Goal: Task Accomplishment & Management: Use online tool/utility

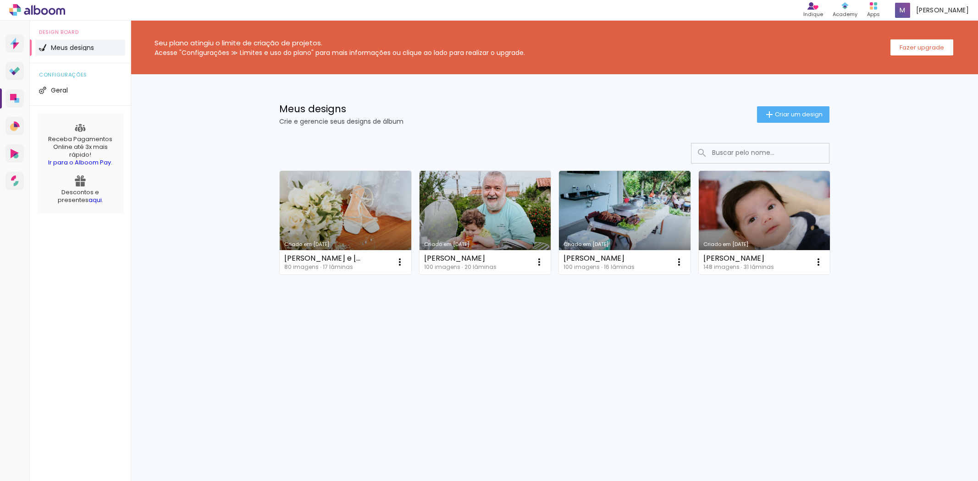
click at [0, 0] on slot "Fazer upgrade" at bounding box center [0, 0] width 0 height 0
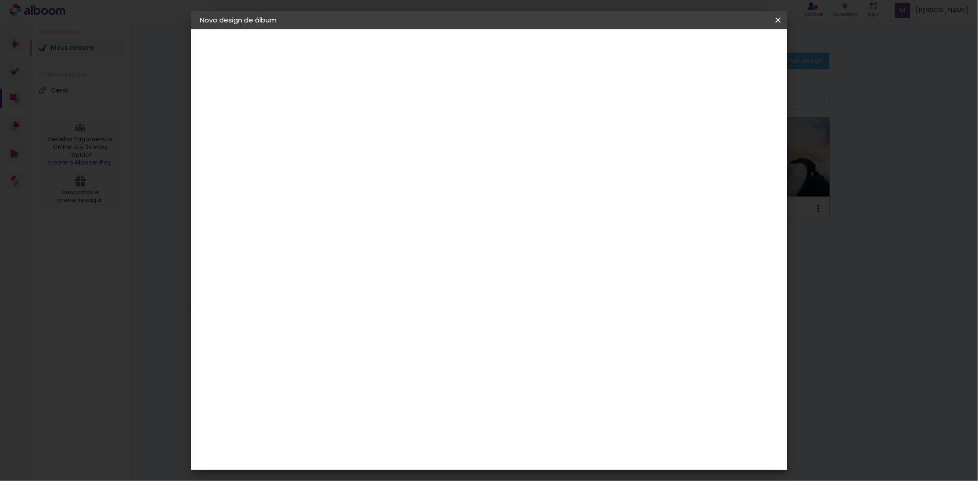
type input "[PERSON_NAME] E [PERSON_NAME]"
type paper-input "[PERSON_NAME] E [PERSON_NAME]"
click at [0, 0] on slot "Avançar" at bounding box center [0, 0] width 0 height 0
click at [377, 465] on div "SELPABRASIL" at bounding box center [366, 468] width 44 height 7
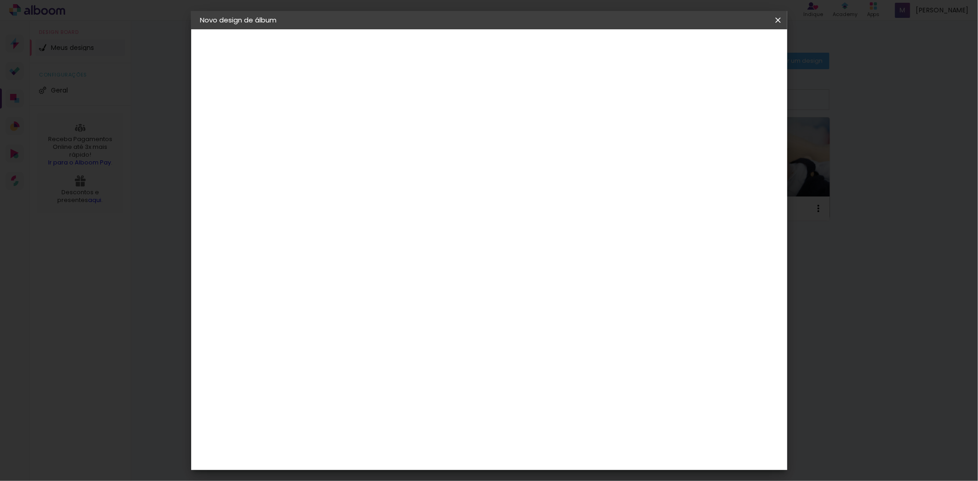
click at [0, 0] on slot "Avançar" at bounding box center [0, 0] width 0 height 0
click at [0, 0] on slot "Voltar" at bounding box center [0, 0] width 0 height 0
click at [522, 53] on paper-button "Avançar" at bounding box center [499, 49] width 45 height 16
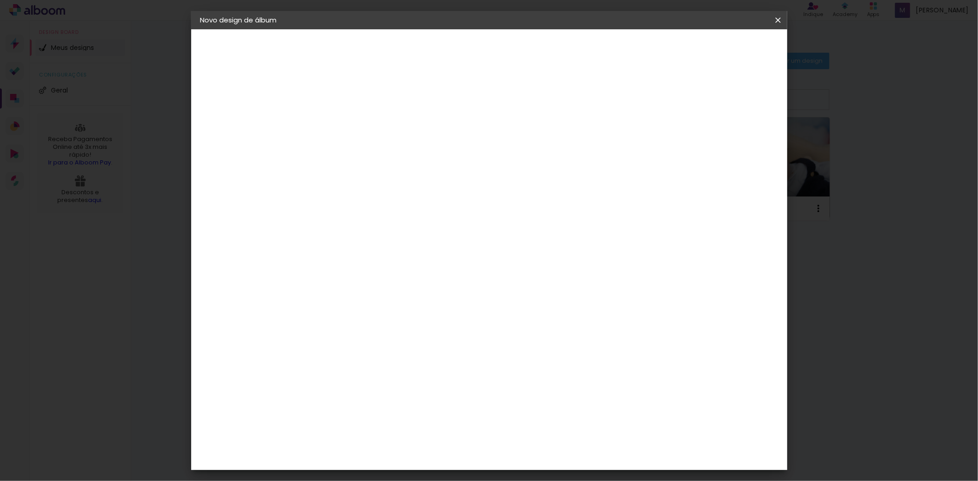
scroll to position [118, 0]
click at [412, 388] on span "25 × 25" at bounding box center [390, 397] width 43 height 19
click at [500, 53] on paper-button "Avançar" at bounding box center [477, 49] width 45 height 16
click at [703, 107] on div "mm Mostrar sangria" at bounding box center [526, 99] width 405 height 21
click at [668, 100] on div at bounding box center [664, 99] width 8 height 8
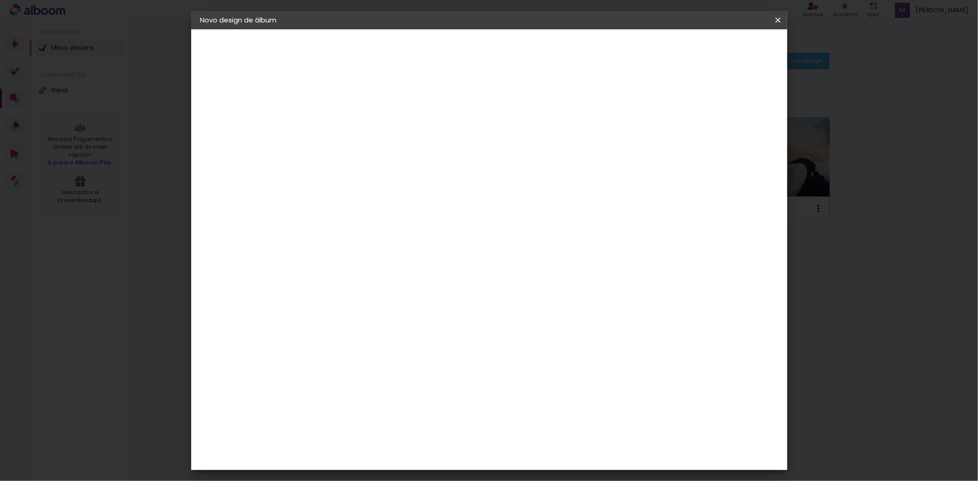
type paper-checkbox "on"
click at [729, 50] on paper-button "Iniciar design" at bounding box center [699, 49] width 60 height 16
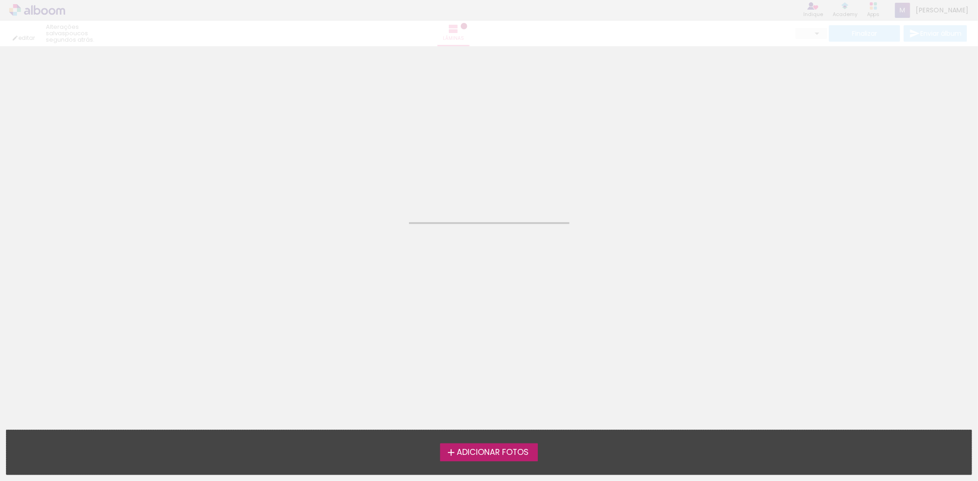
click at [487, 449] on span "Adicionar Fotos" at bounding box center [493, 453] width 72 height 8
click at [0, 0] on input "file" at bounding box center [0, 0] width 0 height 0
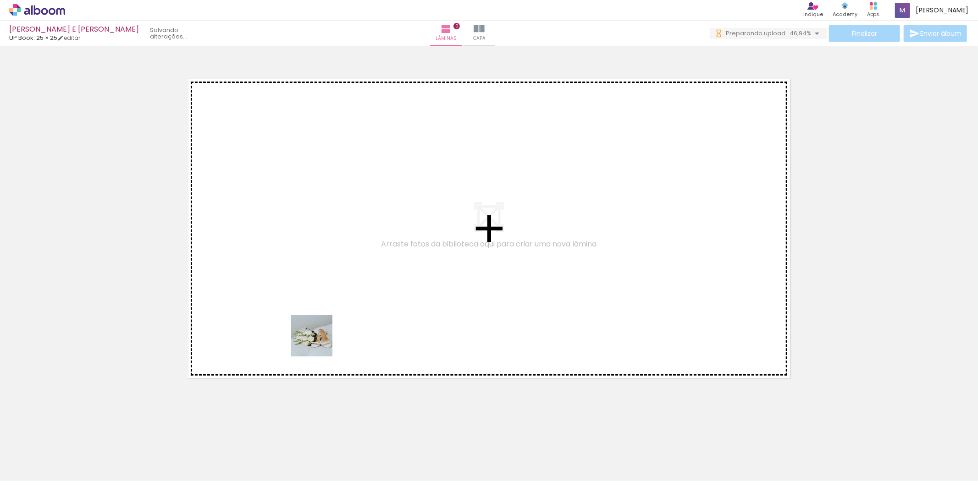
drag, startPoint x: 337, startPoint y: 448, endPoint x: 285, endPoint y: 215, distance: 238.1
click at [285, 215] on quentale-workspace at bounding box center [489, 240] width 978 height 481
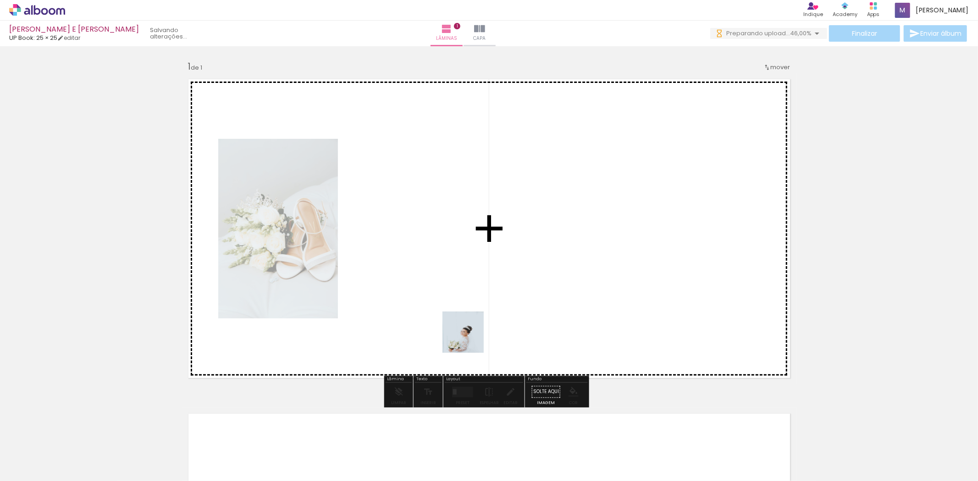
drag, startPoint x: 446, startPoint y: 458, endPoint x: 475, endPoint y: 286, distance: 173.9
click at [475, 286] on quentale-workspace at bounding box center [489, 240] width 978 height 481
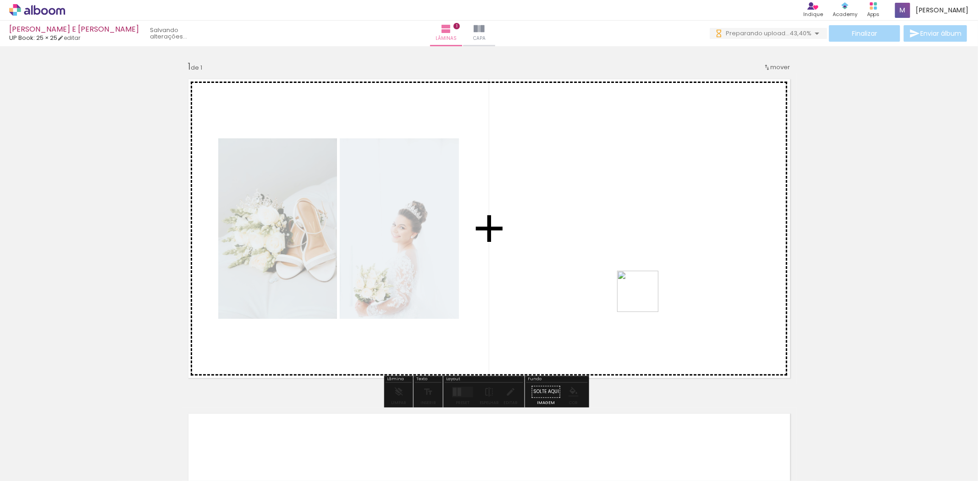
drag, startPoint x: 494, startPoint y: 452, endPoint x: 645, endPoint y: 298, distance: 215.3
click at [645, 298] on quentale-workspace at bounding box center [489, 240] width 978 height 481
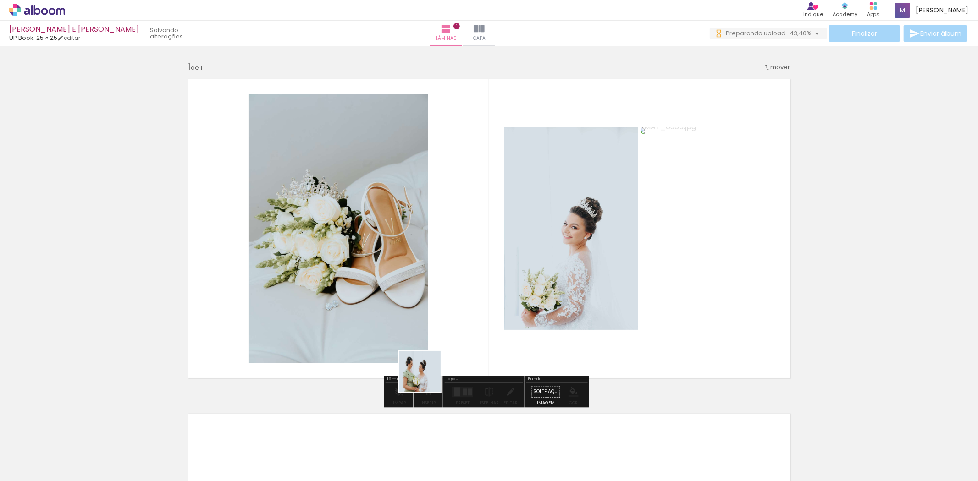
drag, startPoint x: 427, startPoint y: 379, endPoint x: 474, endPoint y: 303, distance: 88.9
click at [474, 303] on quentale-workspace at bounding box center [489, 240] width 978 height 481
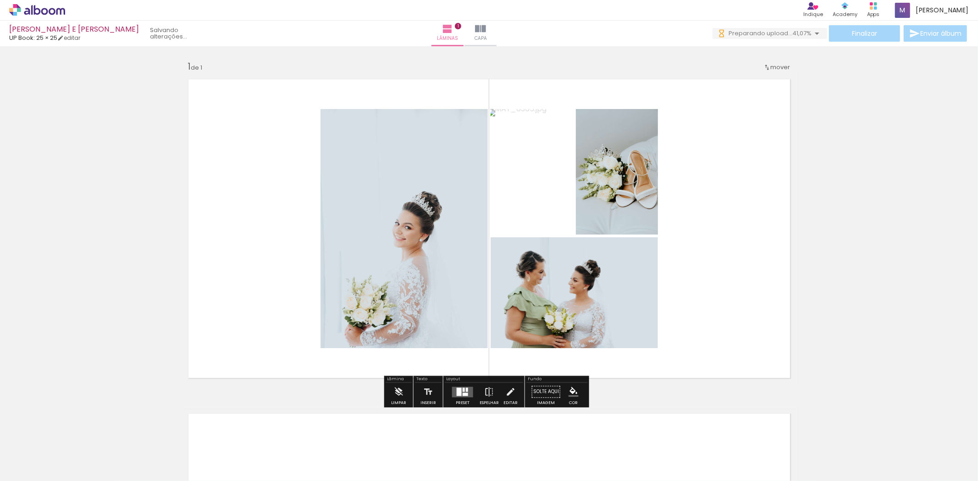
click at [465, 395] on quentale-layouter at bounding box center [462, 392] width 21 height 11
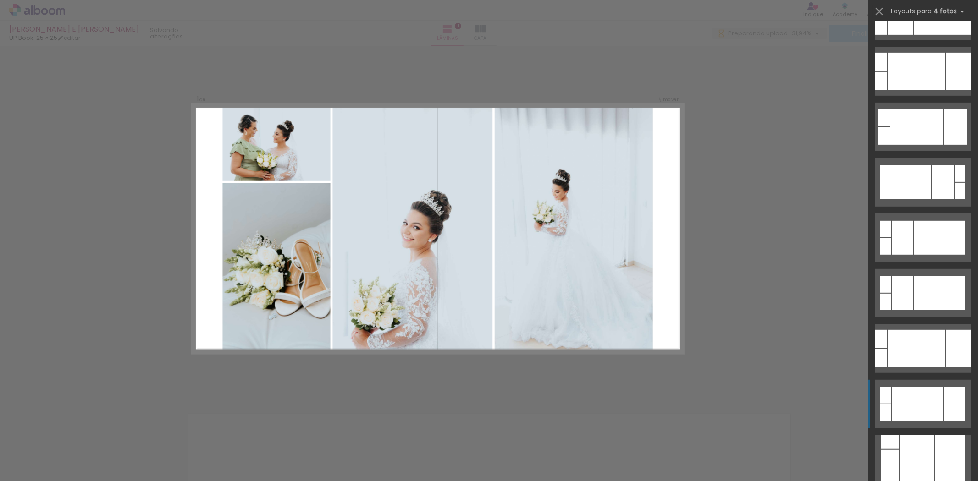
scroll to position [424, 0]
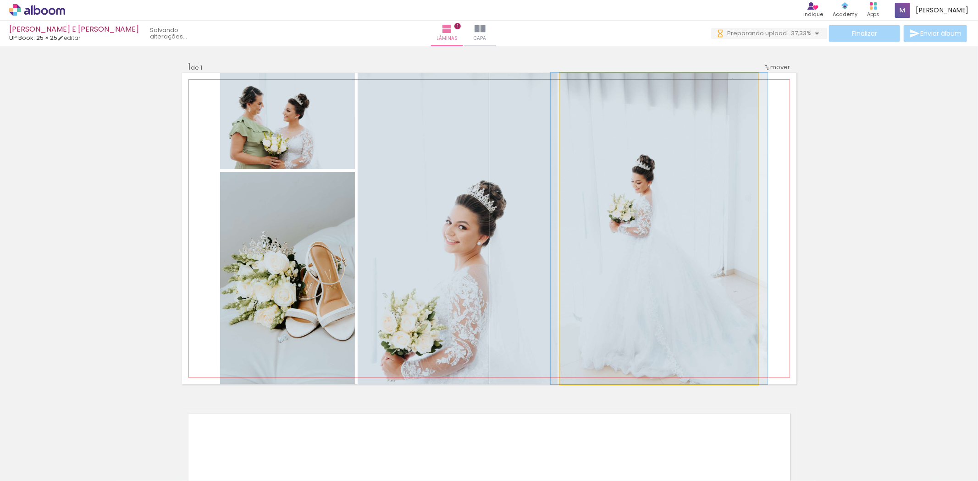
click at [630, 251] on quentale-photo at bounding box center [659, 229] width 198 height 312
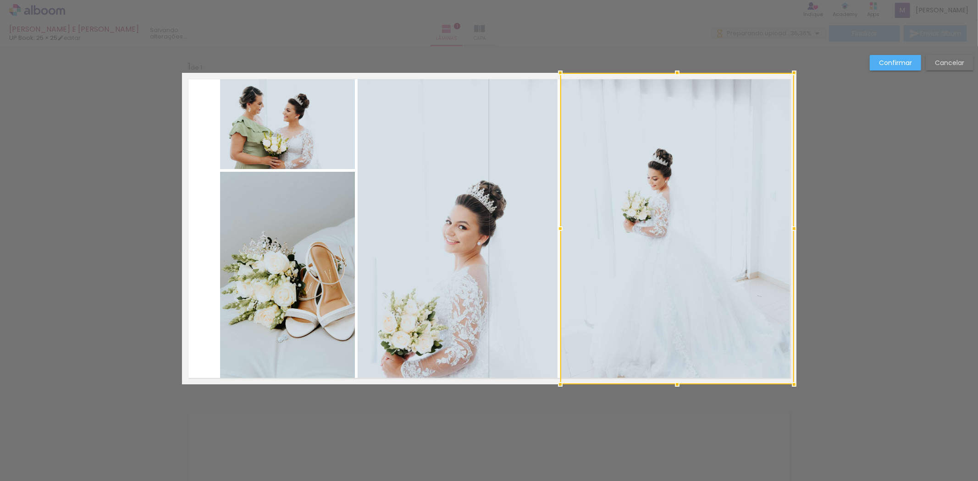
drag, startPoint x: 759, startPoint y: 224, endPoint x: 785, endPoint y: 227, distance: 26.3
click at [792, 221] on div at bounding box center [794, 229] width 18 height 18
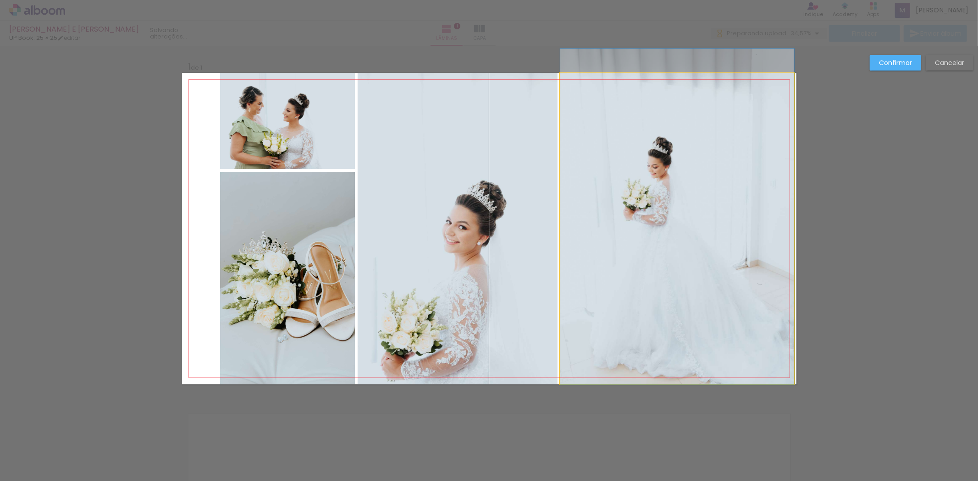
drag, startPoint x: 653, startPoint y: 283, endPoint x: 662, endPoint y: 266, distance: 19.3
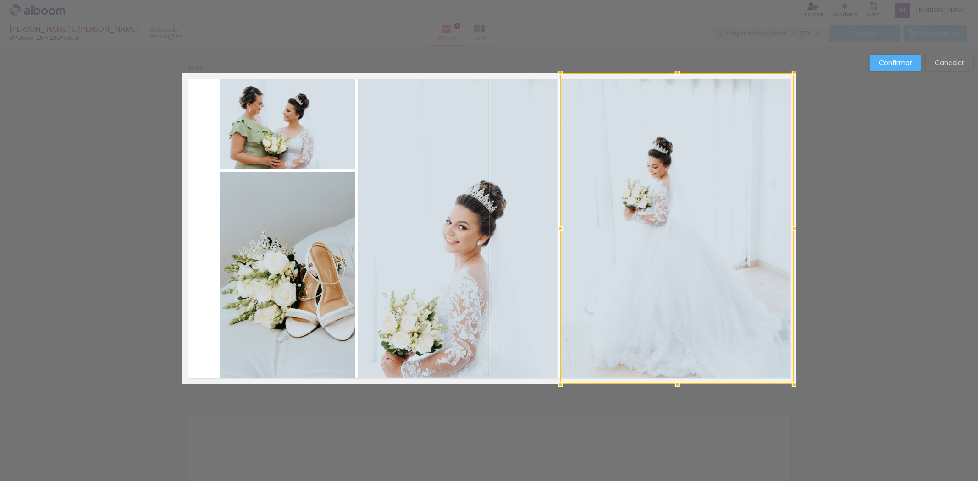
click at [0, 0] on slot "Confirmar" at bounding box center [0, 0] width 0 height 0
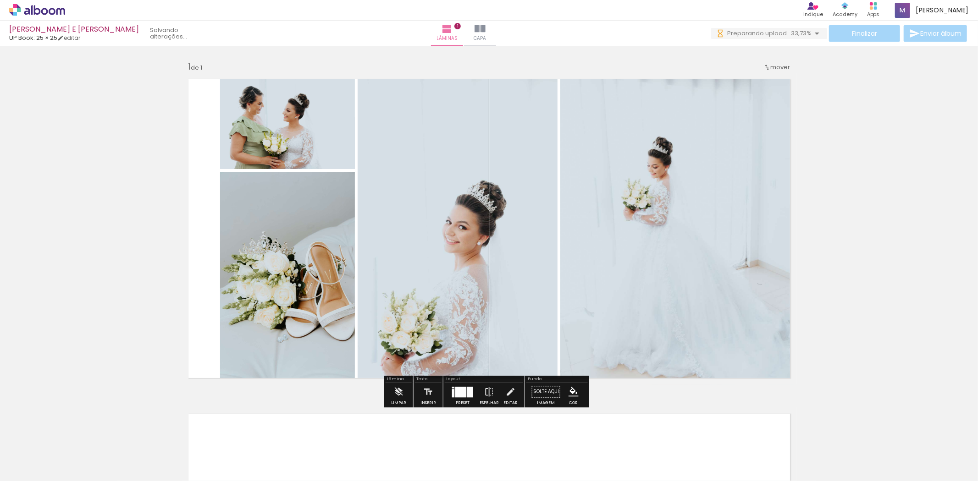
click at [277, 270] on quentale-photo at bounding box center [287, 278] width 135 height 213
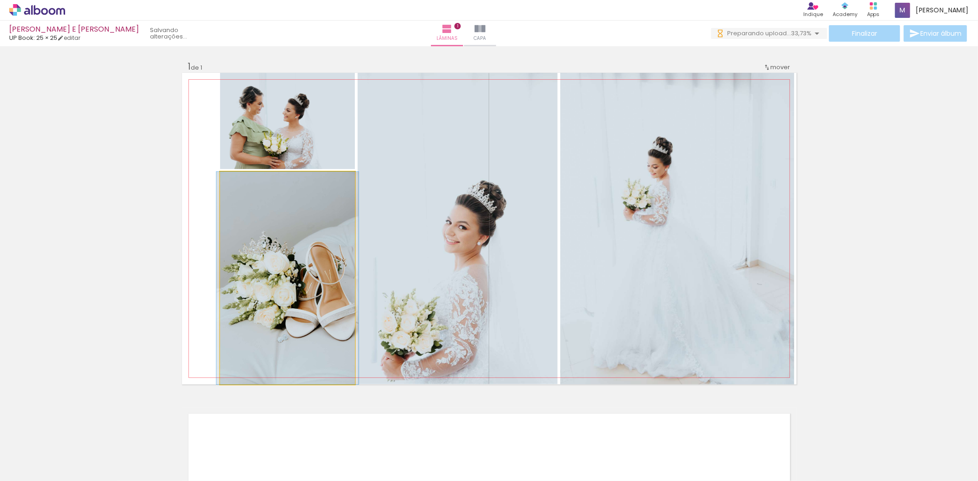
click at [277, 270] on quentale-photo at bounding box center [287, 278] width 135 height 213
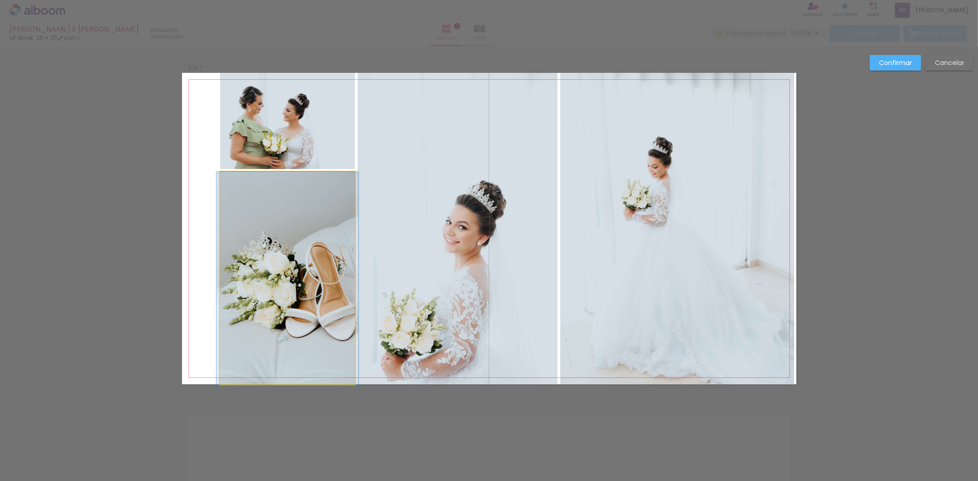
click at [224, 271] on quentale-photo at bounding box center [287, 278] width 135 height 213
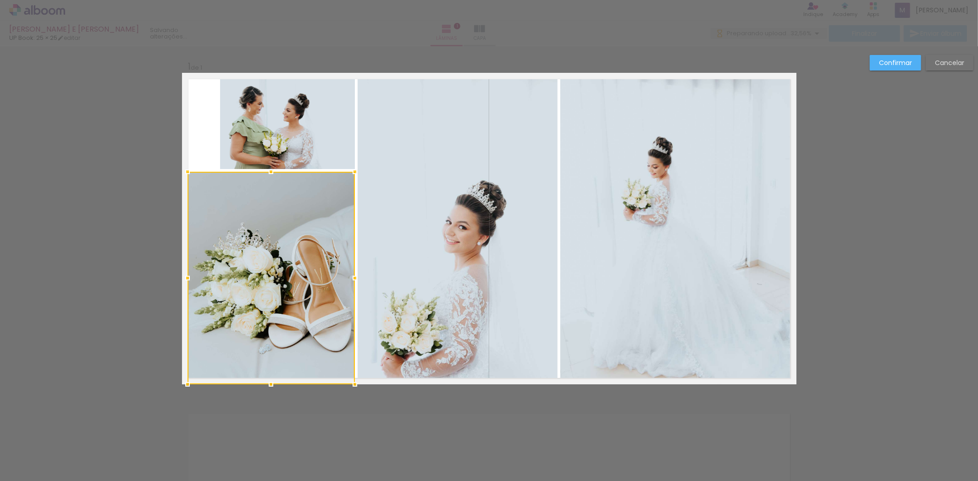
drag, startPoint x: 210, startPoint y: 277, endPoint x: 193, endPoint y: 248, distance: 33.3
click at [171, 279] on div "Inserir lâmina 1 de 1 Confirmar Cancelar" at bounding box center [489, 391] width 978 height 691
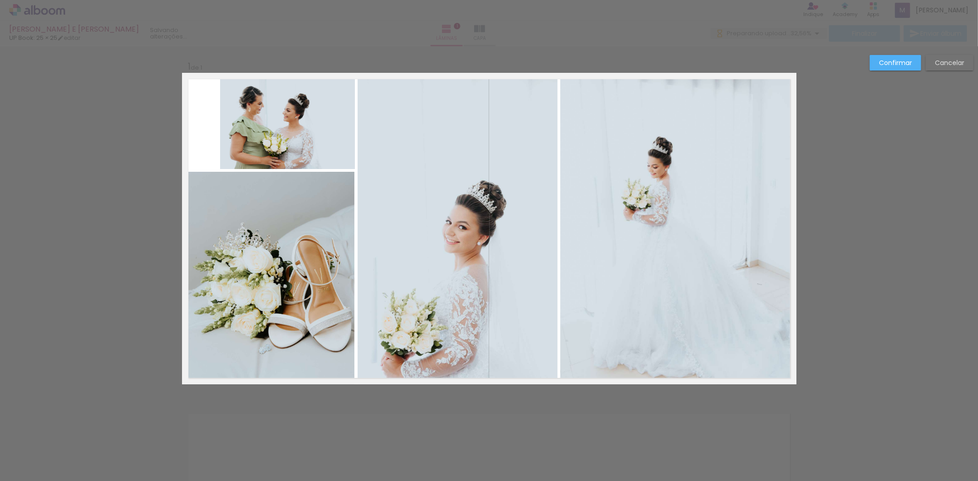
scroll to position [0, 0]
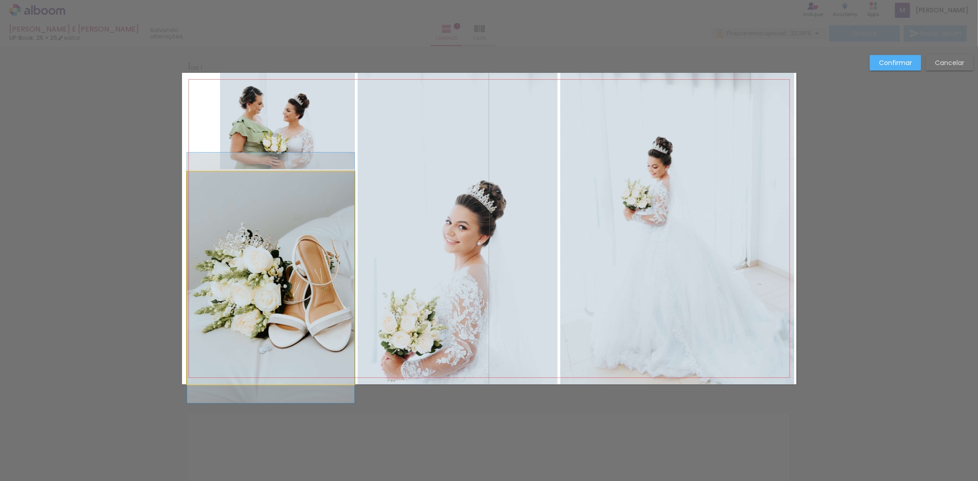
click at [269, 179] on quentale-photo at bounding box center [270, 278] width 167 height 213
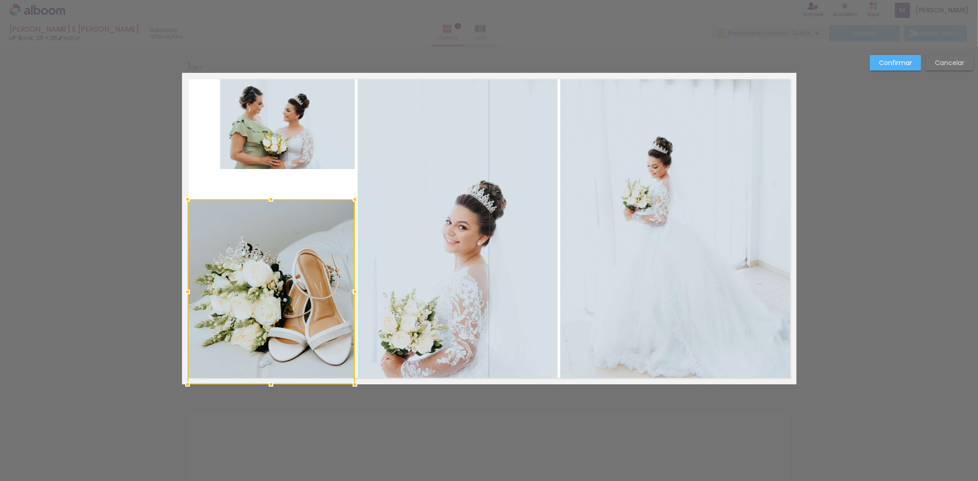
drag, startPoint x: 267, startPoint y: 172, endPoint x: 276, endPoint y: 199, distance: 29.0
click at [276, 199] on div at bounding box center [271, 199] width 18 height 18
click at [261, 122] on quentale-photo at bounding box center [287, 121] width 135 height 96
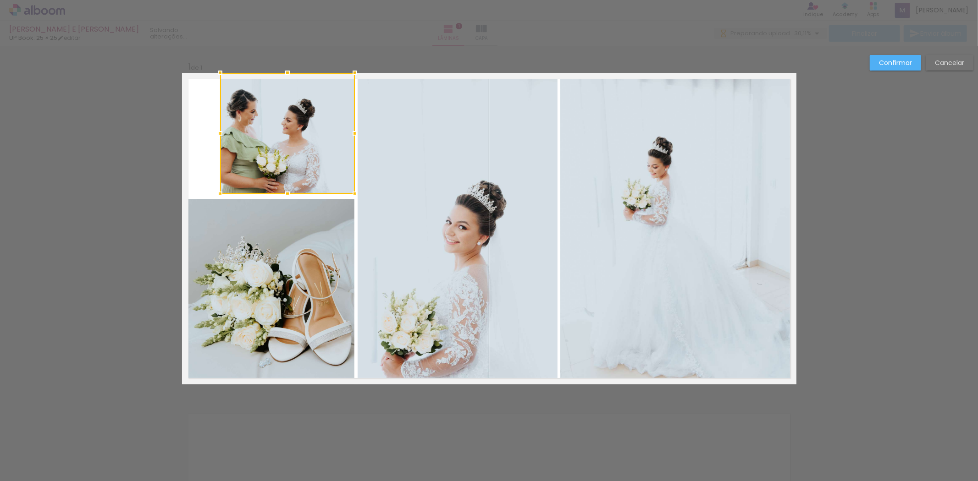
drag, startPoint x: 277, startPoint y: 170, endPoint x: 282, endPoint y: 194, distance: 25.3
click at [282, 194] on div at bounding box center [287, 194] width 18 height 18
click at [227, 143] on quentale-photo at bounding box center [287, 133] width 135 height 121
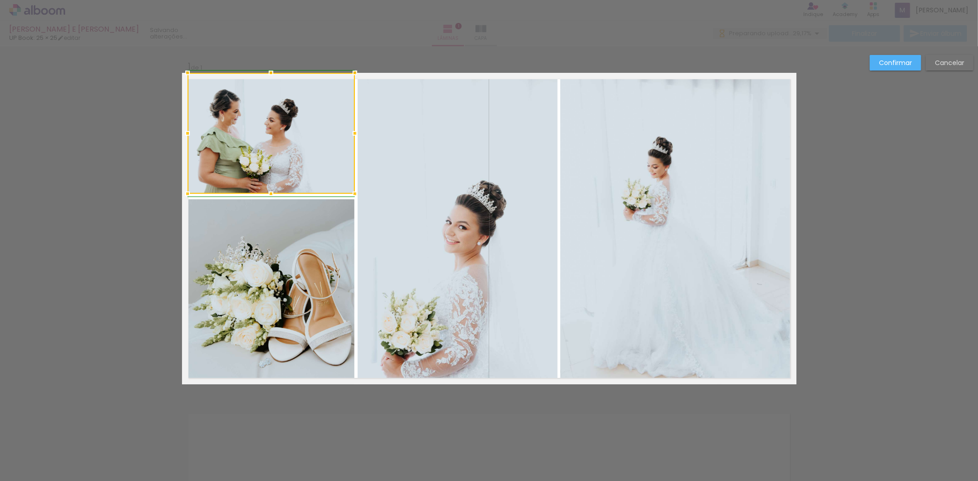
drag, startPoint x: 203, startPoint y: 138, endPoint x: 182, endPoint y: 138, distance: 20.6
click at [182, 138] on div at bounding box center [187, 133] width 18 height 18
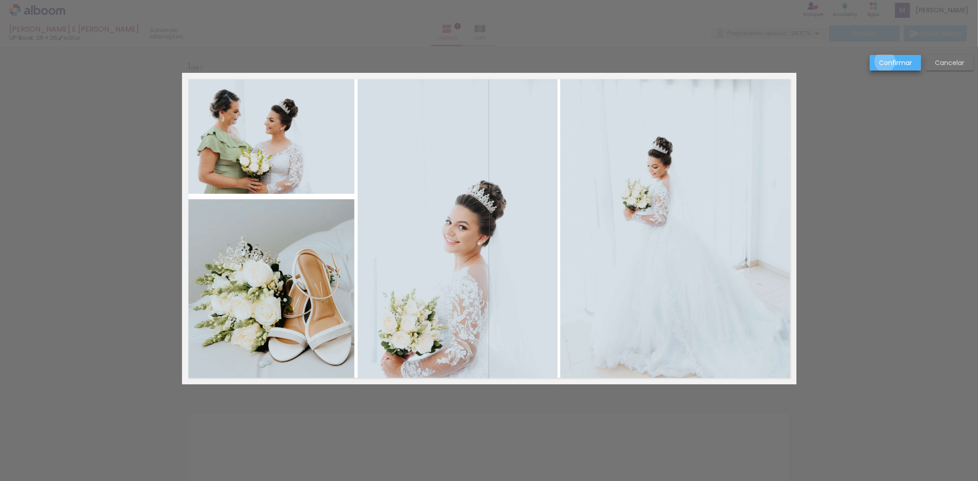
click at [0, 0] on slot "Confirmar" at bounding box center [0, 0] width 0 height 0
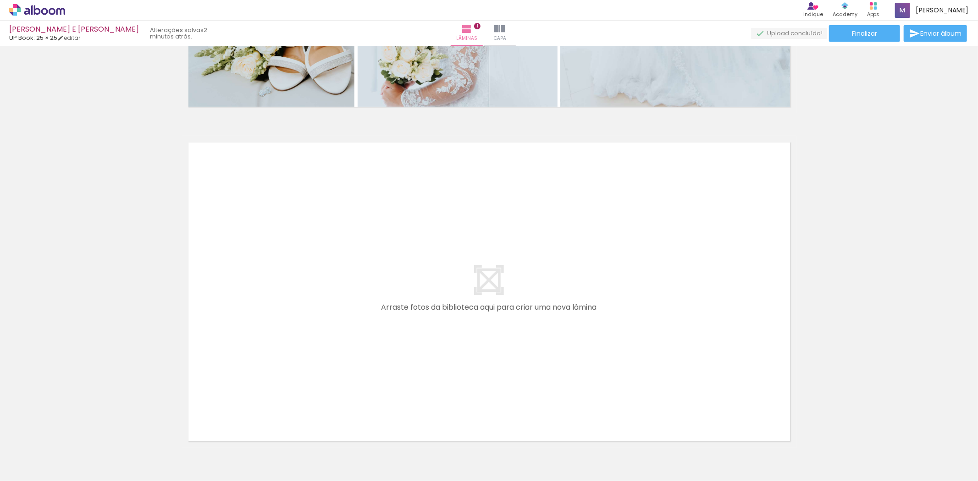
scroll to position [0, 1680]
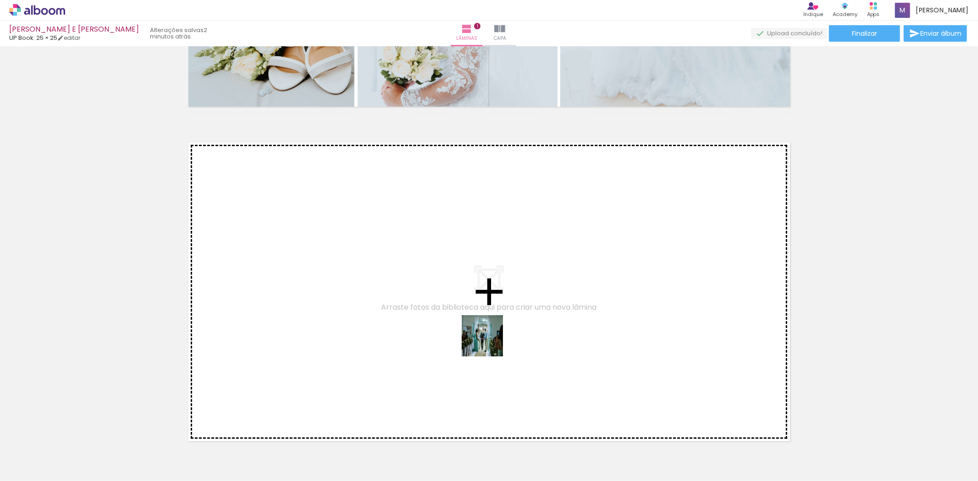
drag, startPoint x: 580, startPoint y: 453, endPoint x: 481, endPoint y: 333, distance: 155.4
click at [481, 333] on quentale-workspace at bounding box center [489, 240] width 978 height 481
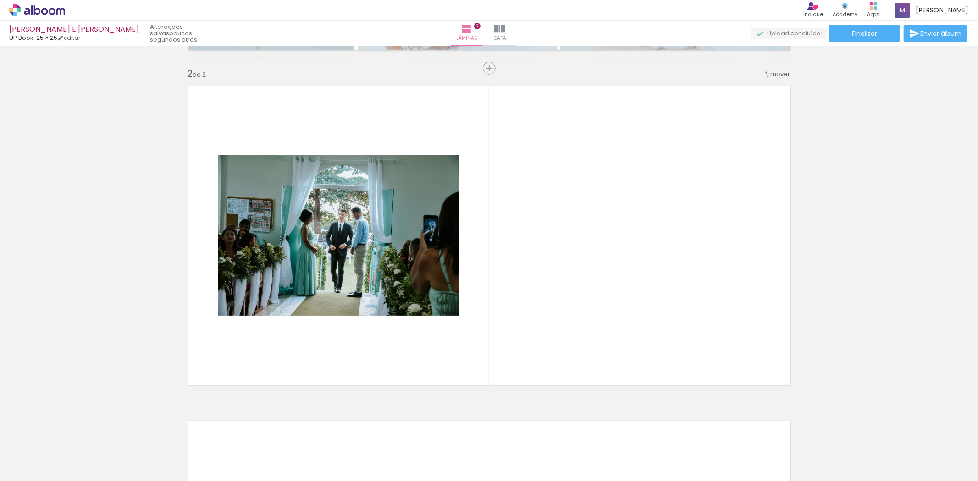
scroll to position [0, 0]
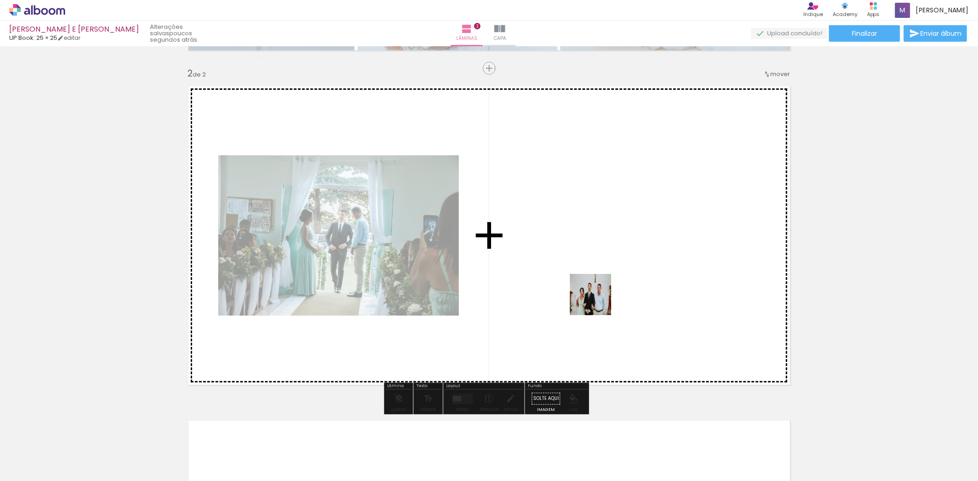
drag, startPoint x: 90, startPoint y: 451, endPoint x: 634, endPoint y: 288, distance: 567.5
click at [634, 288] on quentale-workspace at bounding box center [489, 240] width 978 height 481
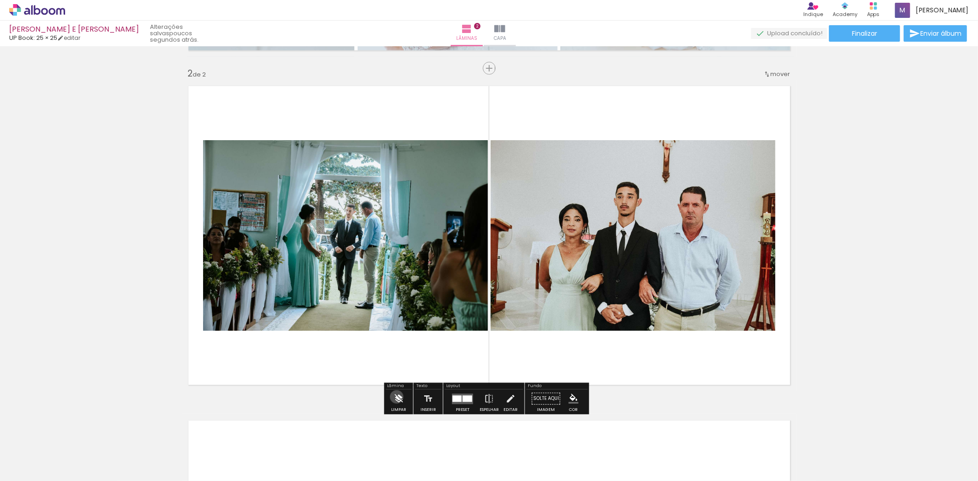
click at [397, 397] on iron-icon at bounding box center [398, 399] width 10 height 18
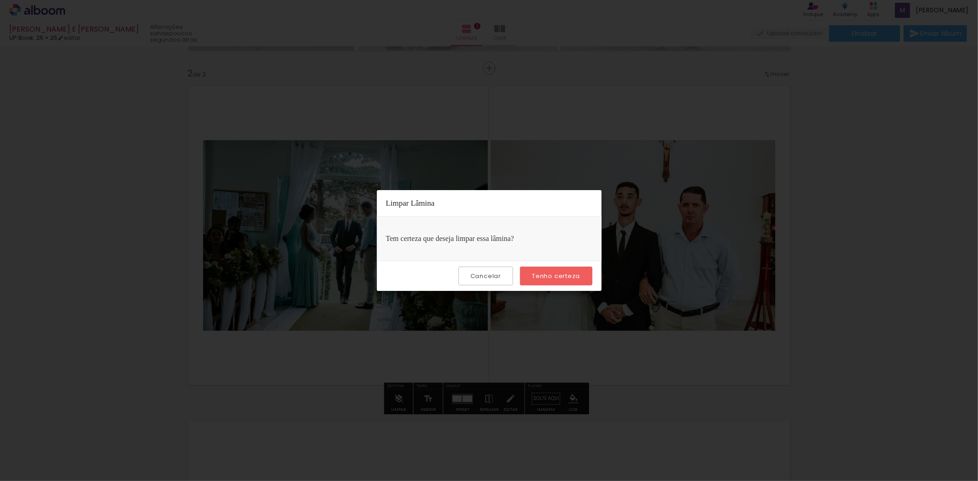
click at [0, 0] on slot "Tenho certeza" at bounding box center [0, 0] width 0 height 0
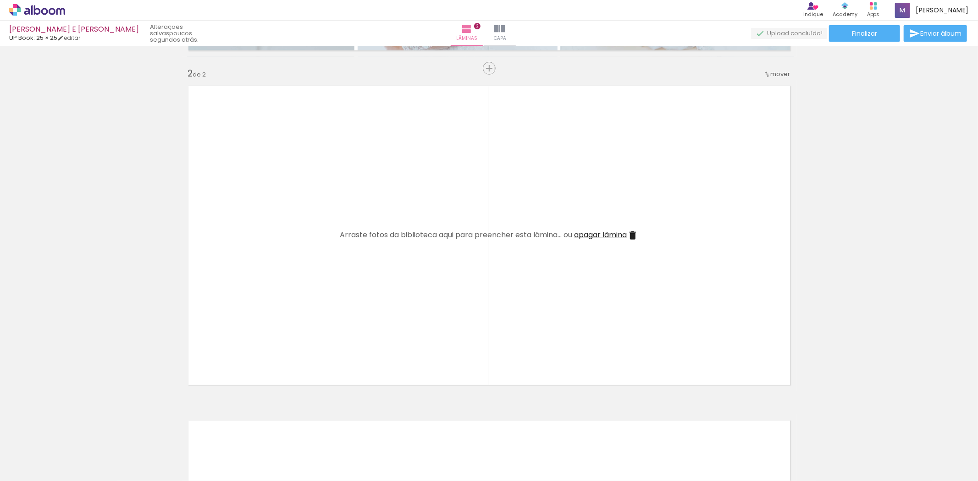
scroll to position [0, 2076]
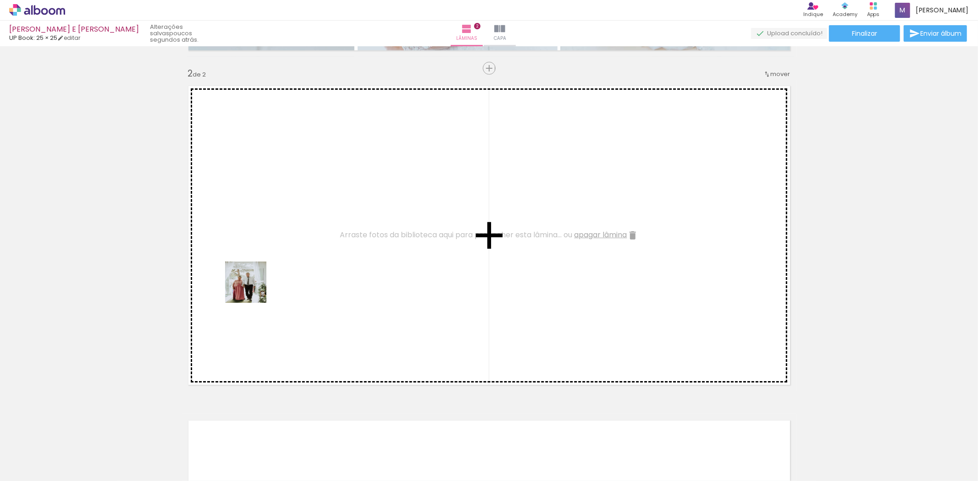
drag, startPoint x: 220, startPoint y: 452, endPoint x: 253, endPoint y: 288, distance: 167.4
click at [253, 288] on quentale-workspace at bounding box center [489, 240] width 978 height 481
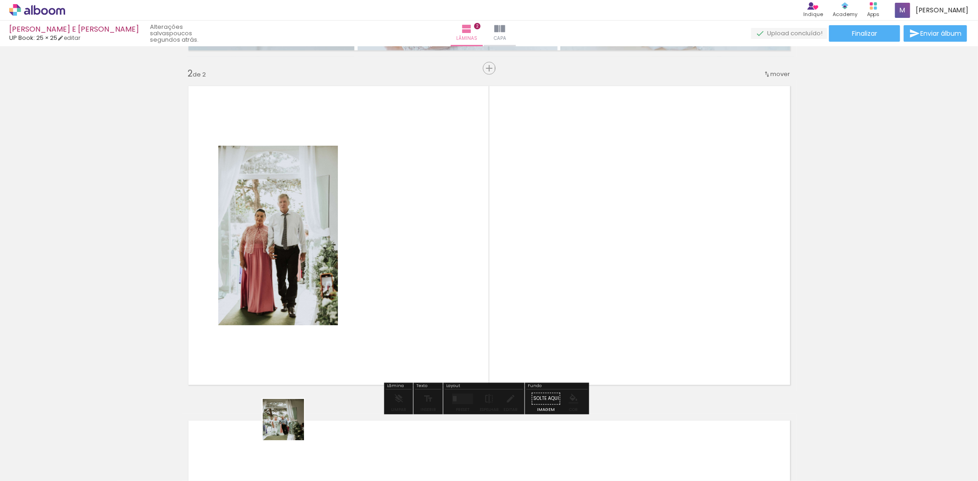
drag, startPoint x: 290, startPoint y: 427, endPoint x: 399, endPoint y: 331, distance: 145.2
click at [436, 271] on quentale-workspace at bounding box center [489, 240] width 978 height 481
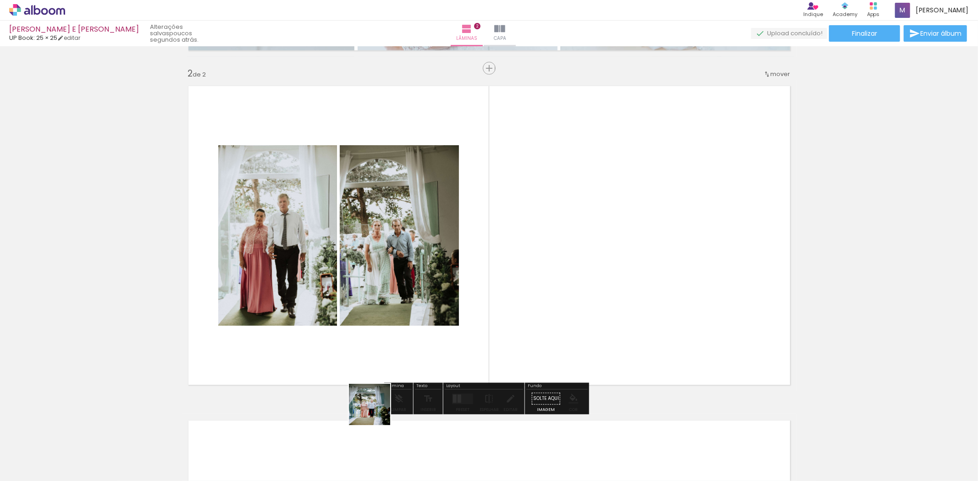
drag, startPoint x: 376, startPoint y: 412, endPoint x: 411, endPoint y: 447, distance: 49.3
click at [544, 298] on quentale-workspace at bounding box center [489, 240] width 978 height 481
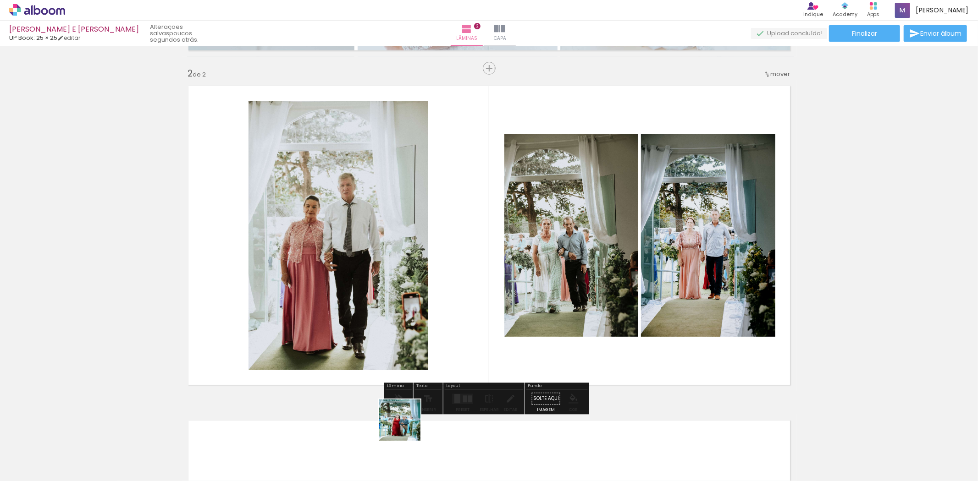
drag, startPoint x: 393, startPoint y: 448, endPoint x: 414, endPoint y: 439, distance: 23.4
click at [416, 342] on quentale-workspace at bounding box center [489, 240] width 978 height 481
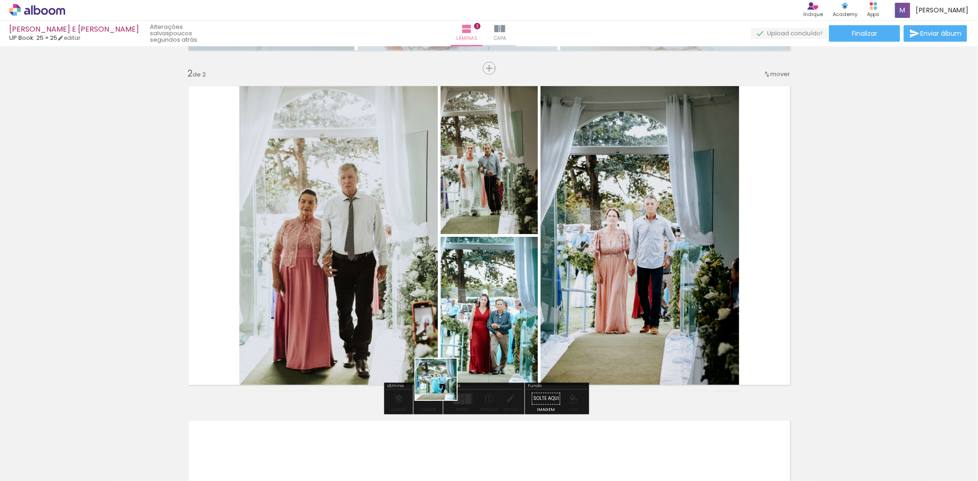
drag, startPoint x: 441, startPoint y: 429, endPoint x: 461, endPoint y: 447, distance: 26.9
click at [443, 350] on quentale-workspace at bounding box center [489, 240] width 978 height 481
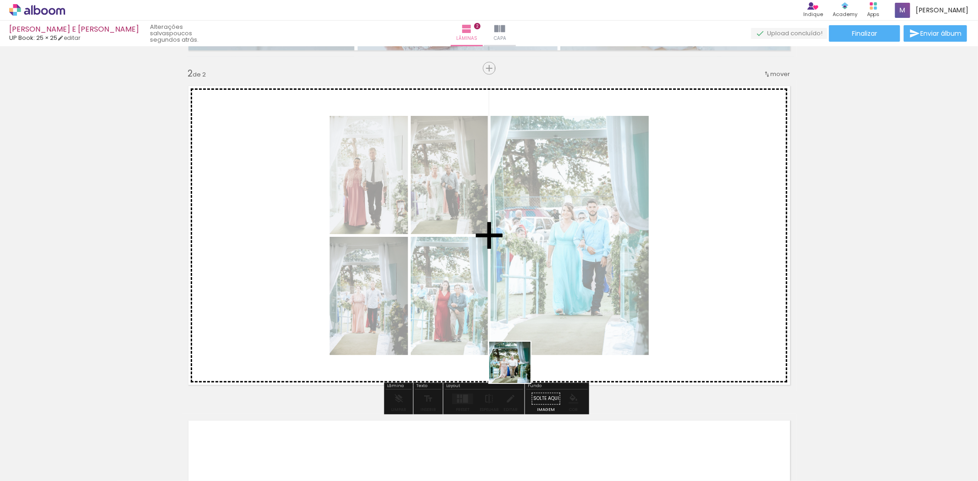
drag, startPoint x: 490, startPoint y: 445, endPoint x: 537, endPoint y: 444, distance: 47.7
click at [515, 335] on quentale-workspace at bounding box center [489, 240] width 978 height 481
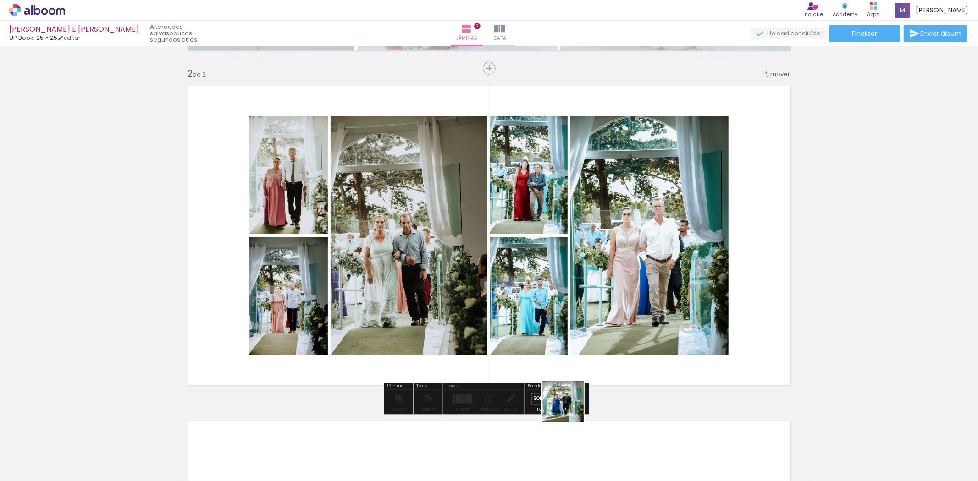
drag, startPoint x: 541, startPoint y: 447, endPoint x: 625, endPoint y: 410, distance: 91.6
click at [634, 331] on quentale-workspace at bounding box center [489, 240] width 978 height 481
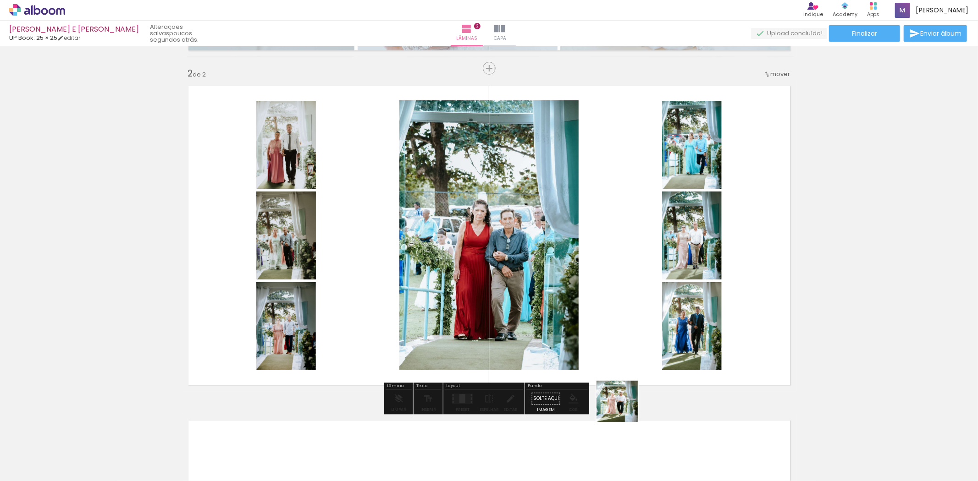
drag, startPoint x: 624, startPoint y: 408, endPoint x: 656, endPoint y: 352, distance: 64.9
click at [656, 352] on quentale-workspace at bounding box center [489, 240] width 978 height 481
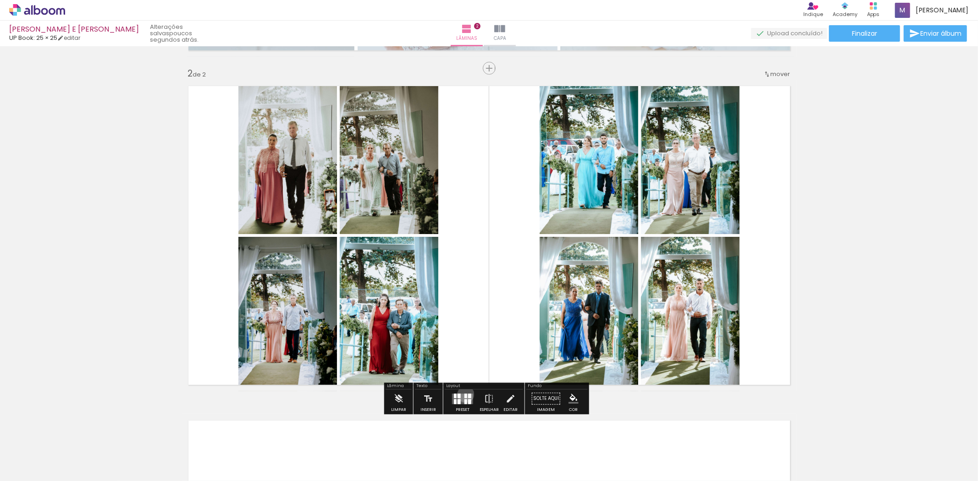
click at [464, 394] on div at bounding box center [465, 396] width 3 height 5
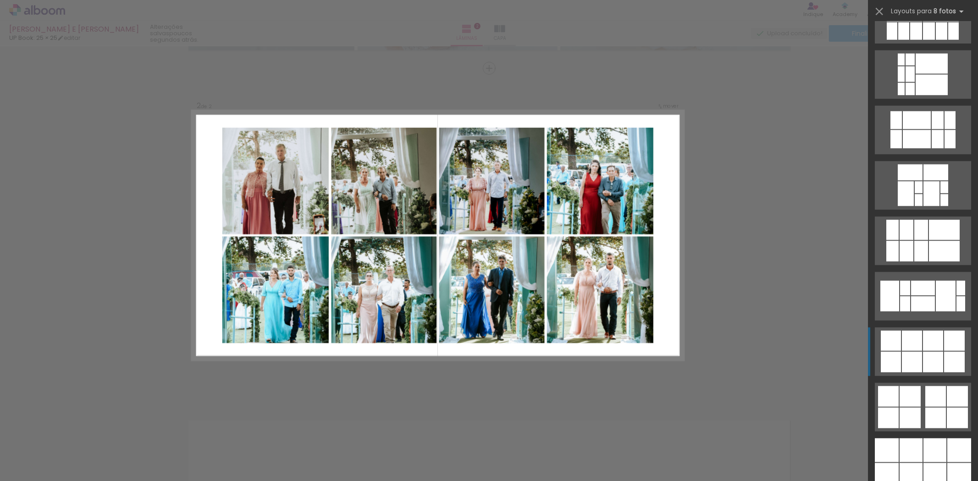
scroll to position [866, 0]
click at [899, 261] on div at bounding box center [892, 251] width 12 height 21
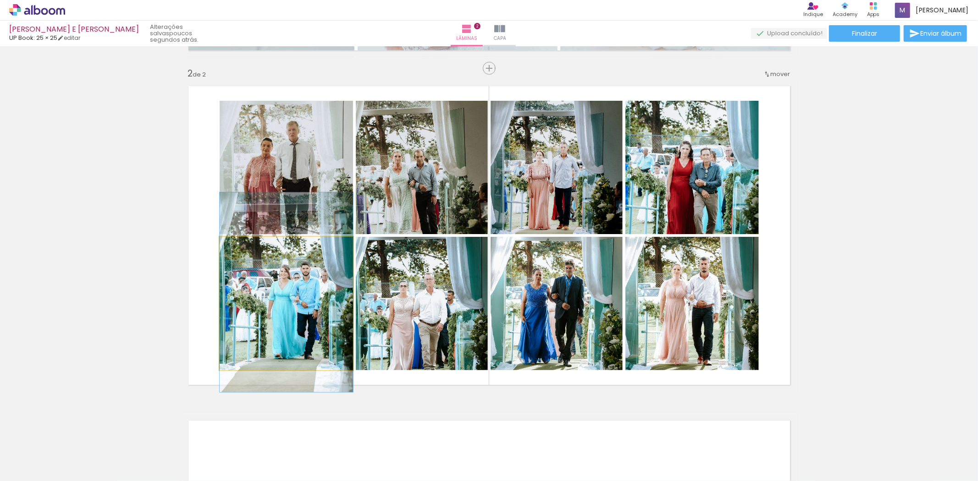
drag, startPoint x: 303, startPoint y: 306, endPoint x: 304, endPoint y: 295, distance: 11.1
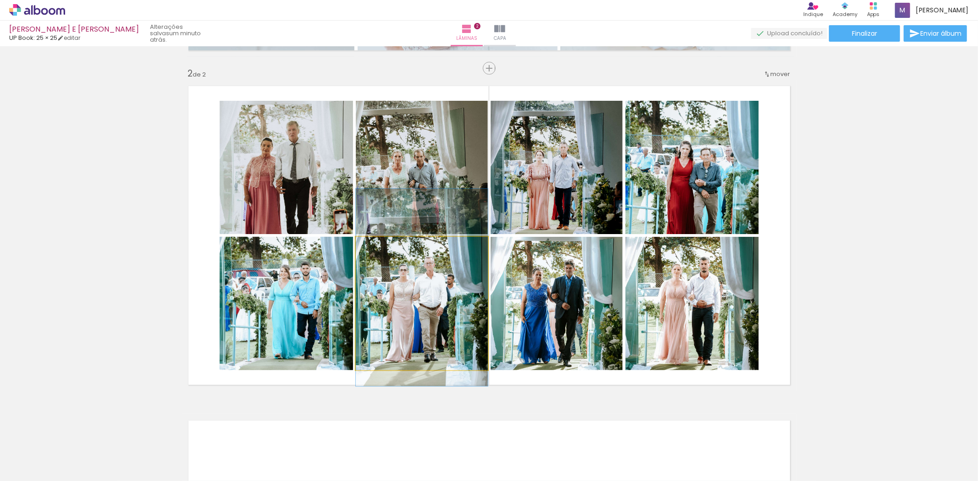
drag, startPoint x: 433, startPoint y: 315, endPoint x: 433, endPoint y: 299, distance: 16.0
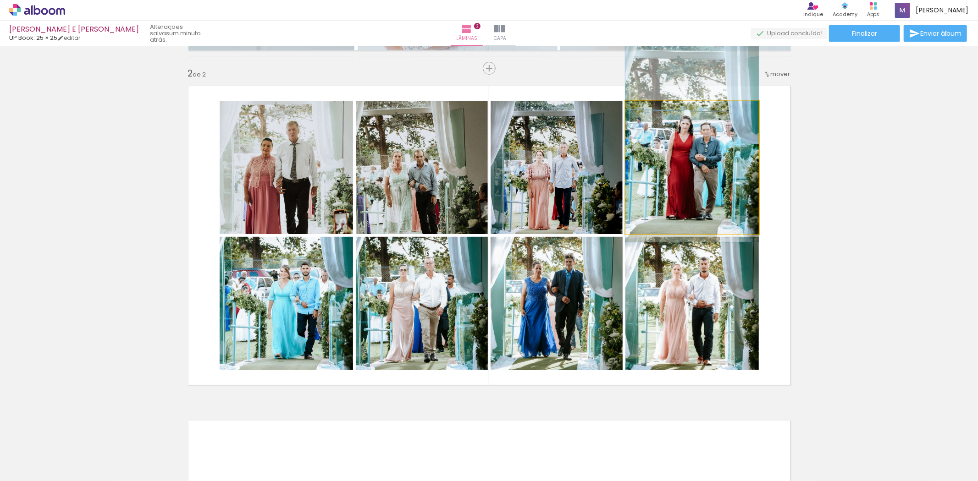
drag, startPoint x: 686, startPoint y: 199, endPoint x: 690, endPoint y: 173, distance: 25.5
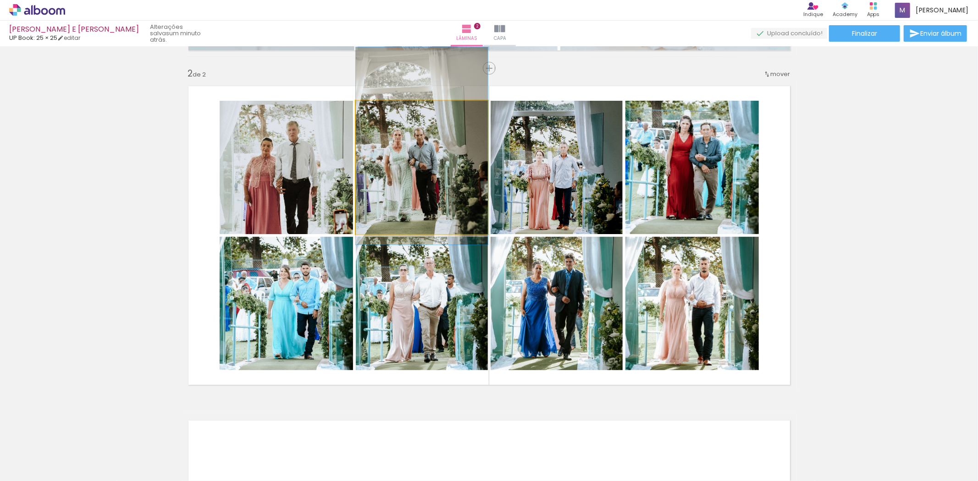
drag, startPoint x: 408, startPoint y: 198, endPoint x: 413, endPoint y: 176, distance: 22.0
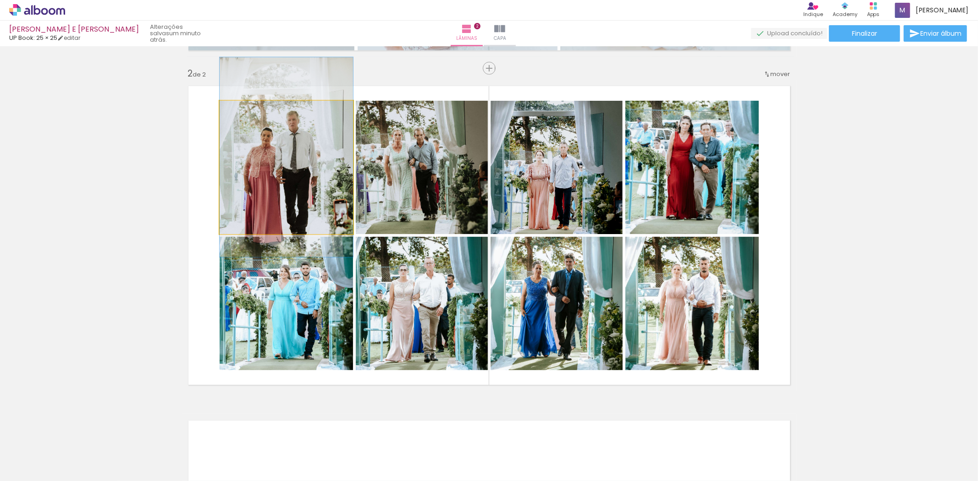
drag, startPoint x: 277, startPoint y: 208, endPoint x: 280, endPoint y: 198, distance: 10.3
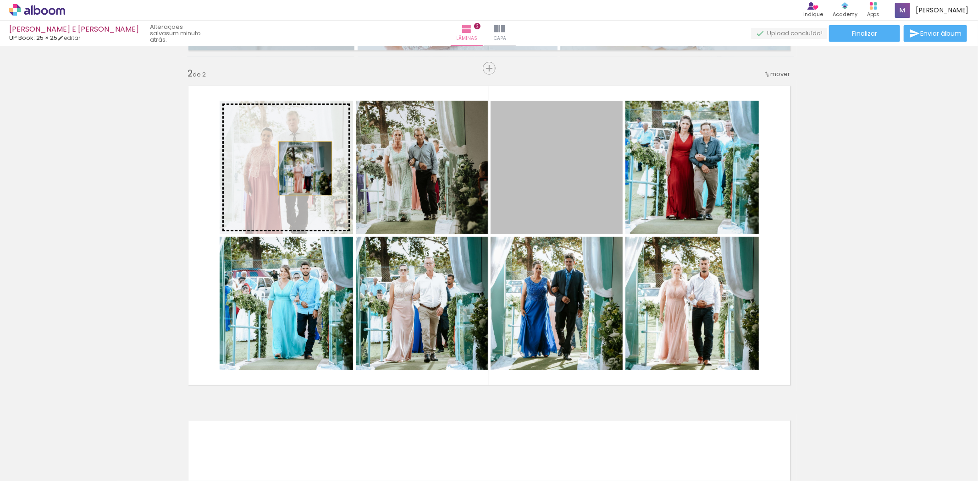
drag, startPoint x: 568, startPoint y: 181, endPoint x: 301, endPoint y: 168, distance: 266.6
click at [0, 0] on slot at bounding box center [0, 0] width 0 height 0
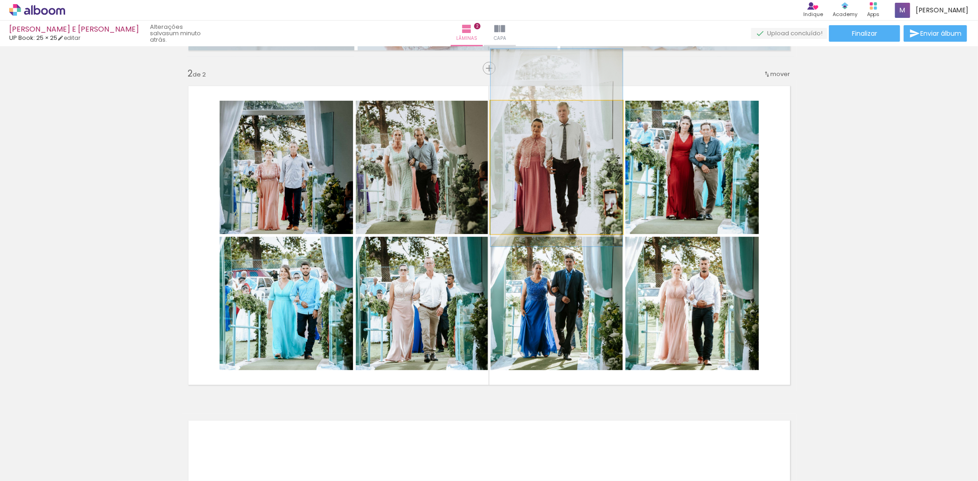
drag, startPoint x: 566, startPoint y: 190, endPoint x: 575, endPoint y: 171, distance: 21.7
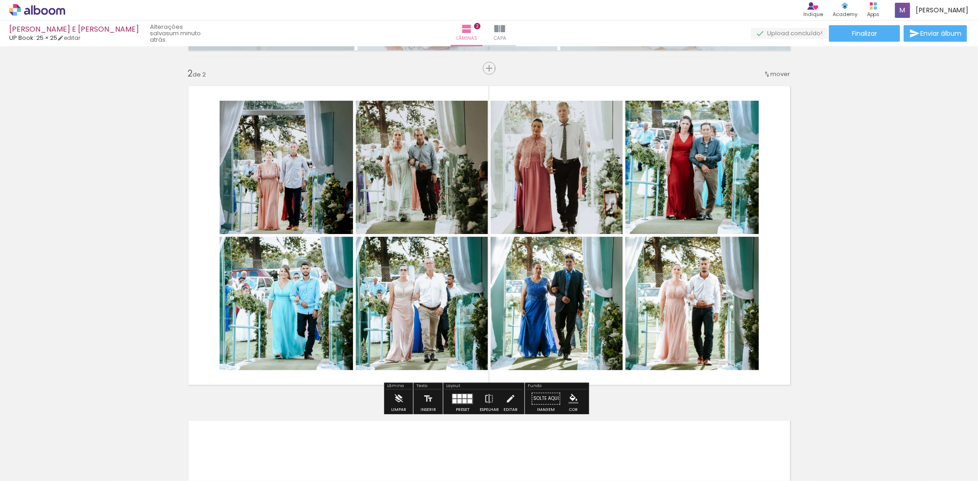
click at [562, 276] on quentale-photo at bounding box center [557, 303] width 132 height 133
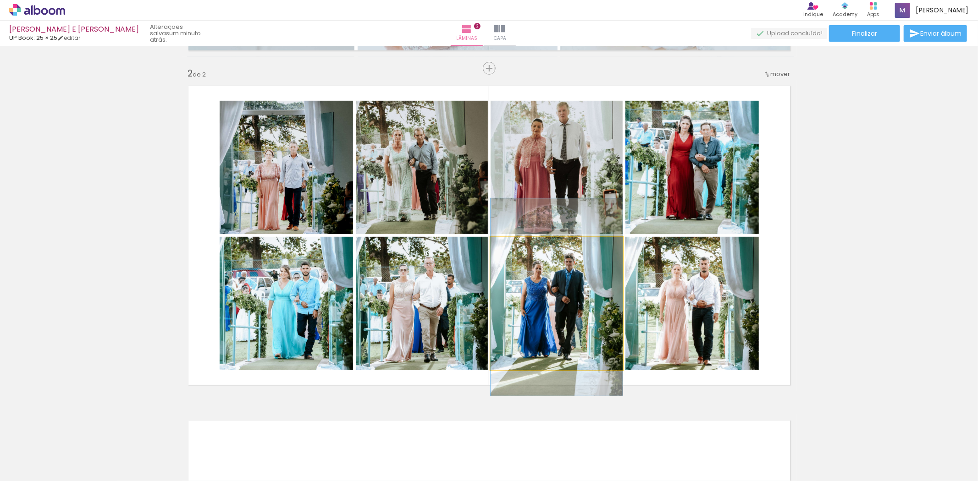
click at [581, 255] on quentale-photo at bounding box center [557, 303] width 132 height 133
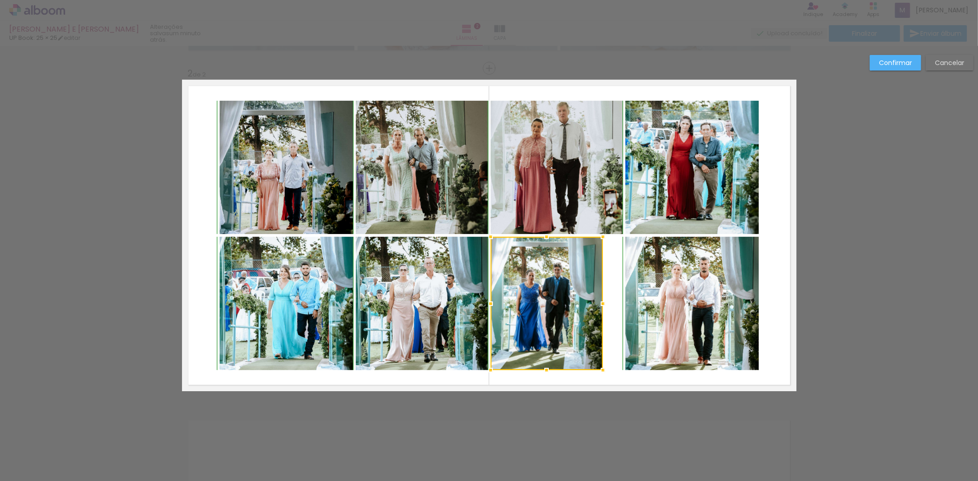
drag, startPoint x: 621, startPoint y: 235, endPoint x: 601, endPoint y: 239, distance: 20.1
click at [601, 239] on div at bounding box center [603, 237] width 18 height 18
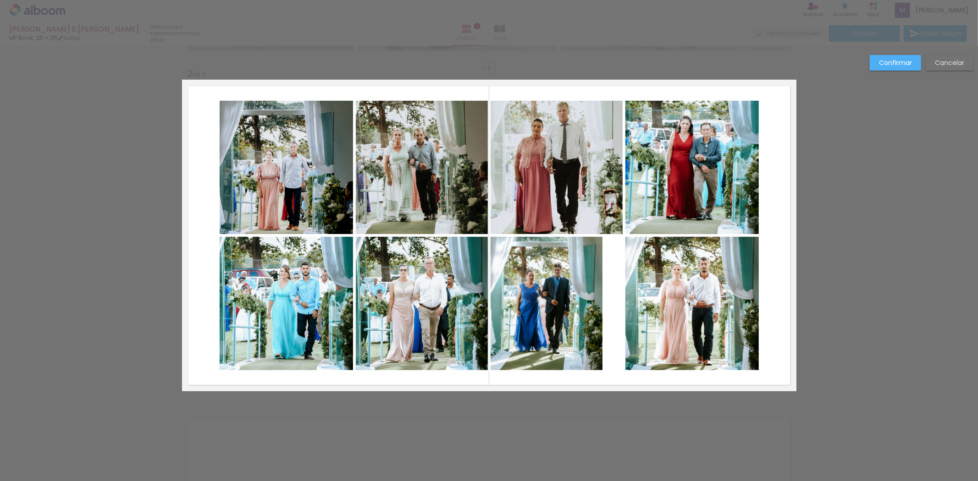
click at [589, 204] on quentale-photo at bounding box center [557, 167] width 132 height 133
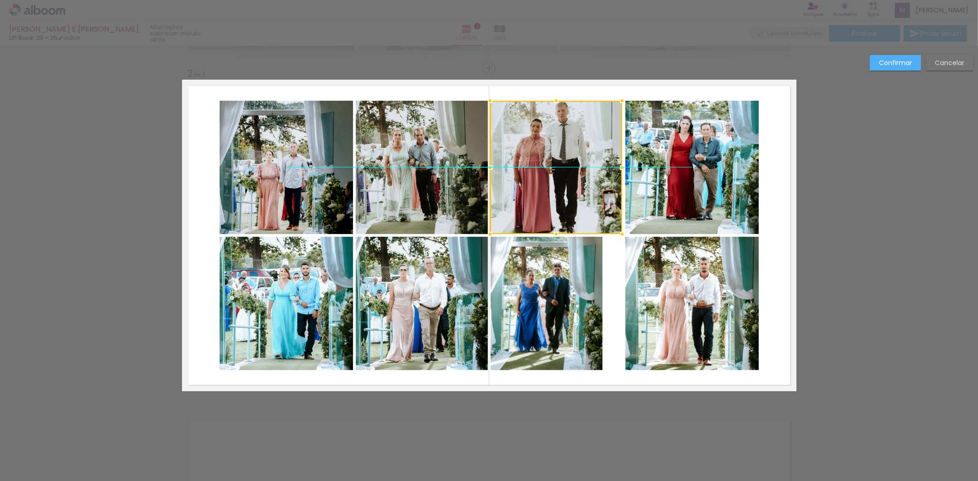
click at [562, 215] on div at bounding box center [556, 167] width 132 height 133
click at [551, 152] on div at bounding box center [556, 167] width 132 height 133
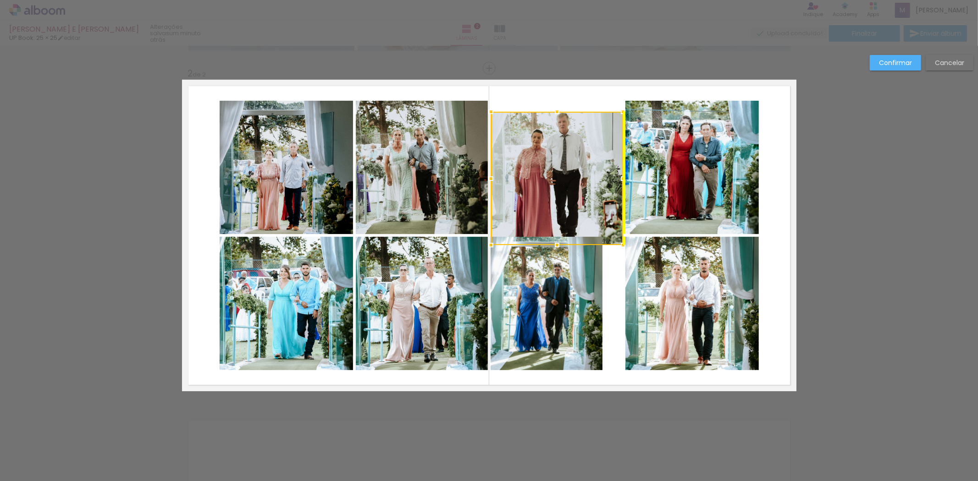
drag, startPoint x: 558, startPoint y: 147, endPoint x: 561, endPoint y: 153, distance: 7.0
click at [561, 153] on div at bounding box center [557, 178] width 132 height 133
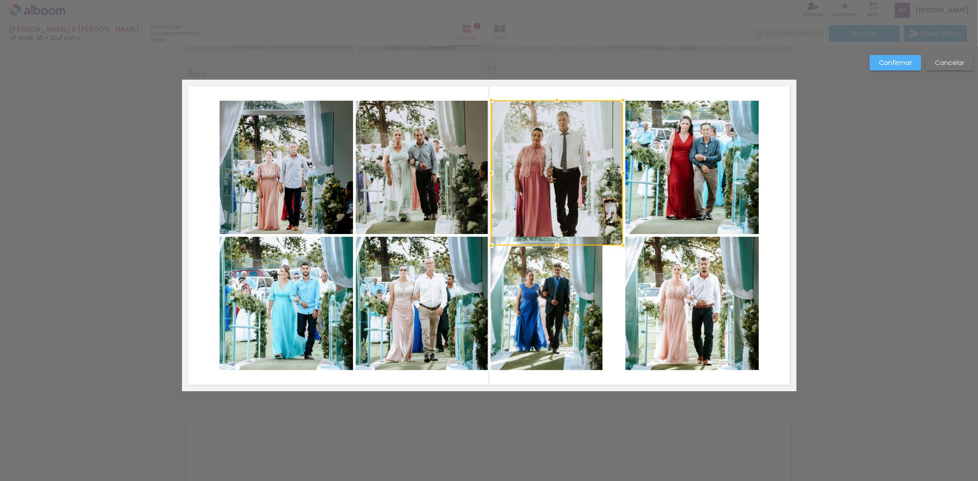
drag, startPoint x: 554, startPoint y: 111, endPoint x: 553, endPoint y: 99, distance: 11.9
click at [553, 99] on div at bounding box center [557, 100] width 18 height 18
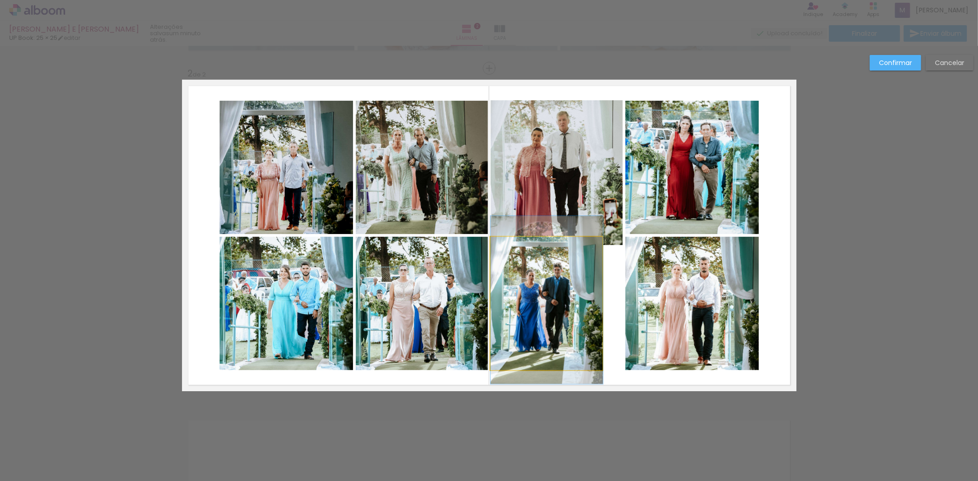
click at [578, 259] on quentale-photo at bounding box center [547, 303] width 112 height 133
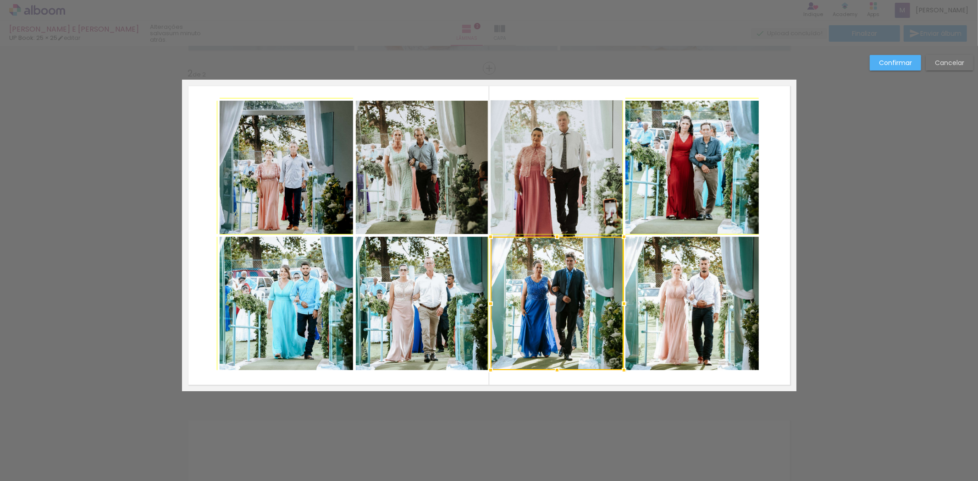
drag, startPoint x: 604, startPoint y: 234, endPoint x: 625, endPoint y: 235, distance: 21.6
click at [625, 235] on div at bounding box center [624, 237] width 18 height 18
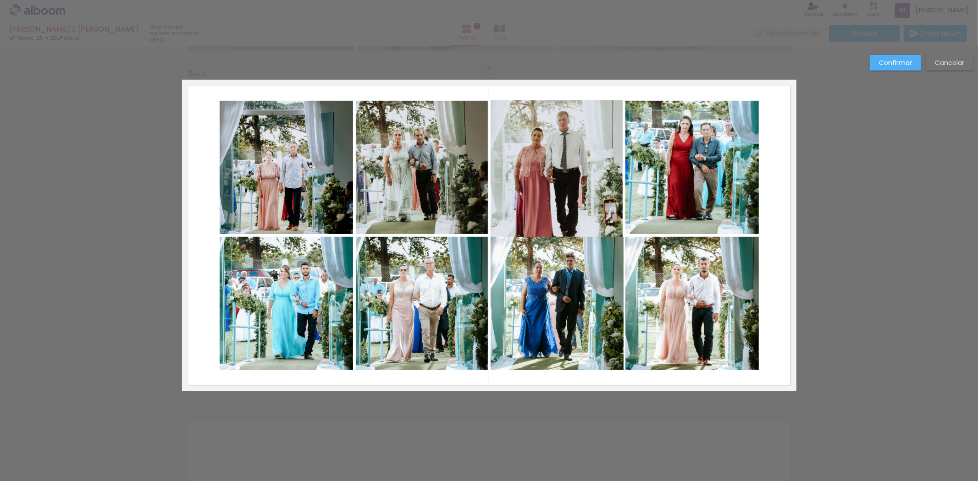
click at [895, 57] on paper-button "Confirmar" at bounding box center [895, 63] width 51 height 16
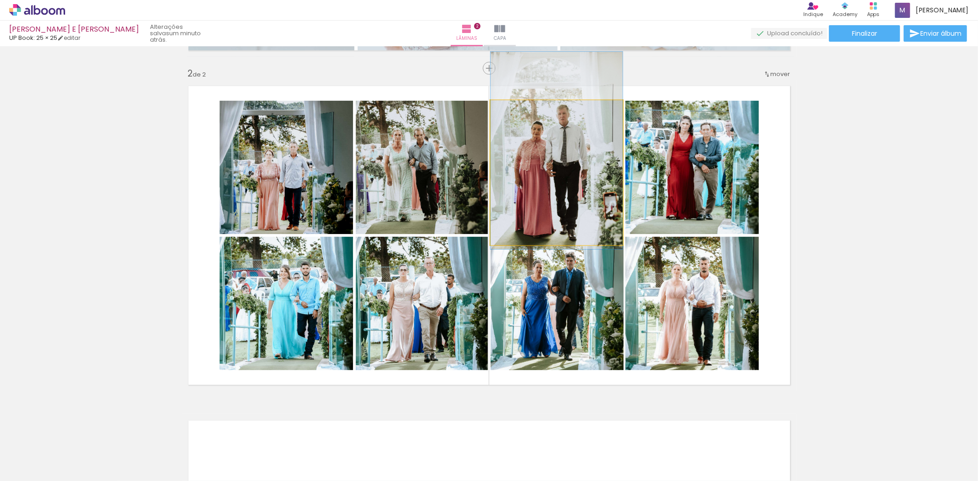
drag, startPoint x: 548, startPoint y: 176, endPoint x: 551, endPoint y: 170, distance: 6.8
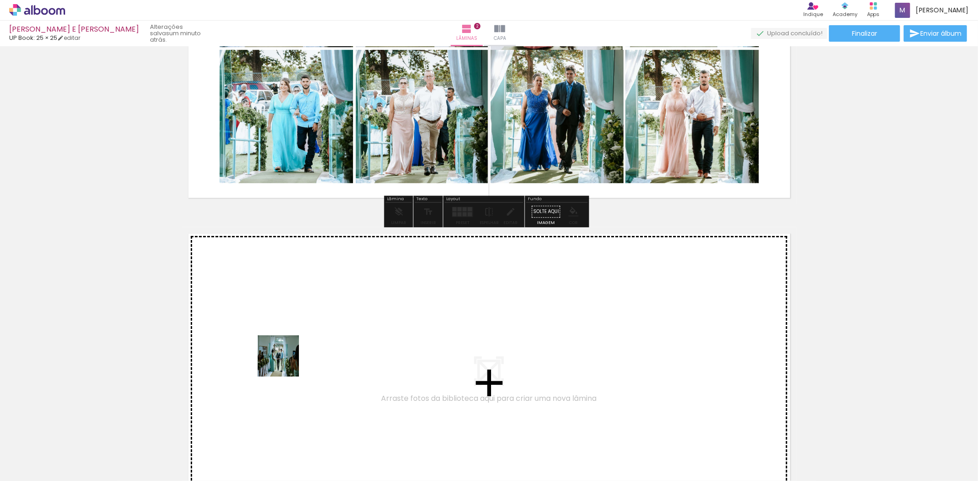
drag, startPoint x: 177, startPoint y: 451, endPoint x: 341, endPoint y: 323, distance: 207.7
click at [341, 323] on quentale-workspace at bounding box center [489, 240] width 978 height 481
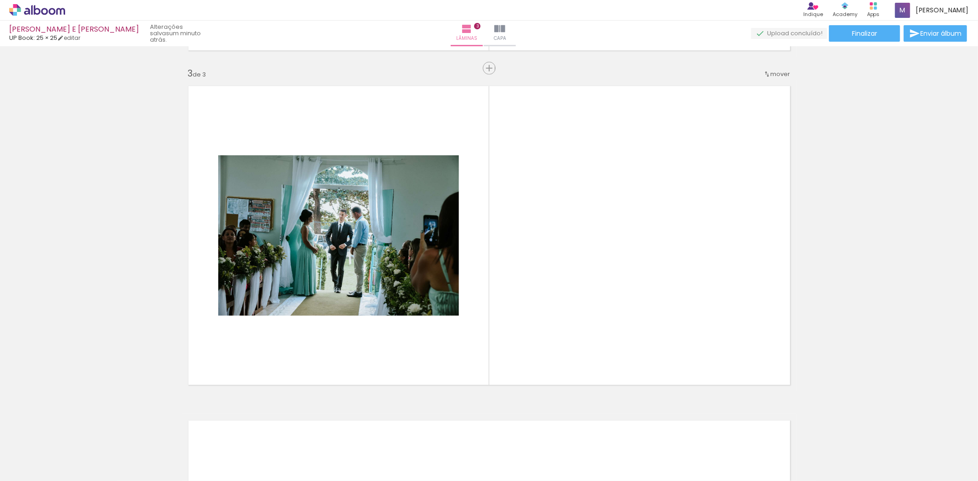
scroll to position [0, 0]
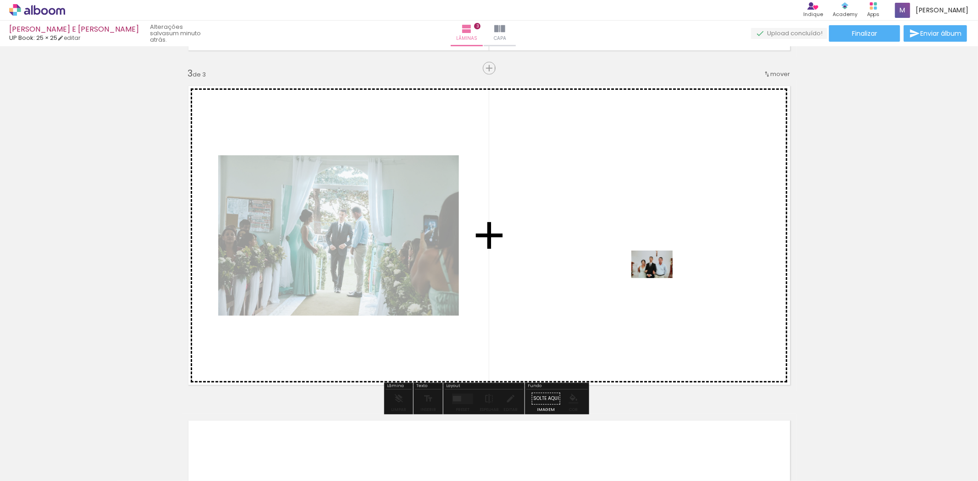
drag, startPoint x: 106, startPoint y: 454, endPoint x: 659, endPoint y: 278, distance: 579.8
click at [659, 278] on quentale-workspace at bounding box center [489, 240] width 978 height 481
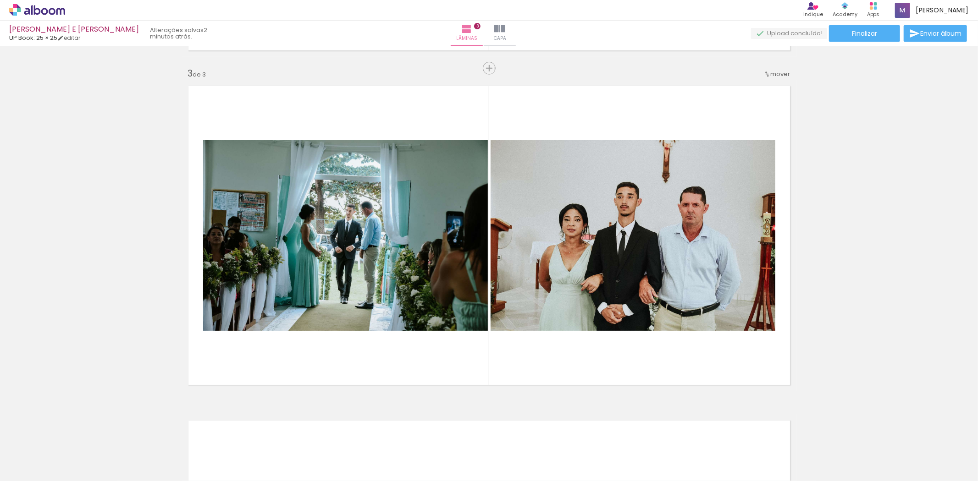
scroll to position [0, 2289]
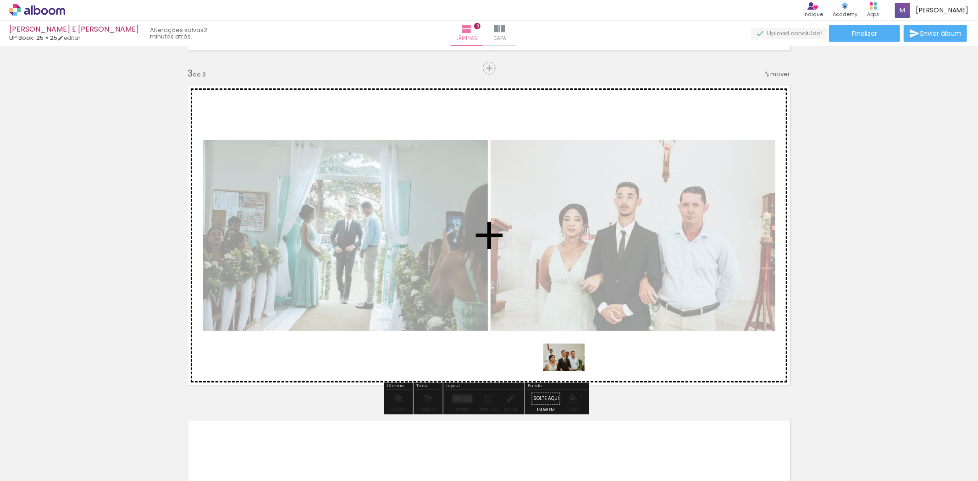
drag, startPoint x: 619, startPoint y: 448, endPoint x: 569, endPoint y: 368, distance: 94.7
click at [569, 368] on quentale-workspace at bounding box center [489, 240] width 978 height 481
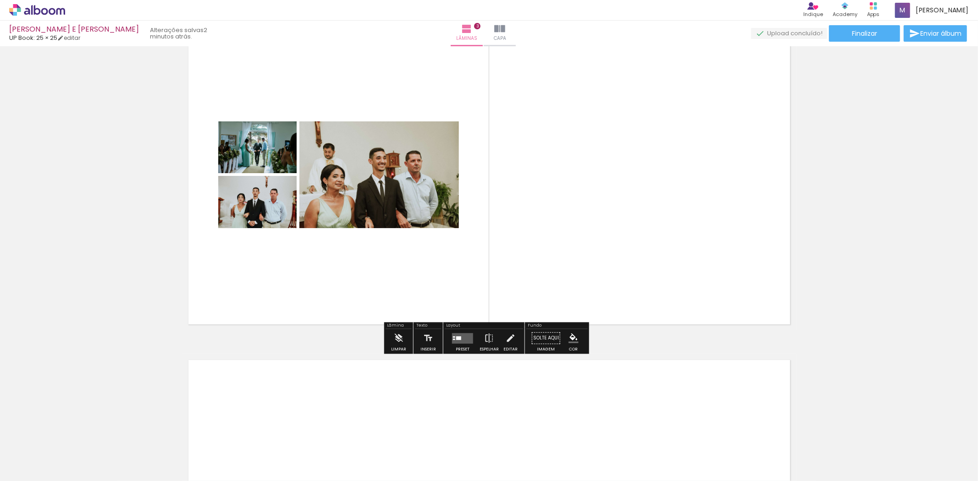
scroll to position [730, 0]
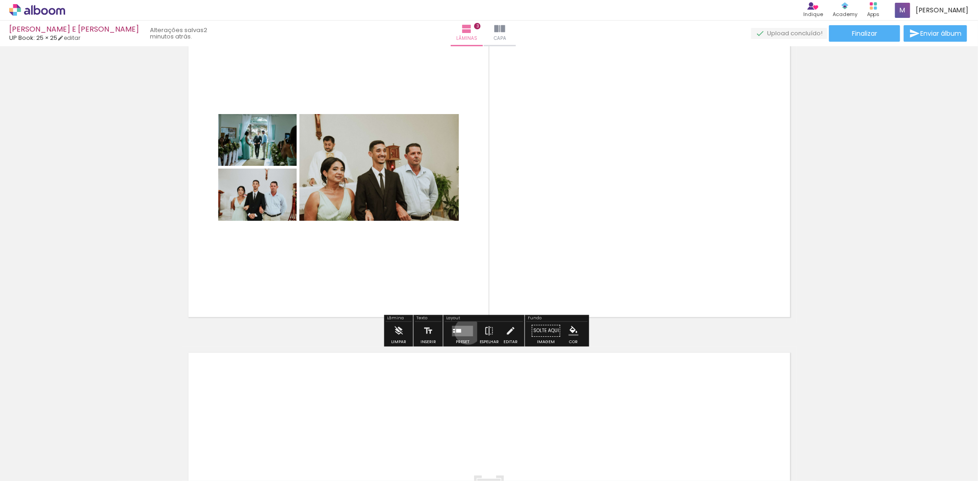
click at [466, 331] on quentale-layouter at bounding box center [462, 331] width 21 height 11
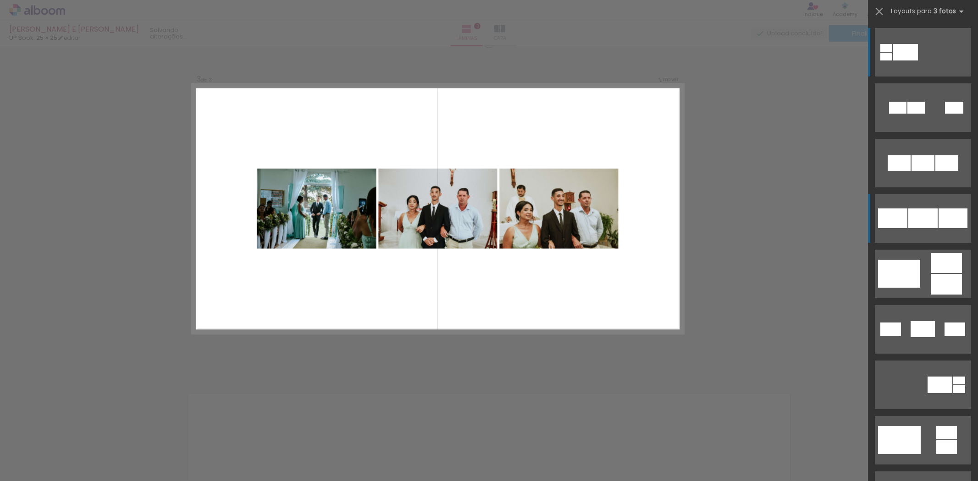
scroll to position [662, 0]
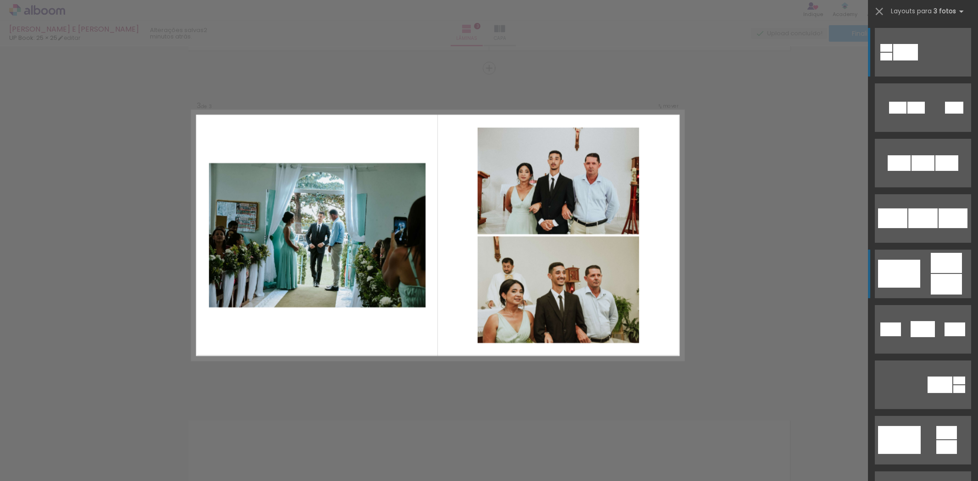
click at [921, 132] on quentale-layouter at bounding box center [923, 107] width 96 height 49
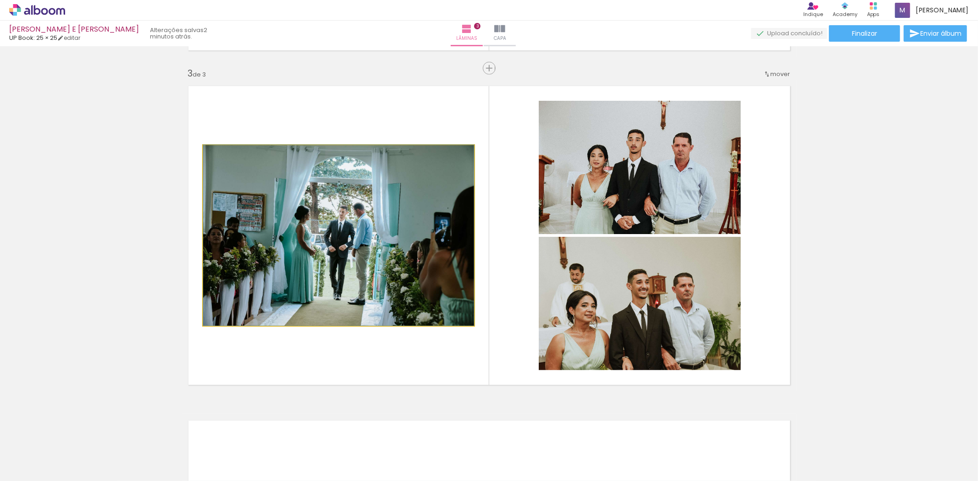
click at [348, 228] on quentale-photo at bounding box center [338, 235] width 271 height 181
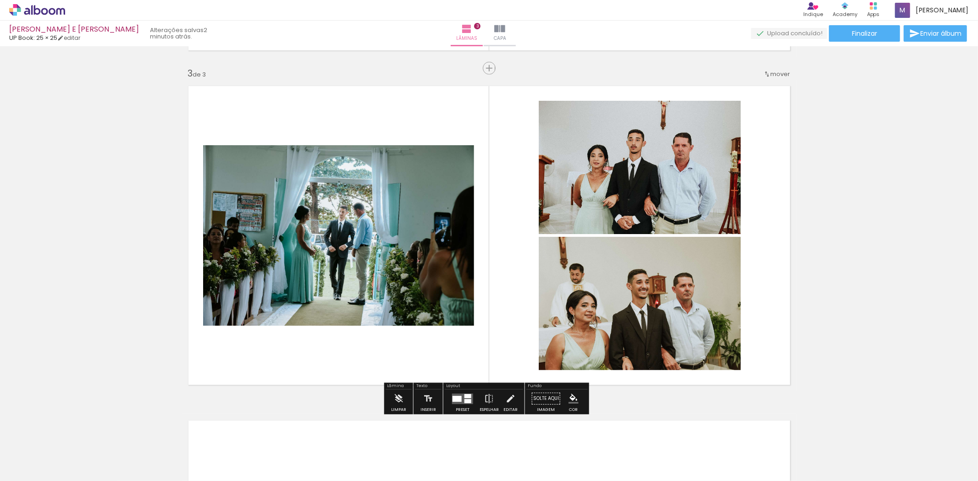
click at [361, 213] on quentale-photo at bounding box center [338, 235] width 271 height 181
click at [441, 172] on quentale-photo at bounding box center [338, 235] width 271 height 181
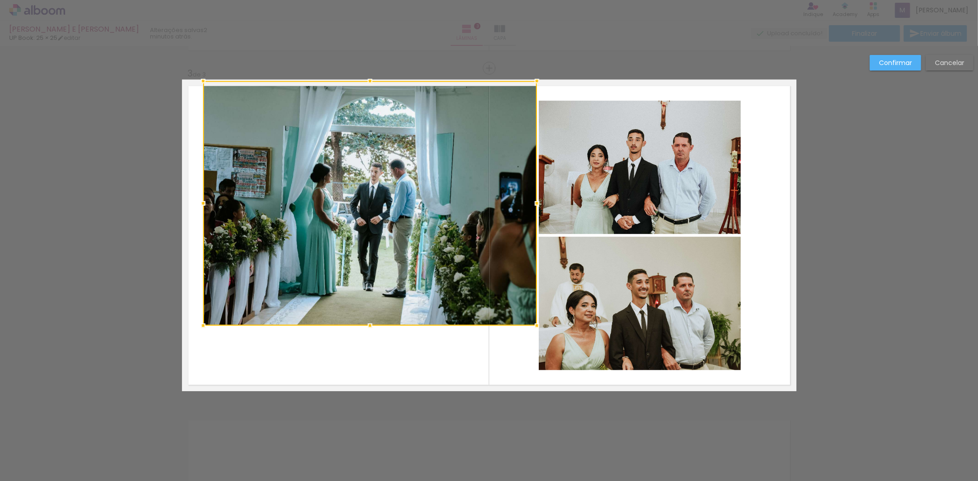
drag, startPoint x: 474, startPoint y: 144, endPoint x: 536, endPoint y: 83, distance: 87.2
click at [536, 83] on div at bounding box center [537, 81] width 18 height 18
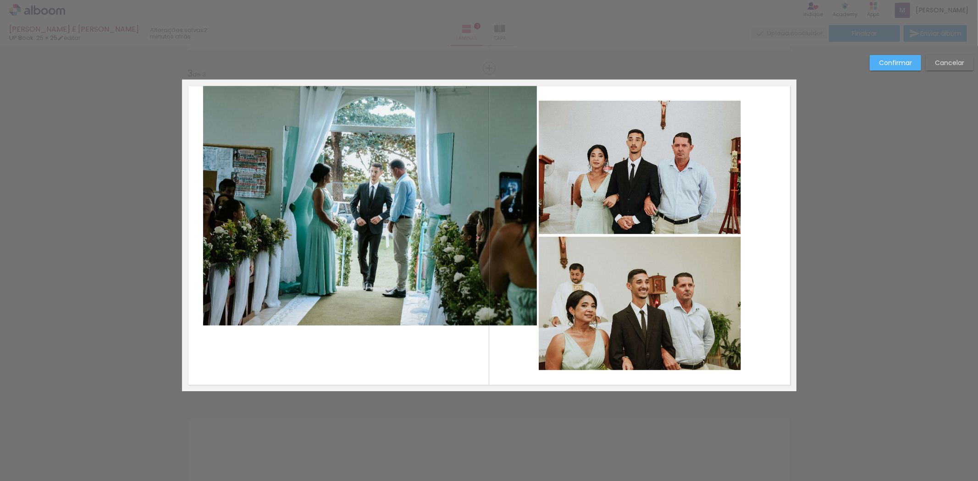
click at [258, 289] on quentale-photo at bounding box center [370, 203] width 334 height 245
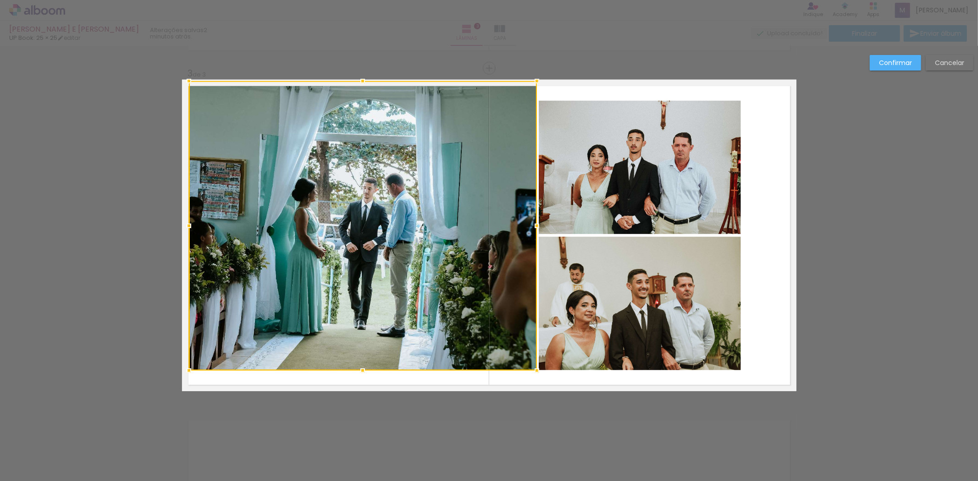
scroll to position [0, 4234]
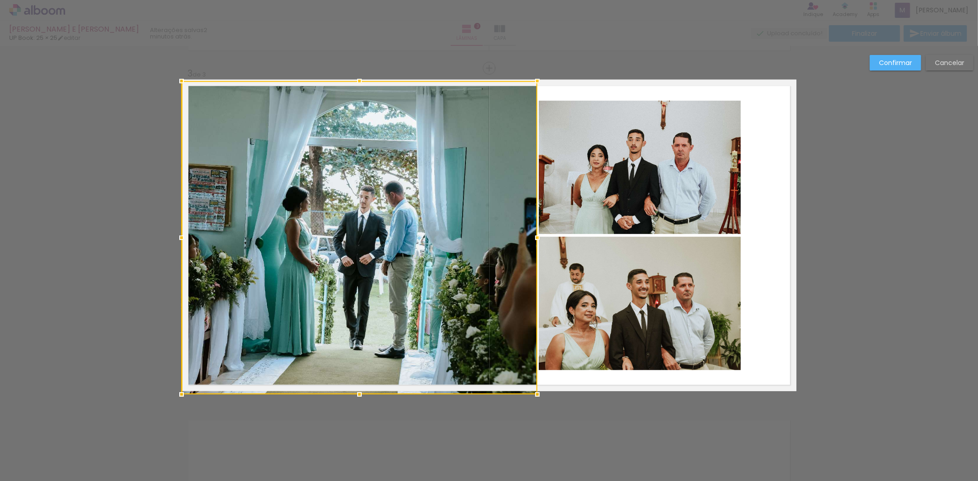
click at [172, 409] on div "Inserir lâmina 1 de 3 Inserir lâmina 2 de 3 Inserir lâmina 3 de 3 Confirmar Can…" at bounding box center [489, 64] width 978 height 1361
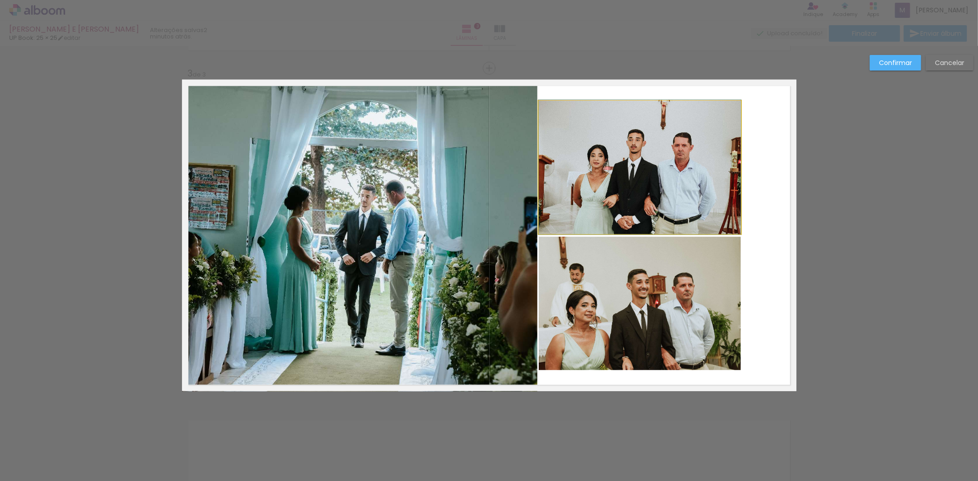
click at [695, 142] on quentale-photo at bounding box center [640, 167] width 202 height 133
click at [537, 142] on div at bounding box center [360, 238] width 356 height 314
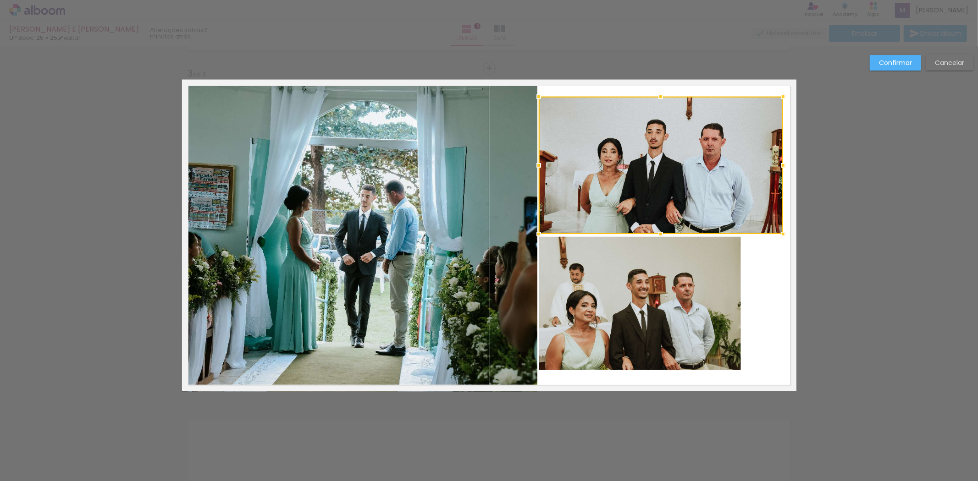
drag, startPoint x: 738, startPoint y: 101, endPoint x: 785, endPoint y: 58, distance: 63.9
click at [785, 58] on div "Inserir lâmina 1 de 3 Inserir lâmina 2 de 3 Inserir lâmina 3 de 3 Confirmar Can…" at bounding box center [489, 64] width 978 height 1361
click at [634, 143] on quentale-photo at bounding box center [661, 166] width 244 height 138
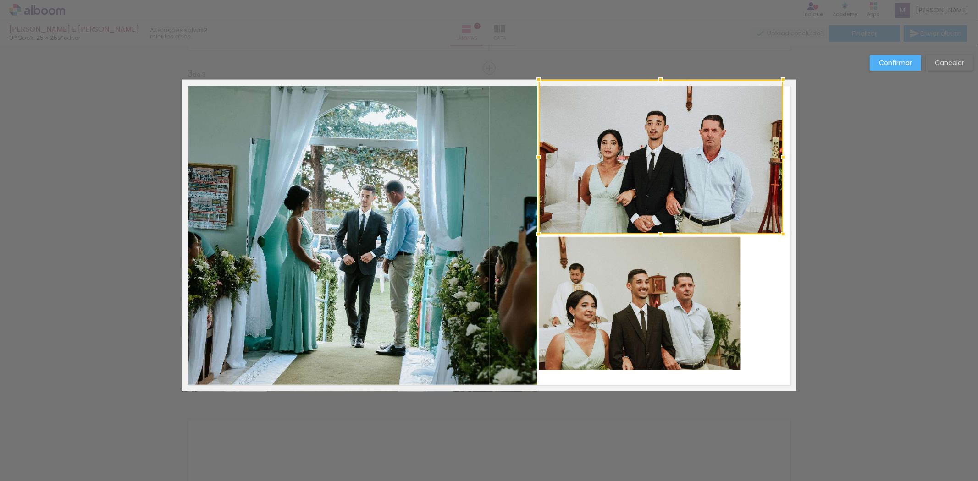
drag, startPoint x: 653, startPoint y: 101, endPoint x: 662, endPoint y: 104, distance: 8.9
click at [662, 104] on div at bounding box center [661, 157] width 244 height 154
click at [656, 303] on quentale-photo at bounding box center [640, 303] width 202 height 133
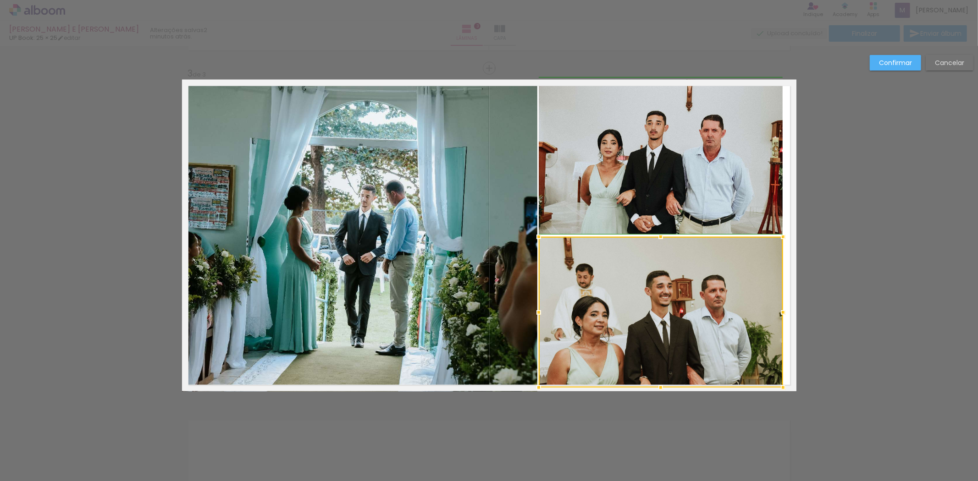
drag, startPoint x: 744, startPoint y: 375, endPoint x: 780, endPoint y: 390, distance: 39.7
click at [780, 390] on div at bounding box center [783, 388] width 18 height 18
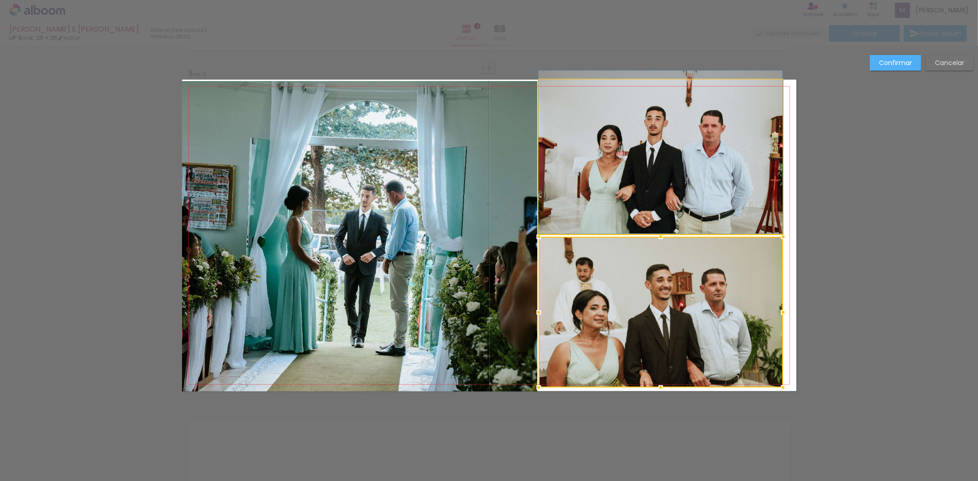
drag, startPoint x: 658, startPoint y: 187, endPoint x: 657, endPoint y: 181, distance: 5.5
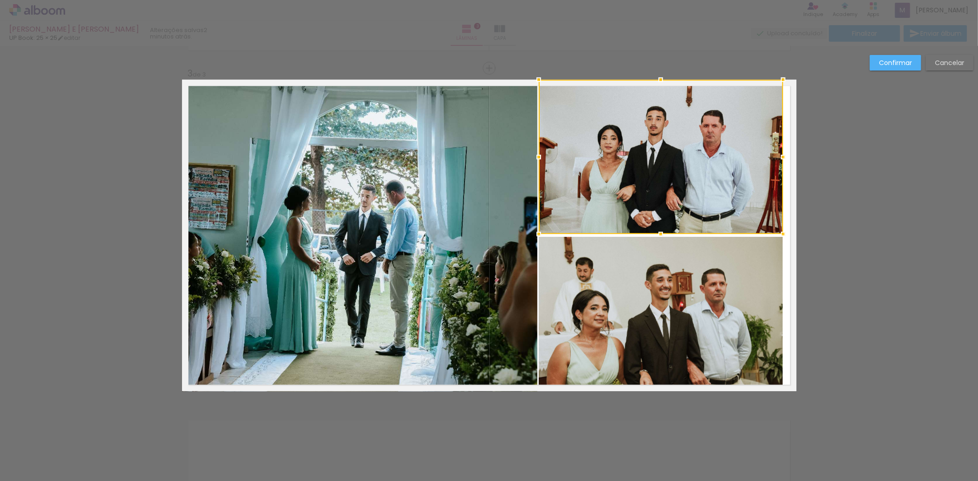
click at [0, 0] on slot "Confirmar" at bounding box center [0, 0] width 0 height 0
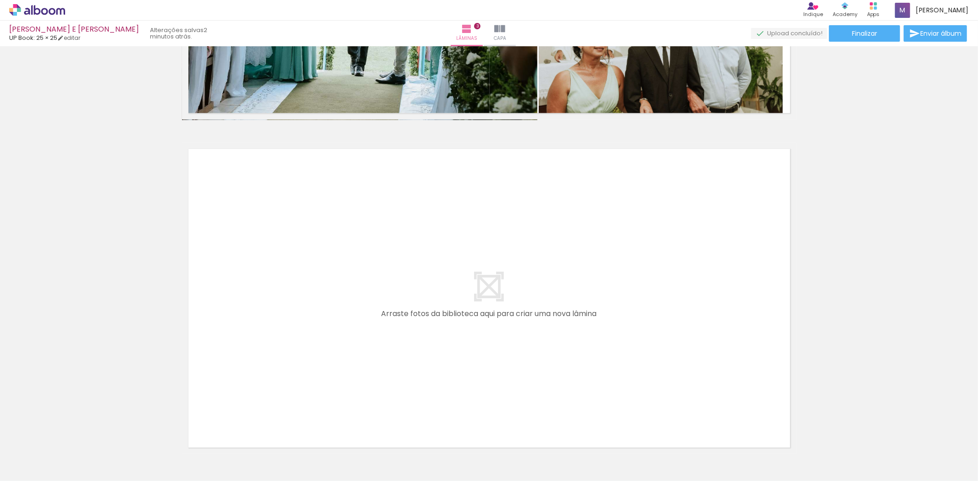
scroll to position [0, 2222]
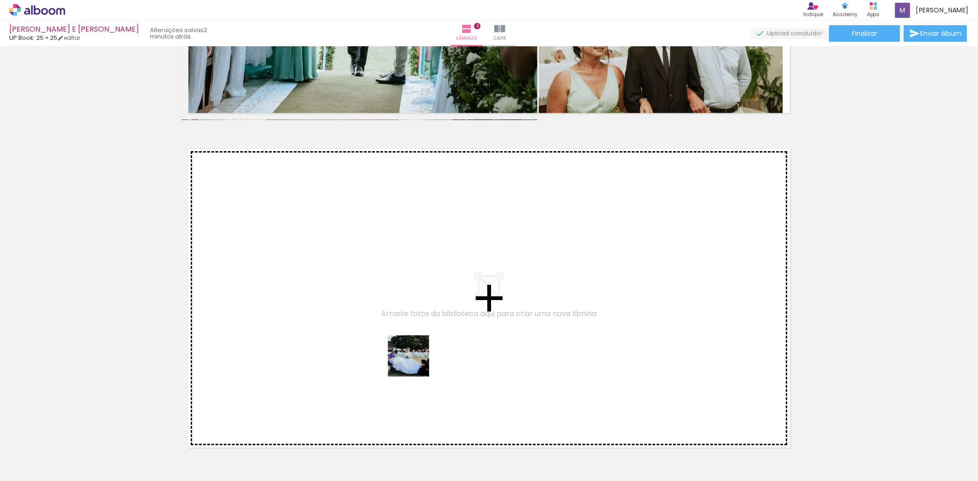
drag, startPoint x: 492, startPoint y: 460, endPoint x: 354, endPoint y: 295, distance: 215.2
click at [354, 295] on quentale-workspace at bounding box center [489, 240] width 978 height 481
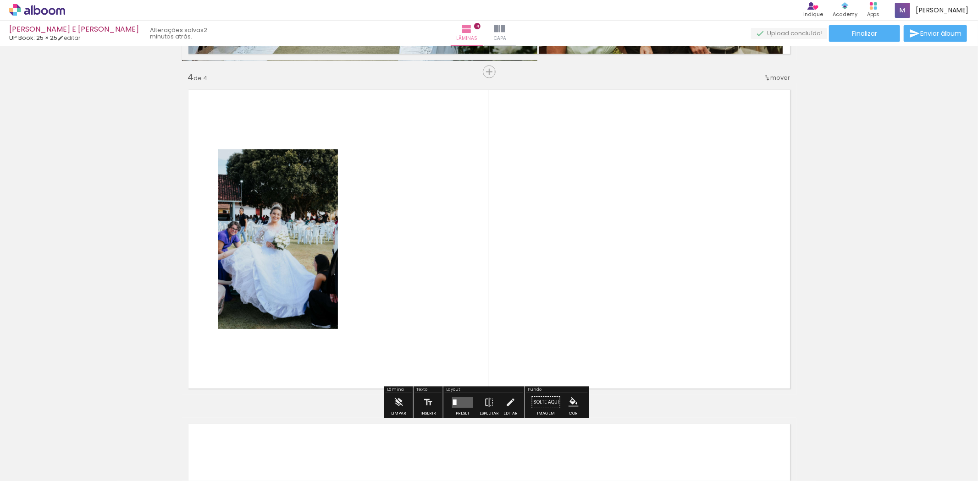
scroll to position [997, 0]
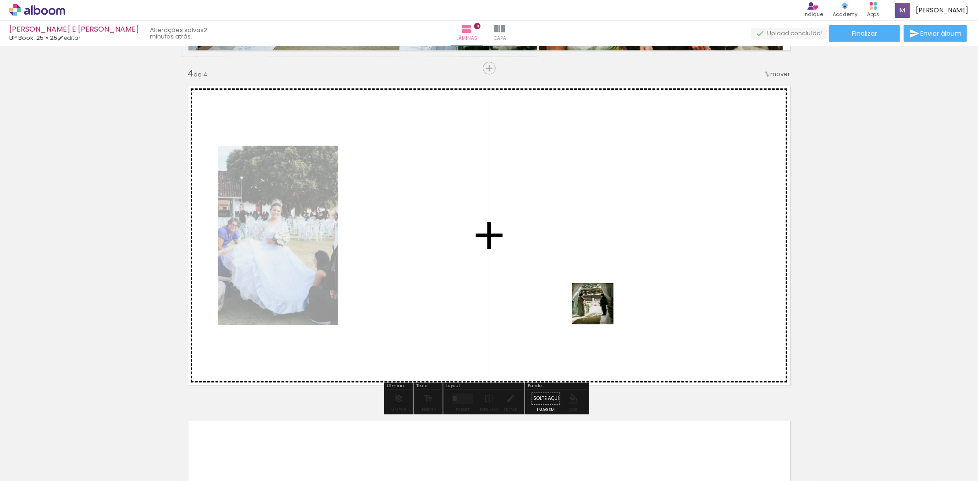
drag, startPoint x: 585, startPoint y: 341, endPoint x: 624, endPoint y: 437, distance: 104.0
click at [608, 299] on quentale-workspace at bounding box center [489, 240] width 978 height 481
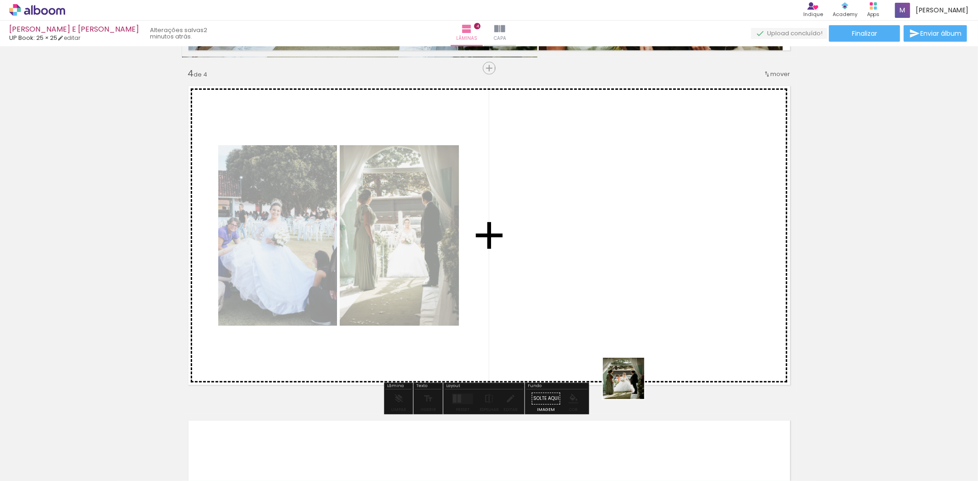
drag, startPoint x: 602, startPoint y: 432, endPoint x: 674, endPoint y: 413, distance: 74.4
click at [685, 320] on quentale-workspace at bounding box center [489, 240] width 978 height 481
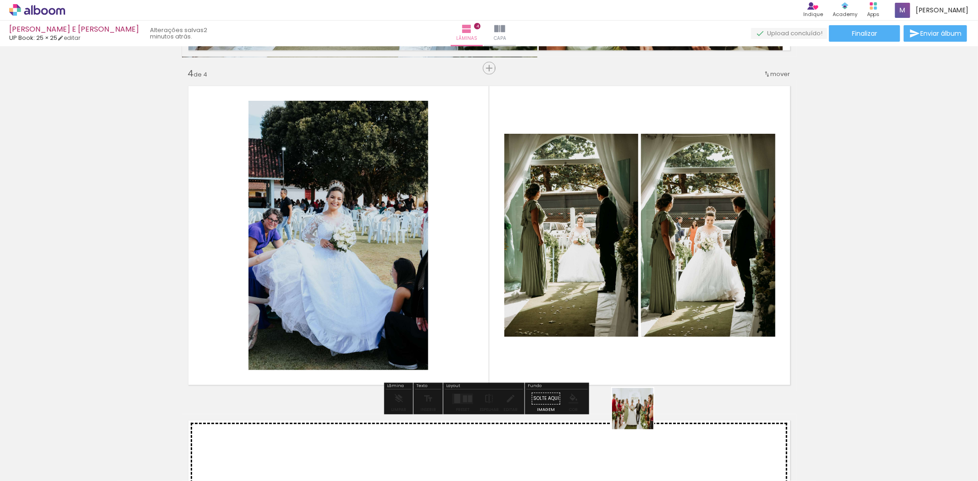
drag, startPoint x: 630, startPoint y: 452, endPoint x: 645, endPoint y: 367, distance: 86.1
click at [645, 367] on quentale-workspace at bounding box center [489, 240] width 978 height 481
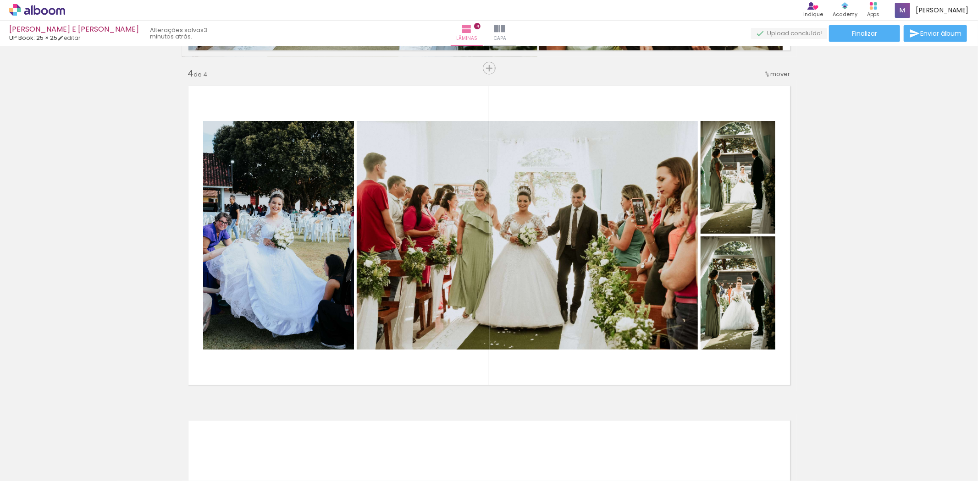
scroll to position [0, 0]
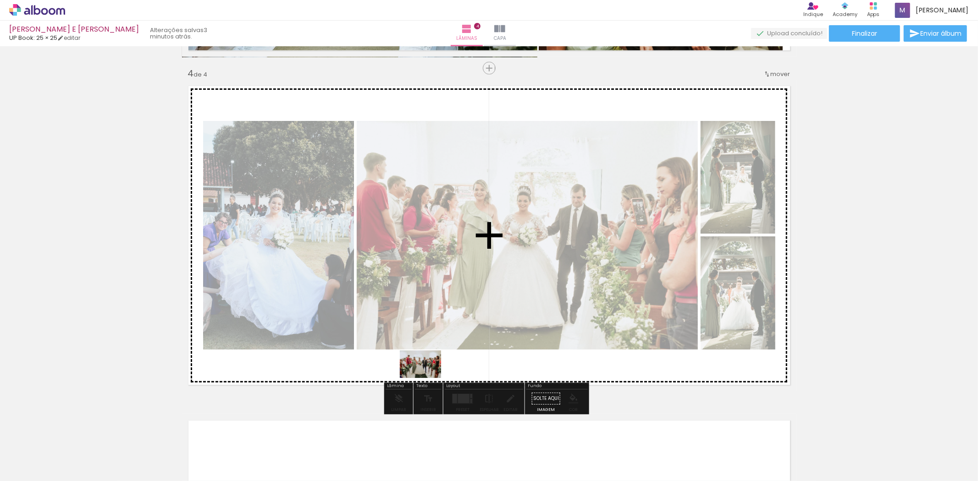
drag, startPoint x: 143, startPoint y: 455, endPoint x: 427, endPoint y: 378, distance: 294.4
click at [427, 378] on quentale-workspace at bounding box center [489, 240] width 978 height 481
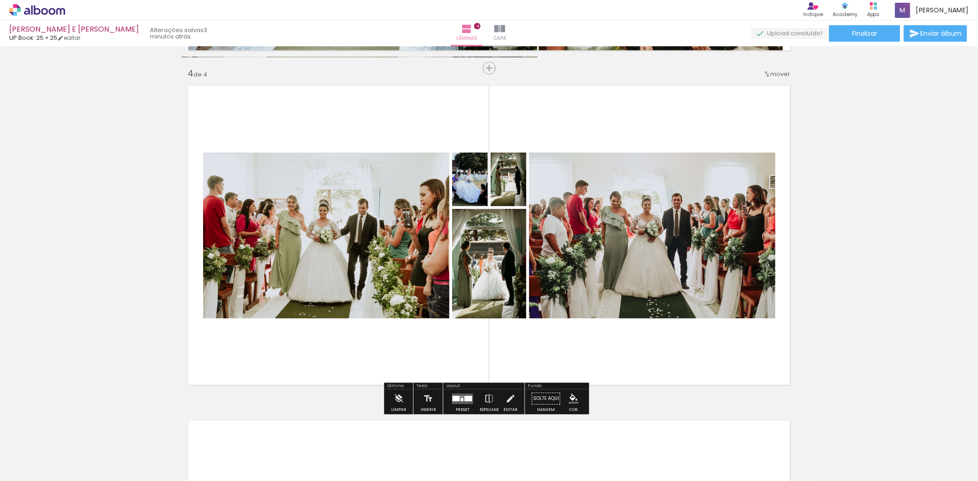
click at [458, 402] on quentale-layouter at bounding box center [462, 399] width 21 height 11
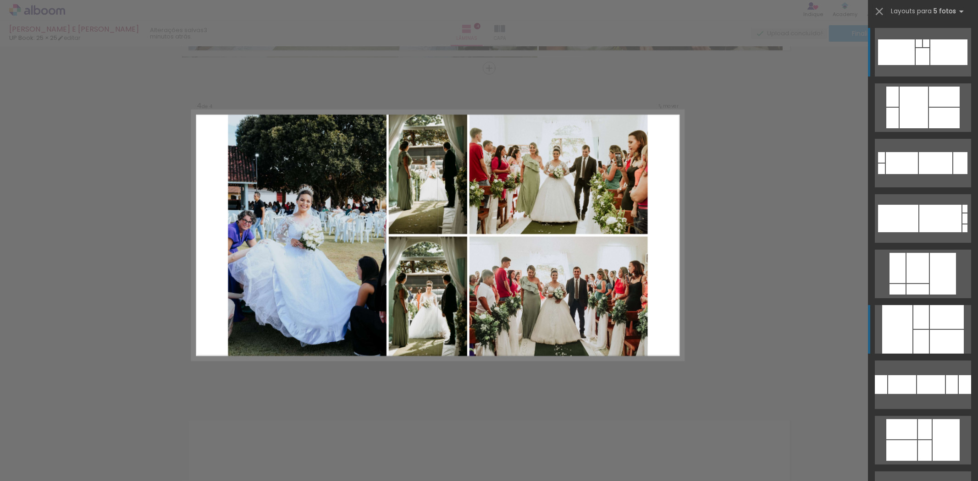
click at [946, 325] on div at bounding box center [947, 317] width 34 height 24
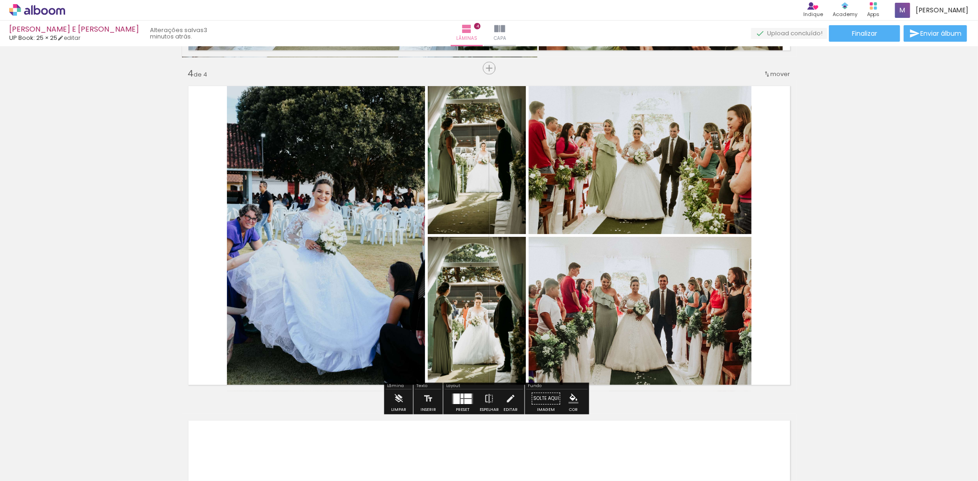
click at [295, 272] on quentale-photo at bounding box center [326, 236] width 198 height 312
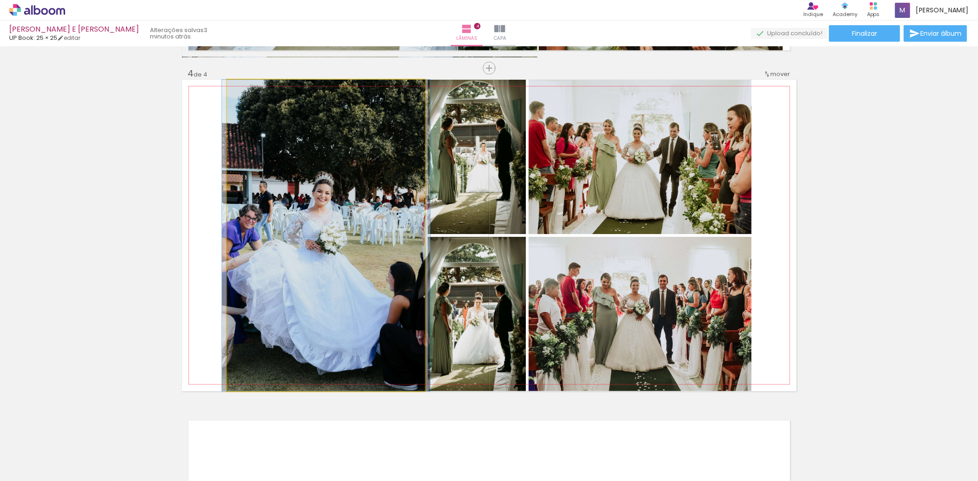
click at [295, 272] on quentale-photo at bounding box center [326, 236] width 198 height 312
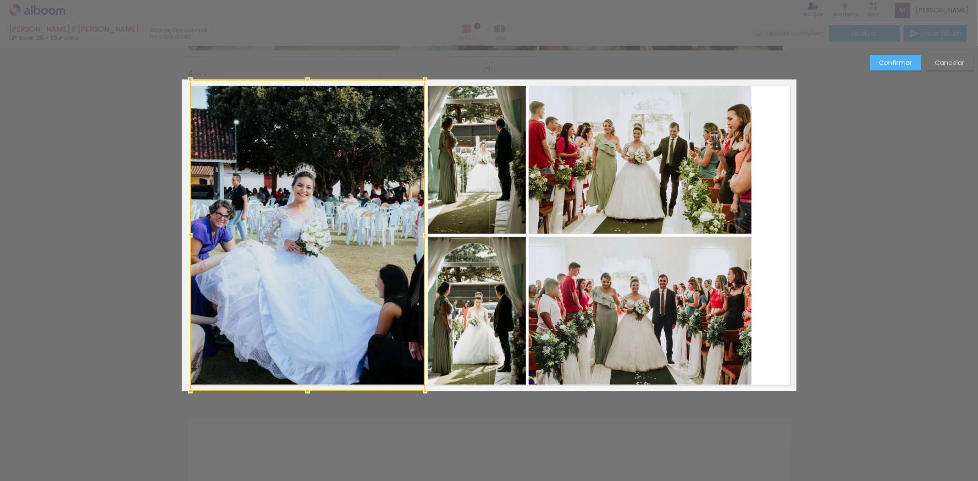
drag, startPoint x: 215, startPoint y: 236, endPoint x: 153, endPoint y: 239, distance: 62.9
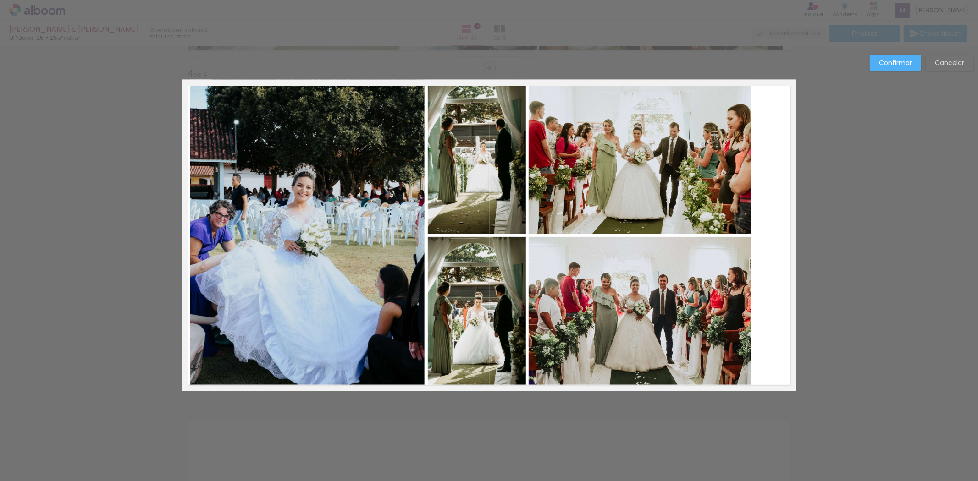
click at [726, 310] on quentale-photo at bounding box center [640, 314] width 223 height 154
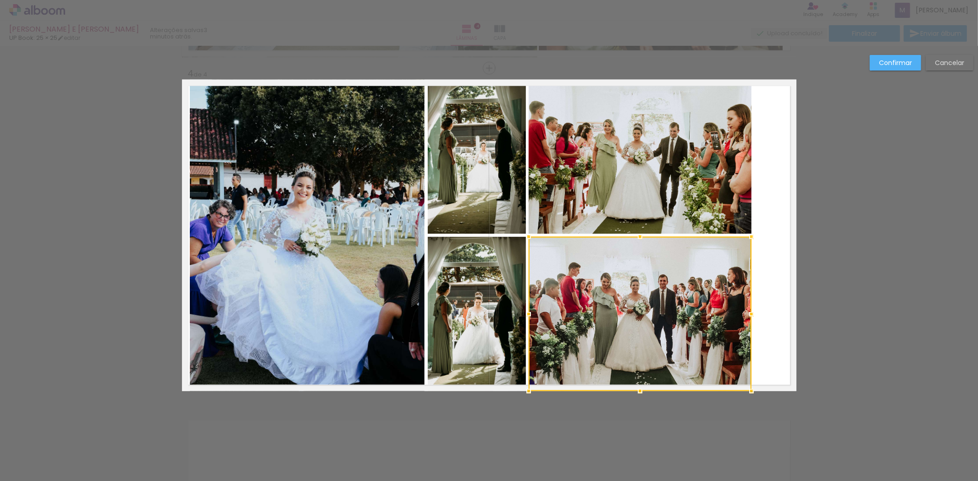
click at [726, 310] on div at bounding box center [640, 314] width 223 height 154
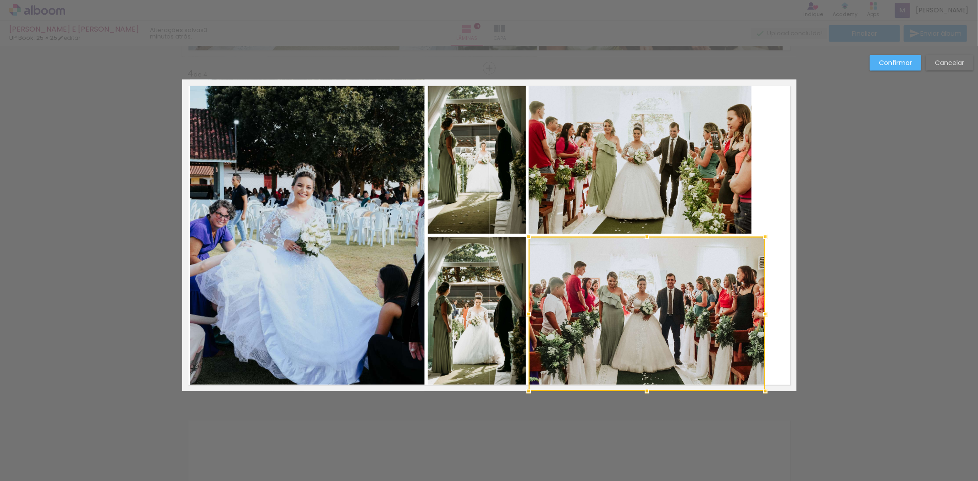
drag, startPoint x: 753, startPoint y: 313, endPoint x: 818, endPoint y: 316, distance: 64.7
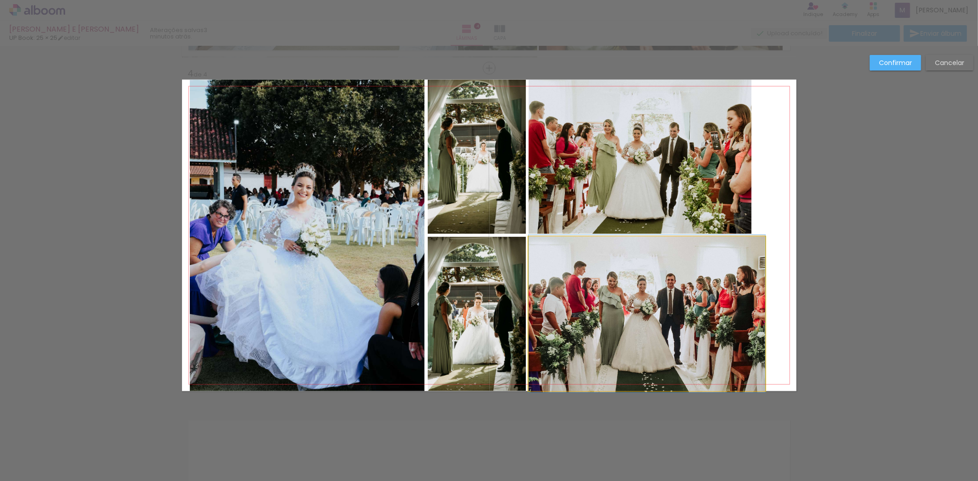
click at [714, 309] on quentale-photo at bounding box center [647, 314] width 237 height 154
click at [714, 309] on div at bounding box center [647, 314] width 237 height 154
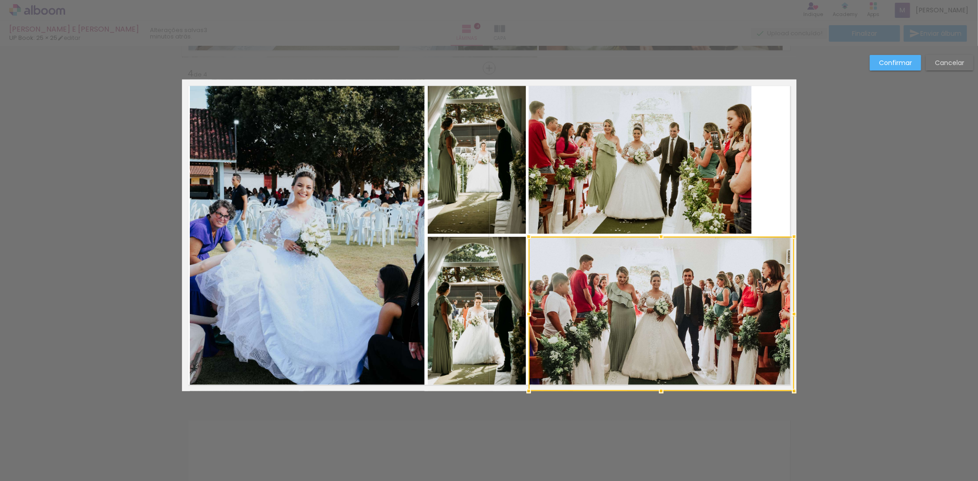
click at [767, 314] on div at bounding box center [661, 314] width 265 height 154
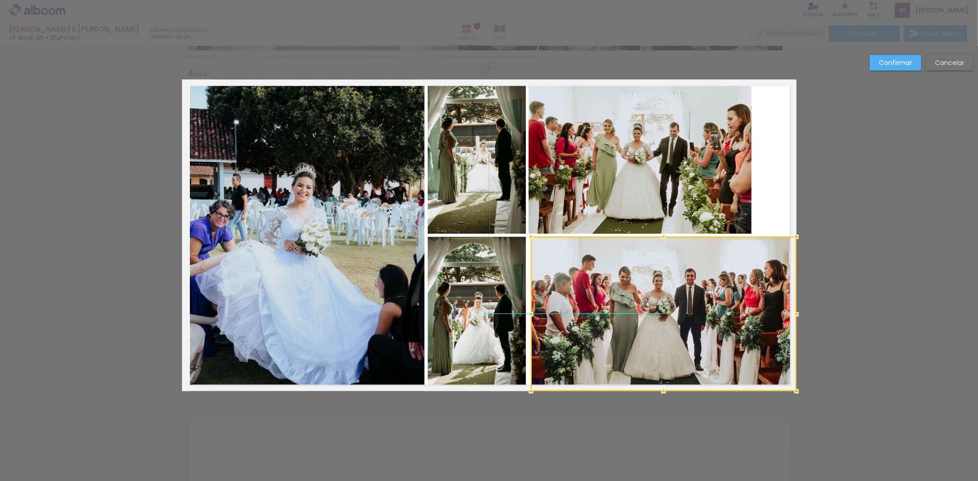
click at [673, 320] on div at bounding box center [663, 314] width 265 height 154
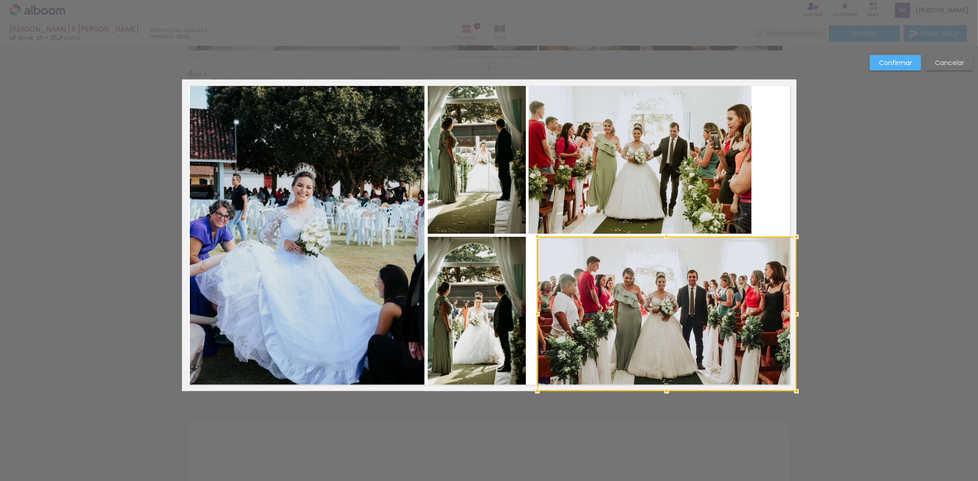
drag, startPoint x: 527, startPoint y: 312, endPoint x: 537, endPoint y: 312, distance: 9.6
click at [536, 312] on div at bounding box center [537, 314] width 18 height 18
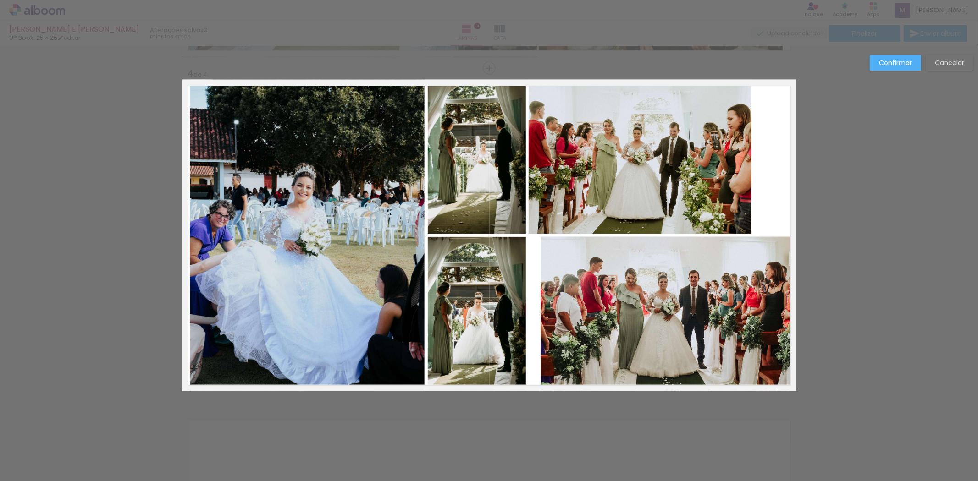
click at [652, 226] on quentale-photo at bounding box center [640, 157] width 223 height 154
click at [652, 226] on div at bounding box center [640, 157] width 223 height 154
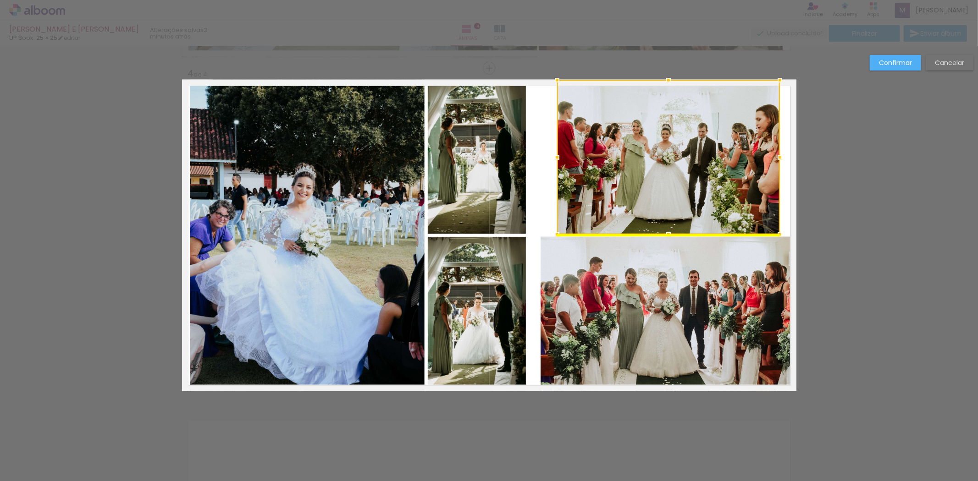
drag, startPoint x: 726, startPoint y: 191, endPoint x: 767, endPoint y: 196, distance: 41.6
click at [767, 196] on div at bounding box center [668, 157] width 223 height 154
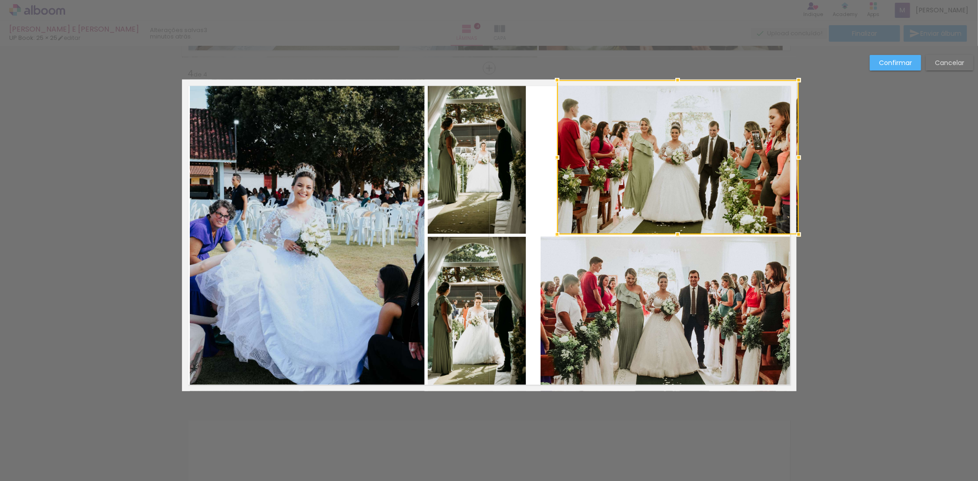
drag, startPoint x: 779, startPoint y: 160, endPoint x: 785, endPoint y: 160, distance: 5.5
click at [785, 160] on div at bounding box center [678, 157] width 242 height 154
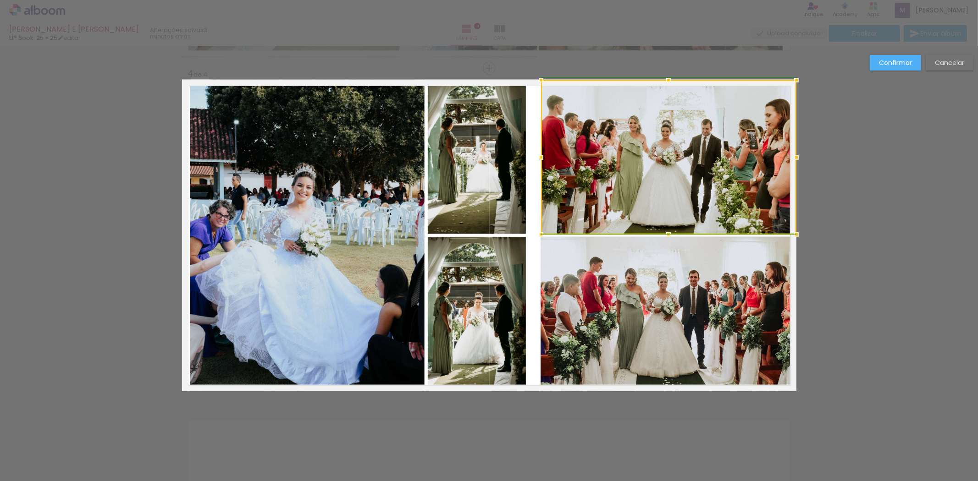
drag, startPoint x: 555, startPoint y: 158, endPoint x: 539, endPoint y: 159, distance: 15.6
click at [539, 159] on div at bounding box center [541, 158] width 18 height 18
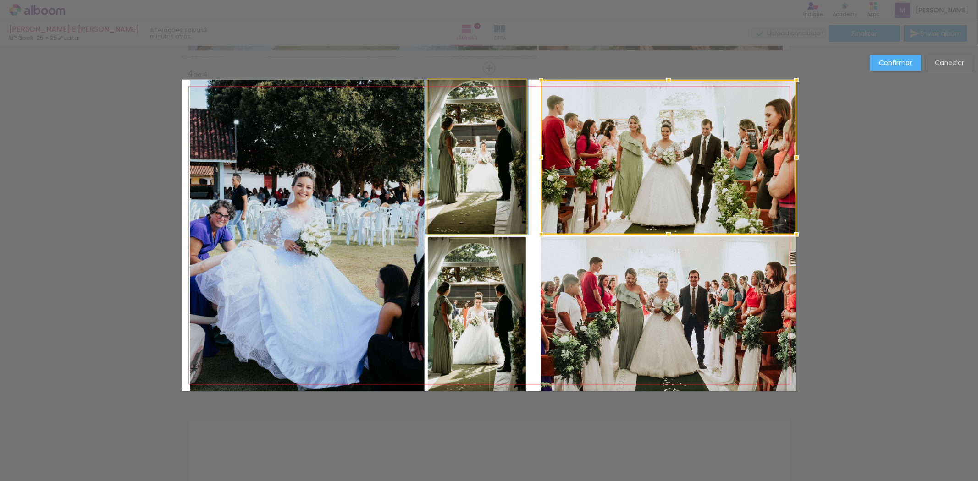
click at [506, 142] on quentale-photo at bounding box center [477, 157] width 98 height 154
click at [541, 142] on div at bounding box center [668, 157] width 255 height 154
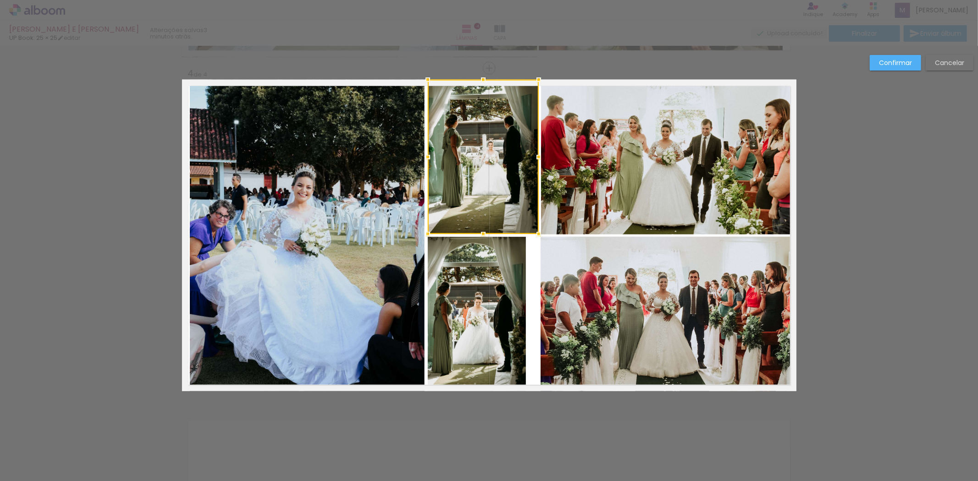
drag, startPoint x: 524, startPoint y: 154, endPoint x: 535, endPoint y: 155, distance: 11.9
click at [535, 155] on div at bounding box center [538, 157] width 18 height 18
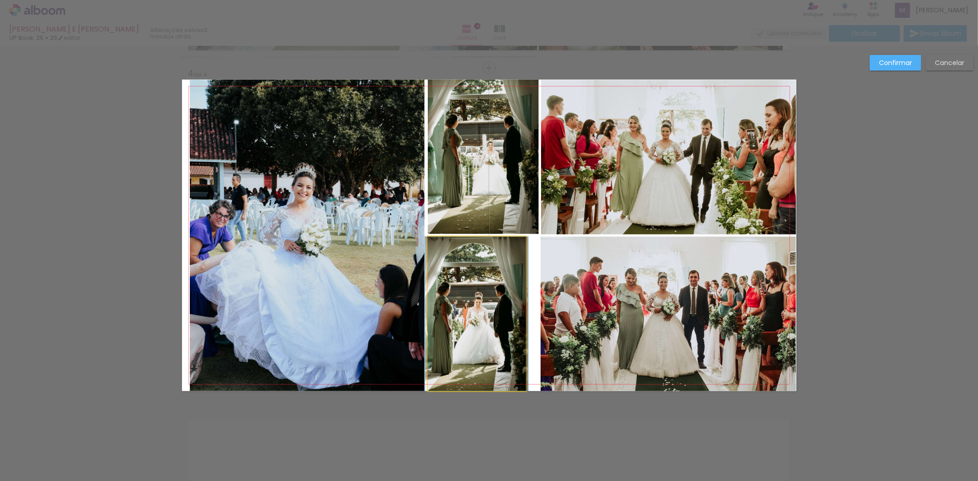
click at [497, 322] on quentale-photo at bounding box center [477, 314] width 98 height 154
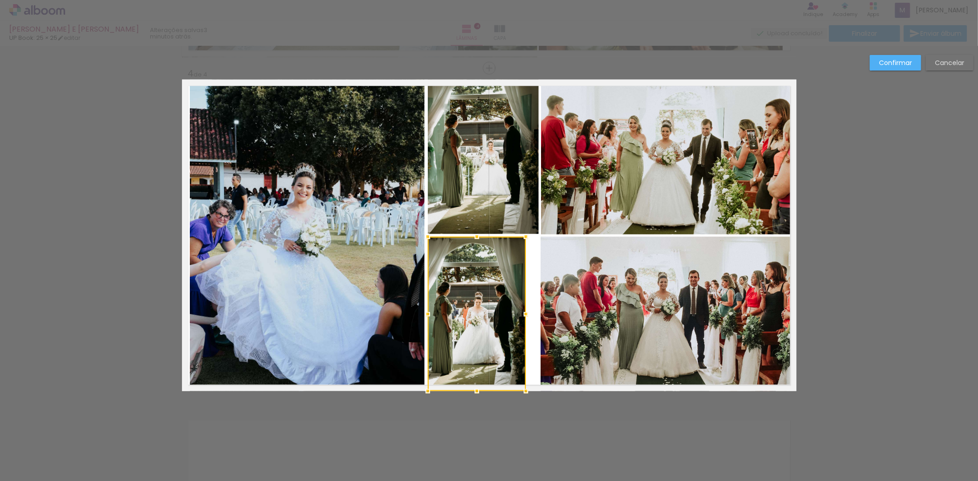
click at [497, 322] on div at bounding box center [477, 314] width 98 height 154
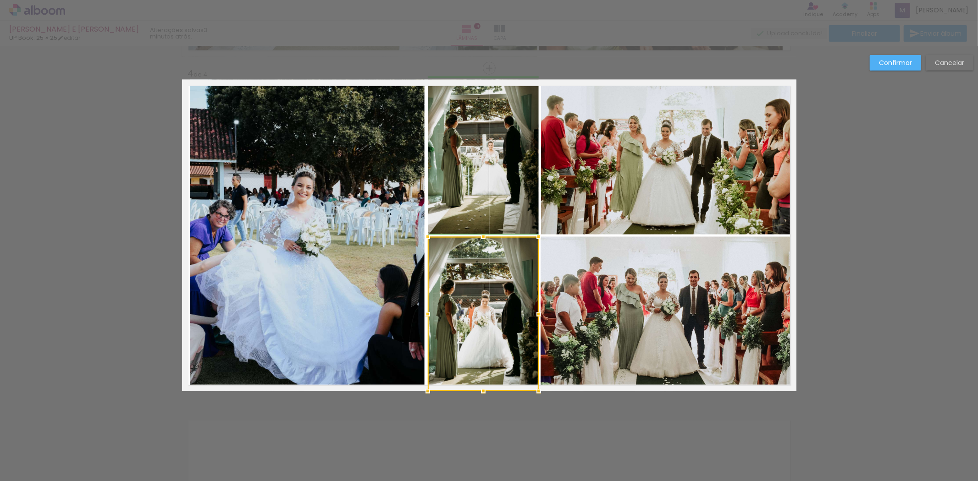
drag, startPoint x: 523, startPoint y: 315, endPoint x: 533, endPoint y: 315, distance: 10.1
click at [533, 315] on div at bounding box center [538, 314] width 18 height 18
click at [0, 0] on slot "Confirmar" at bounding box center [0, 0] width 0 height 0
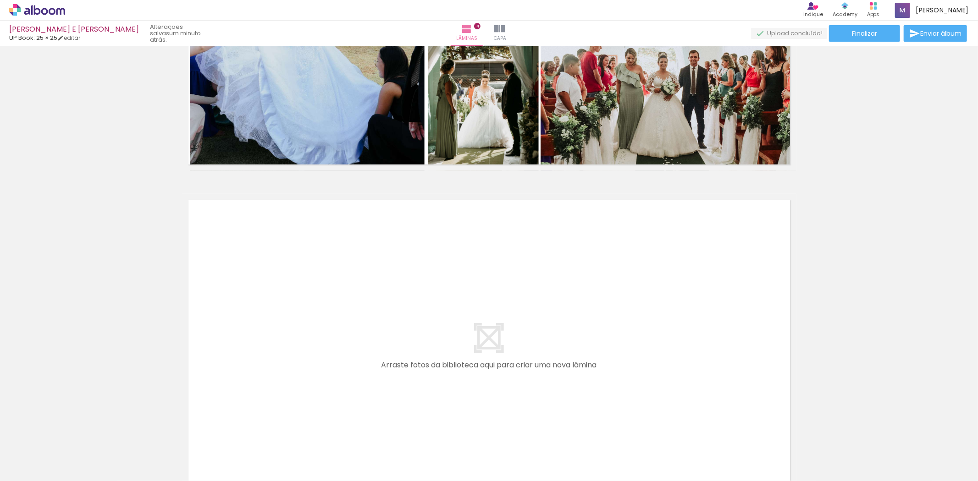
scroll to position [0, 2441]
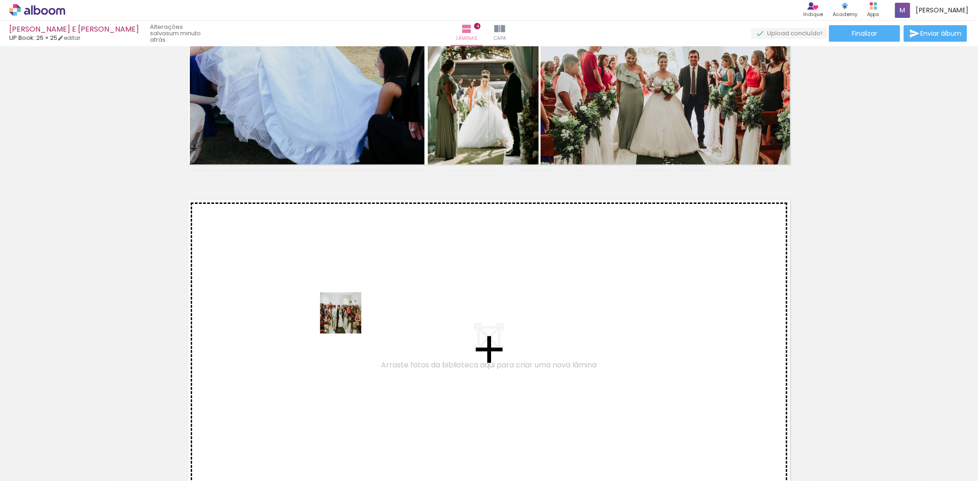
drag, startPoint x: 530, startPoint y: 450, endPoint x: 347, endPoint y: 320, distance: 224.1
click at [347, 320] on quentale-workspace at bounding box center [489, 240] width 978 height 481
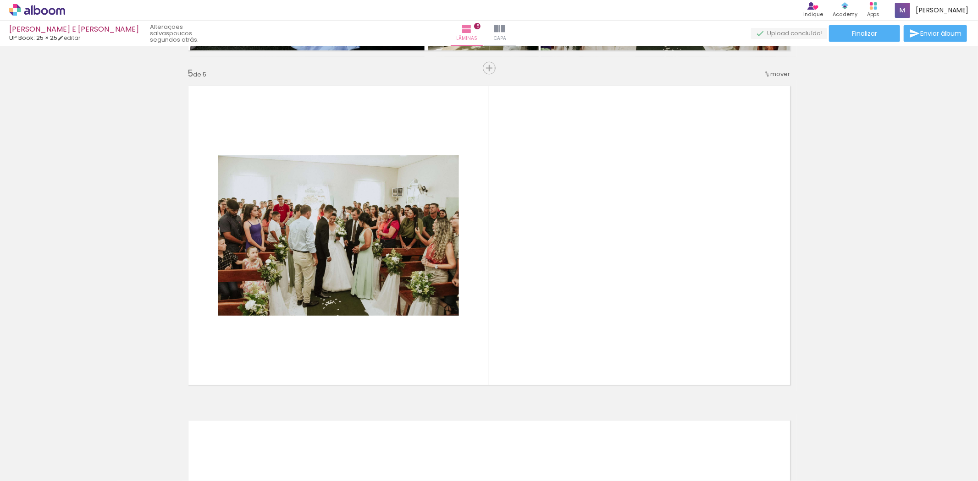
scroll to position [0, 0]
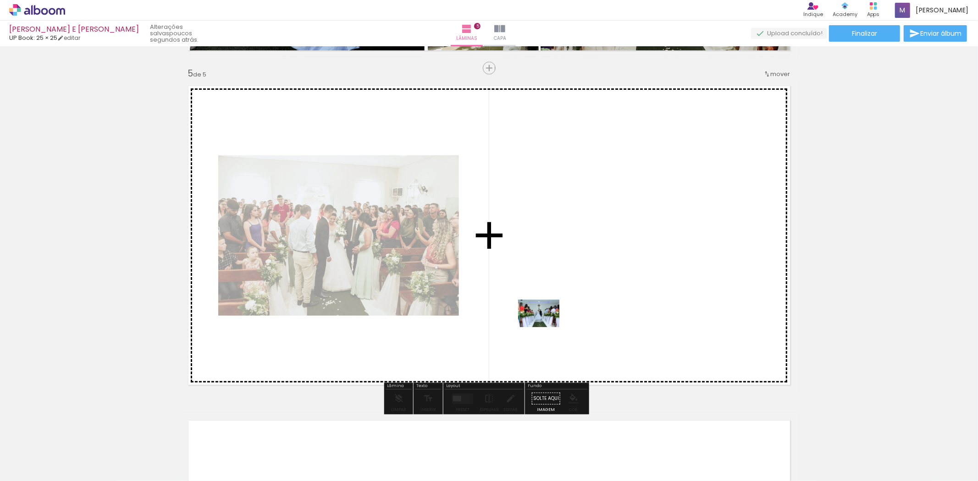
drag, startPoint x: 195, startPoint y: 454, endPoint x: 546, endPoint y: 327, distance: 372.6
click at [546, 327] on quentale-workspace at bounding box center [489, 240] width 978 height 481
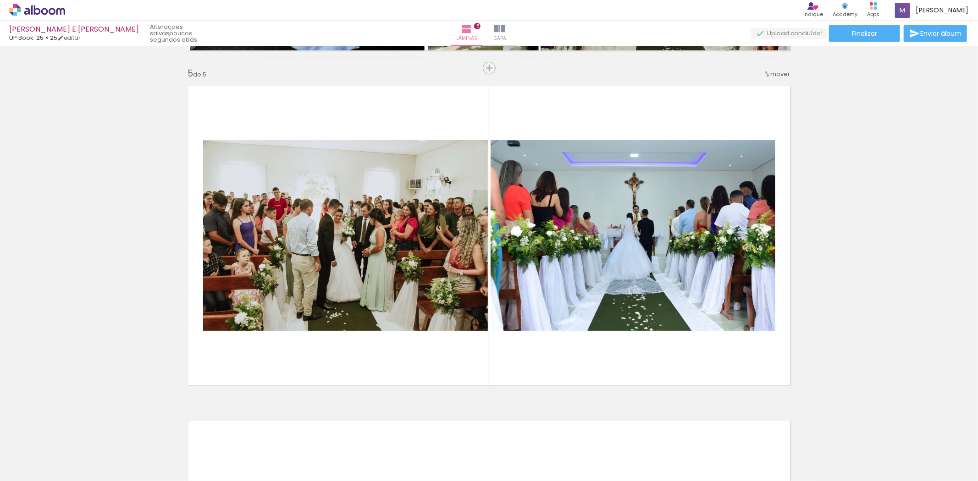
scroll to position [0, 2540]
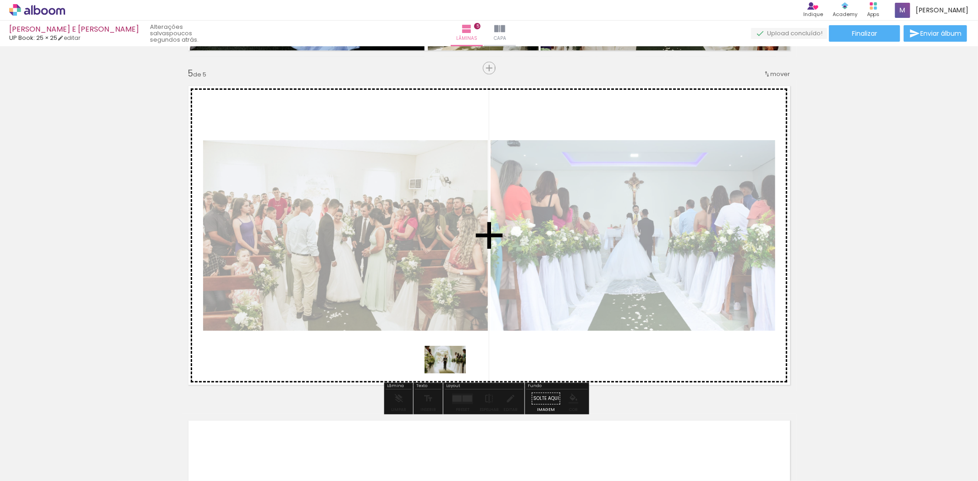
drag, startPoint x: 463, startPoint y: 406, endPoint x: 452, endPoint y: 374, distance: 33.9
click at [452, 374] on quentale-workspace at bounding box center [489, 240] width 978 height 481
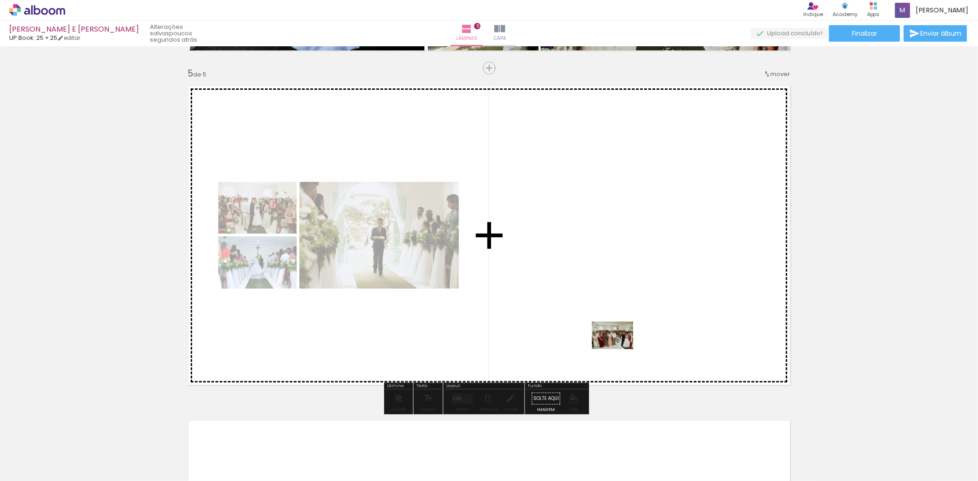
drag, startPoint x: 557, startPoint y: 436, endPoint x: 619, endPoint y: 349, distance: 106.4
click at [619, 349] on quentale-workspace at bounding box center [489, 240] width 978 height 481
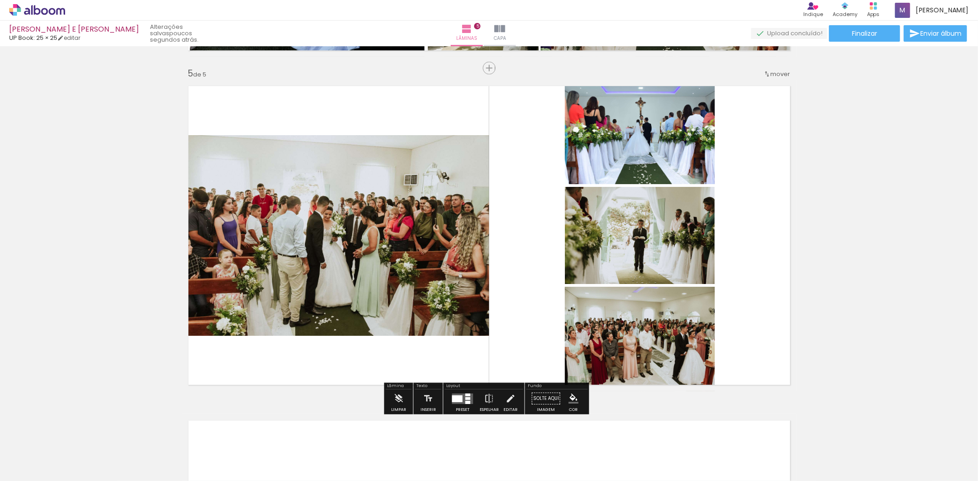
click at [447, 164] on quentale-photo at bounding box center [335, 235] width 307 height 201
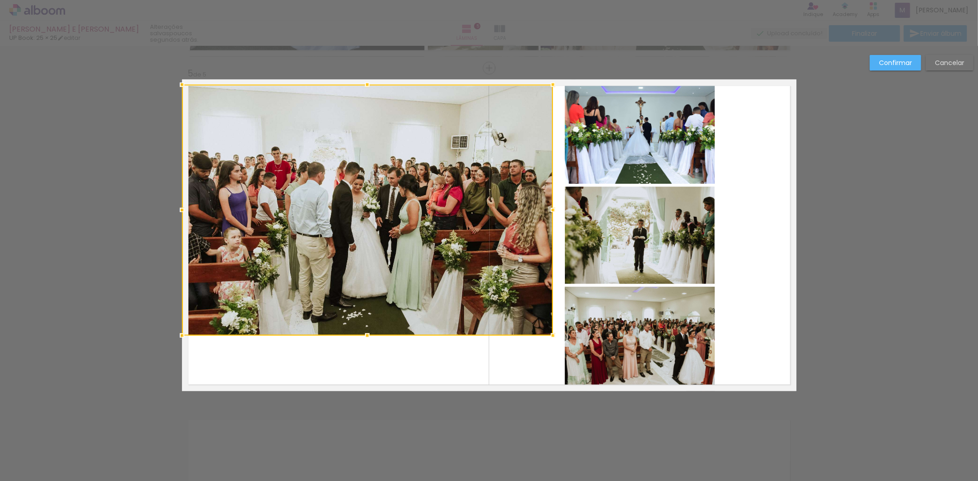
drag, startPoint x: 484, startPoint y: 138, endPoint x: 551, endPoint y: 88, distance: 83.8
click at [551, 88] on div at bounding box center [553, 85] width 18 height 18
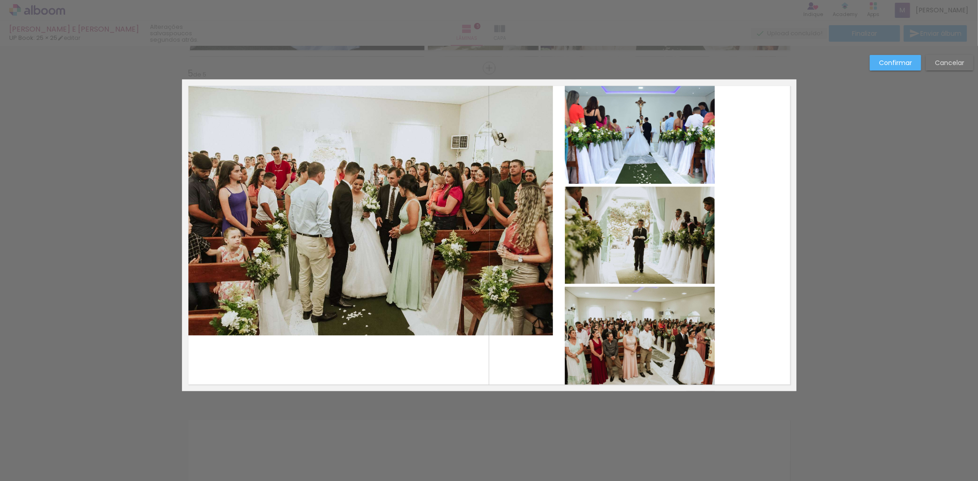
click at [372, 334] on quentale-photo at bounding box center [367, 210] width 371 height 251
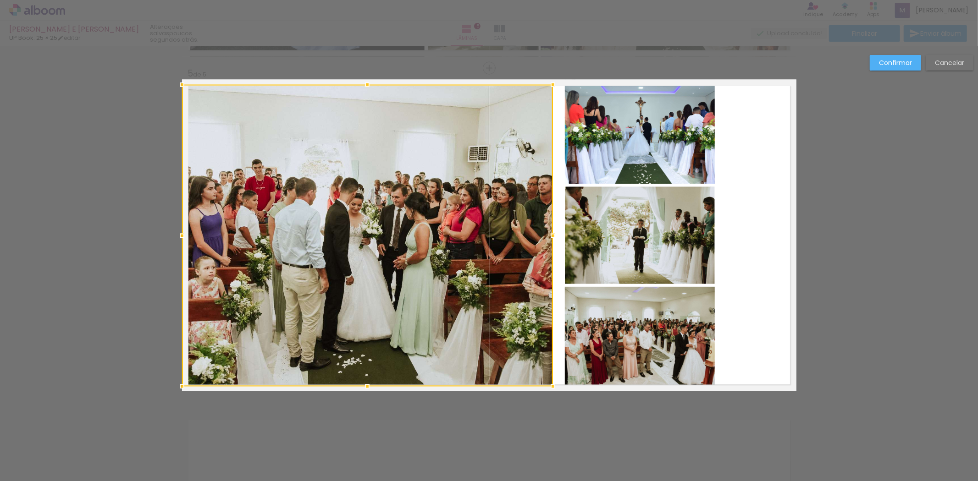
drag, startPoint x: 359, startPoint y: 340, endPoint x: 367, endPoint y: 394, distance: 54.7
click at [367, 394] on div at bounding box center [367, 387] width 18 height 18
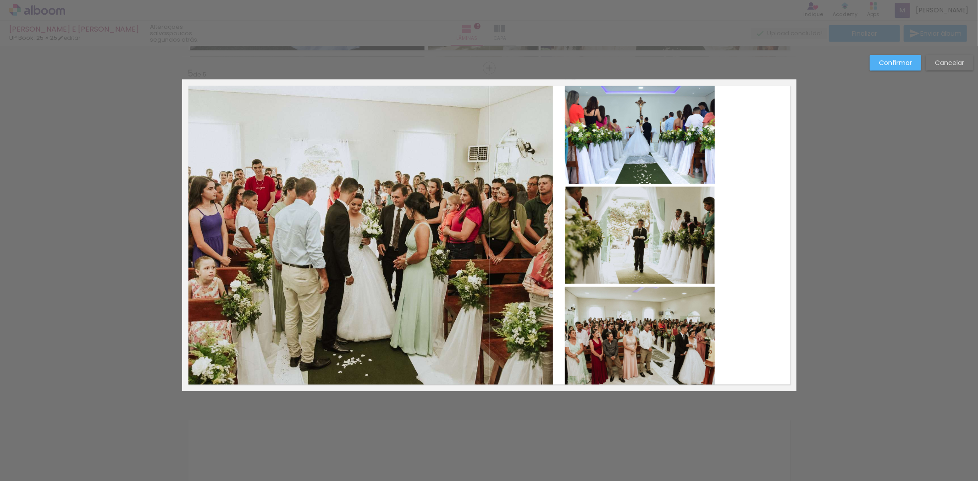
click at [0, 0] on slot "Confirmar" at bounding box center [0, 0] width 0 height 0
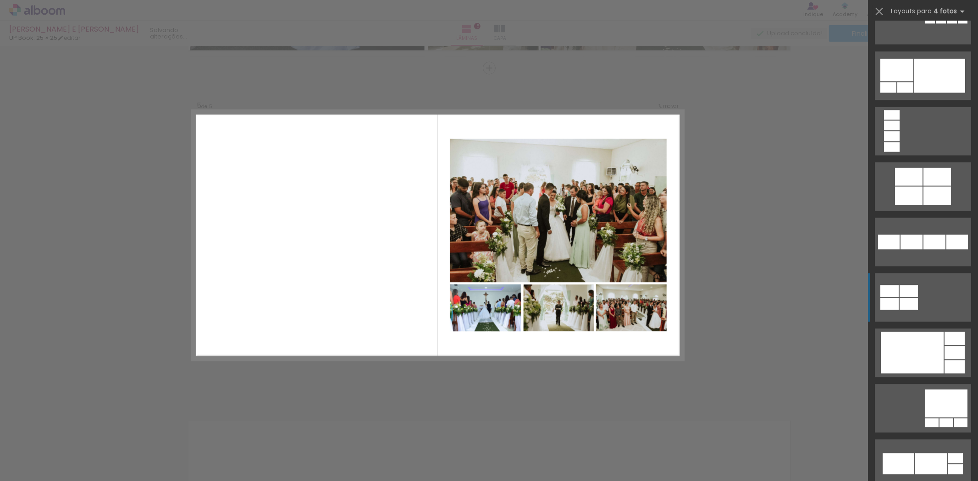
scroll to position [2004, 0]
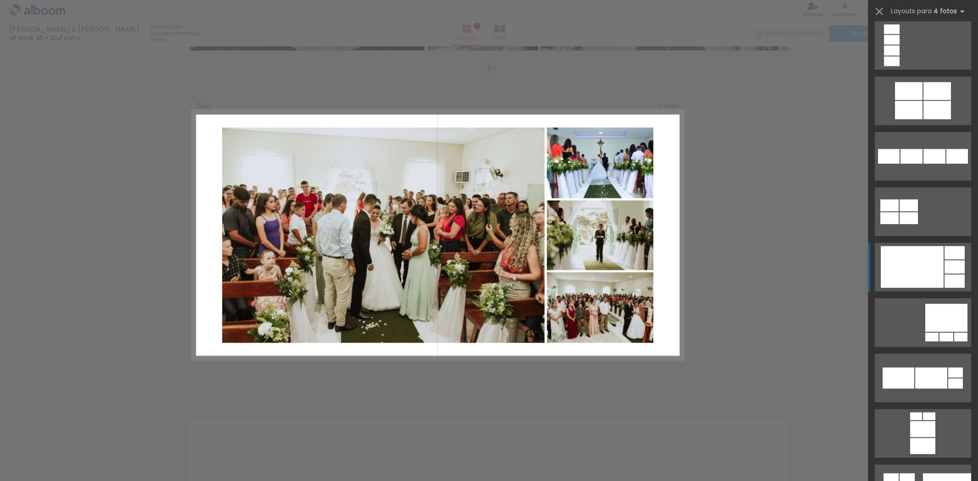
click at [927, 272] on div at bounding box center [912, 267] width 63 height 42
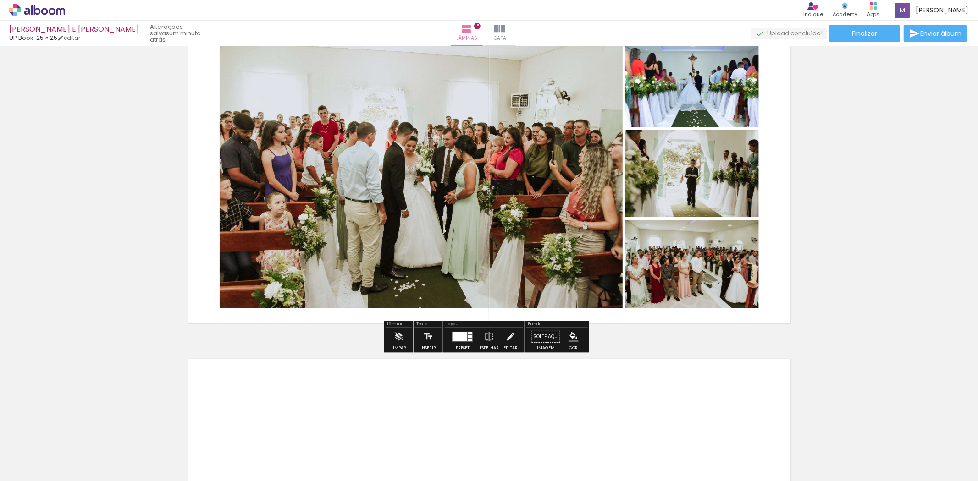
scroll to position [1400, 0]
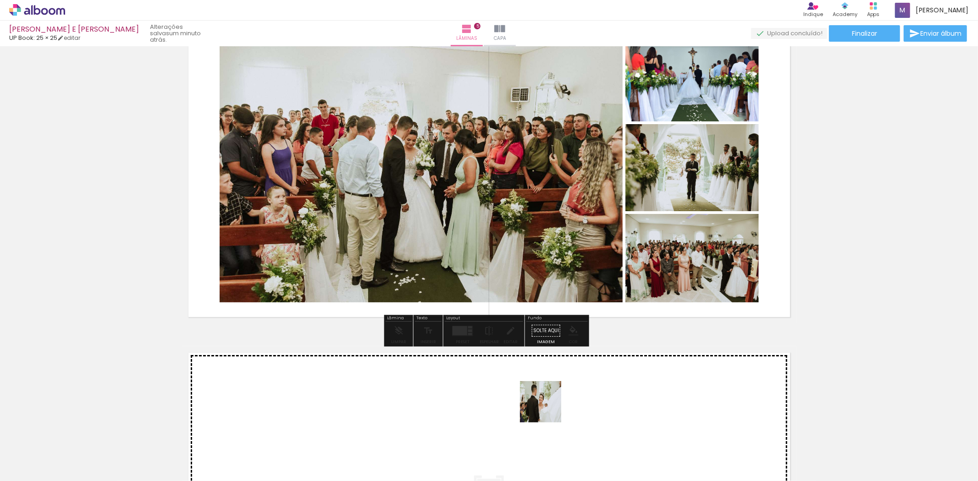
drag, startPoint x: 572, startPoint y: 454, endPoint x: 547, endPoint y: 407, distance: 53.3
click at [547, 407] on quentale-workspace at bounding box center [489, 240] width 978 height 481
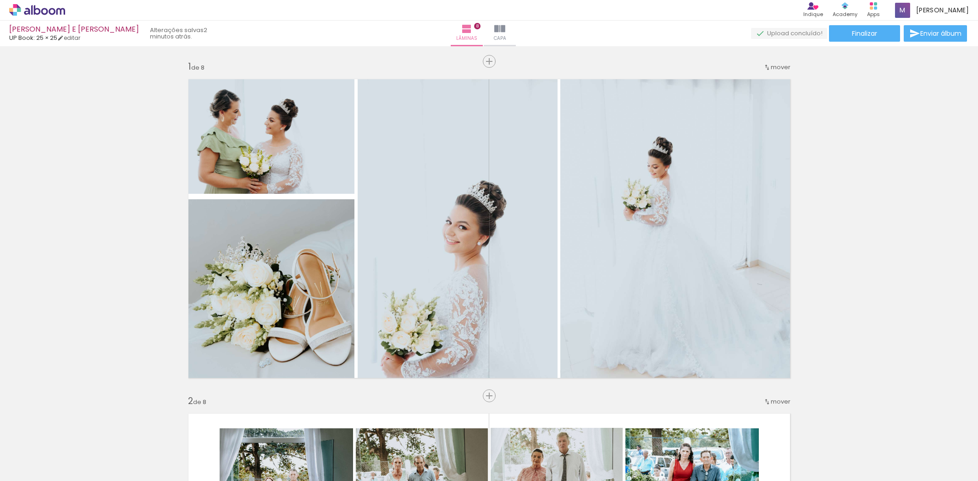
click at [0, 0] on slot at bounding box center [0, 0] width 0 height 0
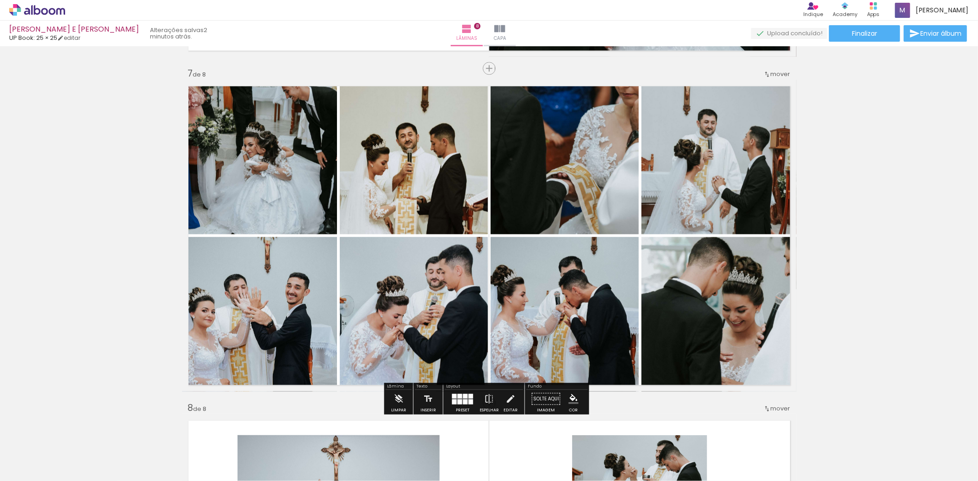
scroll to position [0, 2945]
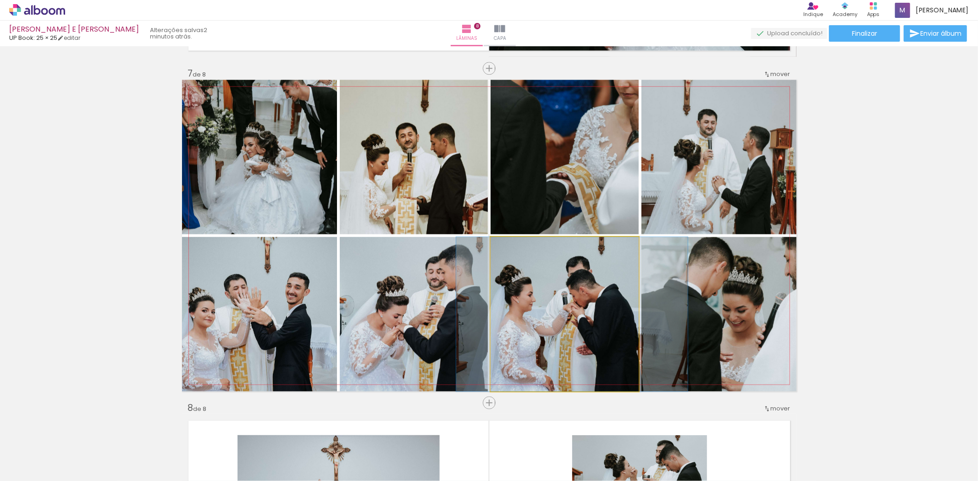
drag, startPoint x: 556, startPoint y: 340, endPoint x: 563, endPoint y: 340, distance: 7.3
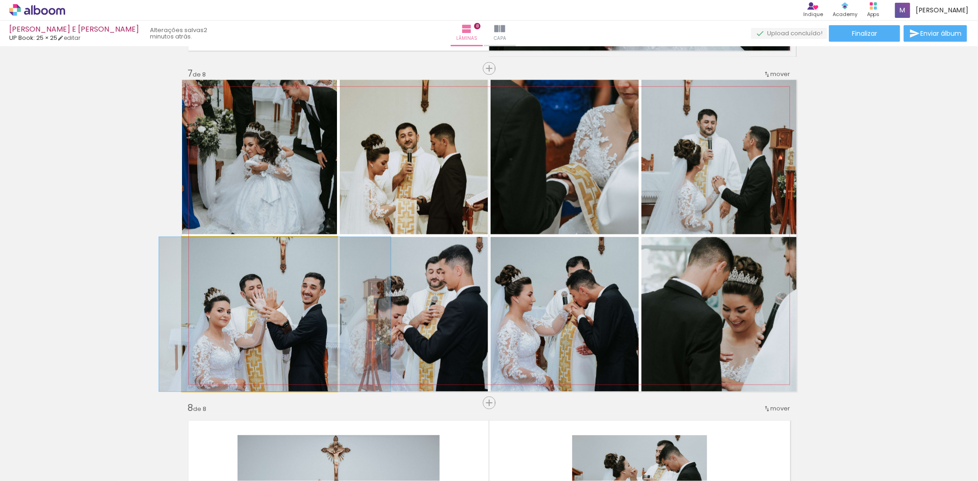
drag, startPoint x: 280, startPoint y: 304, endPoint x: 295, endPoint y: 304, distance: 15.6
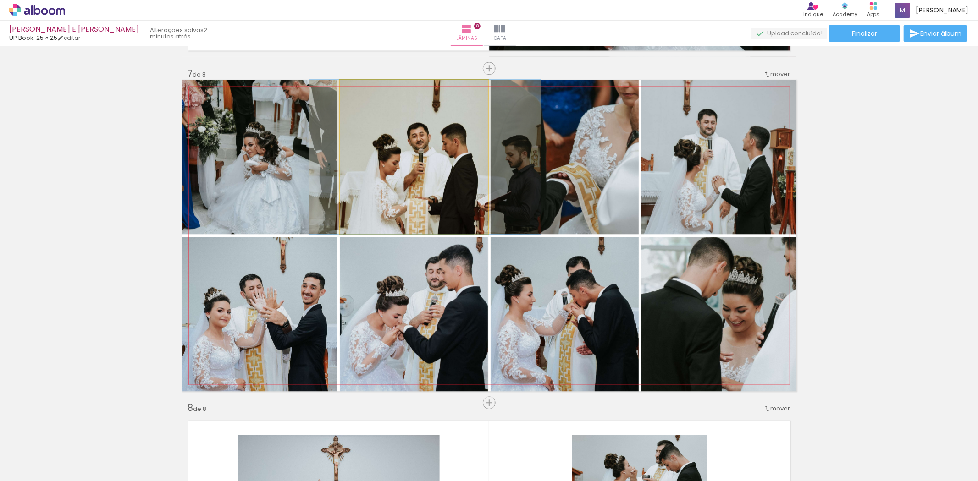
drag, startPoint x: 437, startPoint y: 199, endPoint x: 448, endPoint y: 199, distance: 11.5
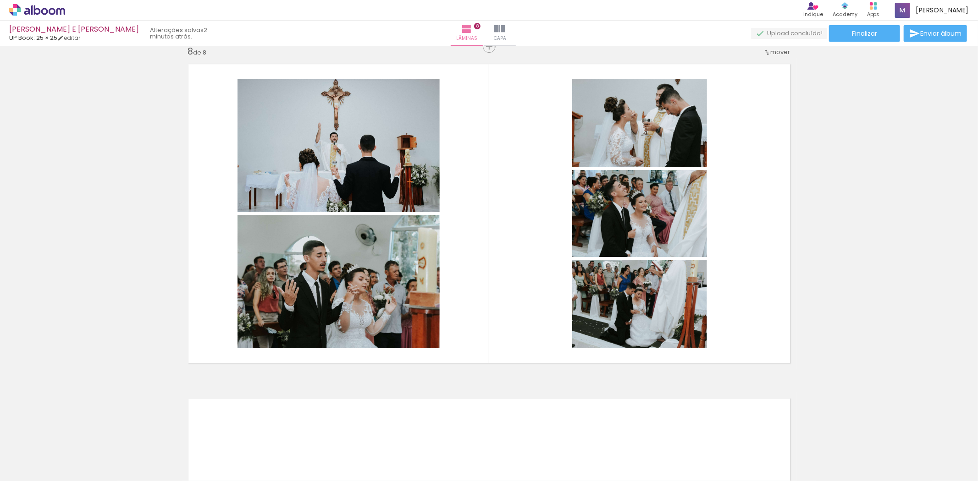
scroll to position [0, 120]
click at [44, 460] on div at bounding box center [23, 450] width 41 height 28
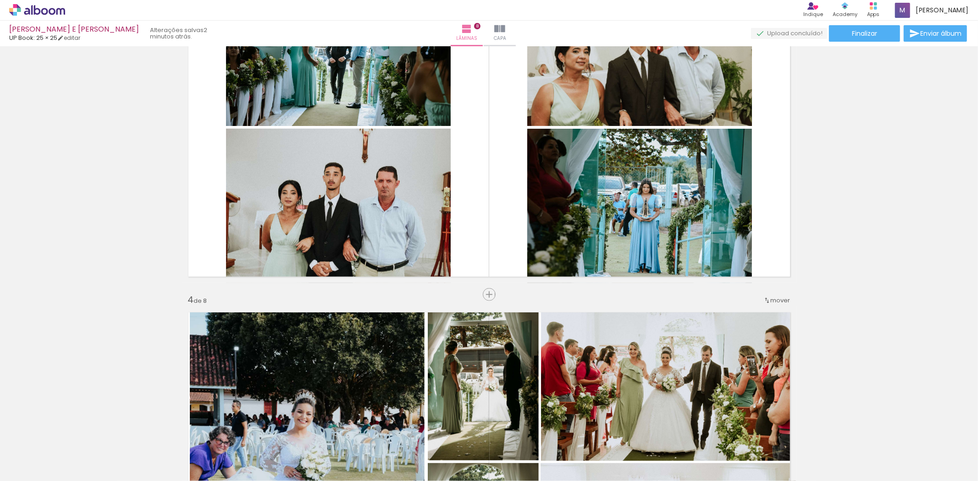
scroll to position [762, 0]
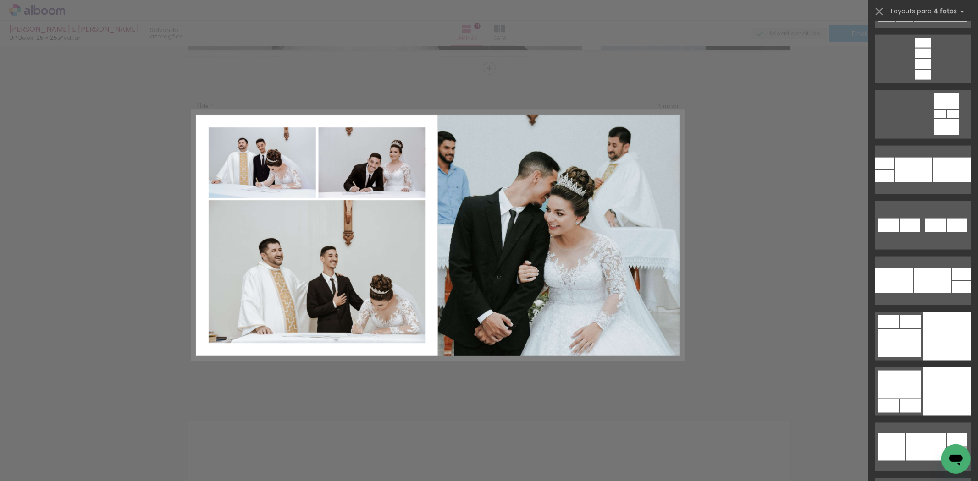
scroll to position [4091, 0]
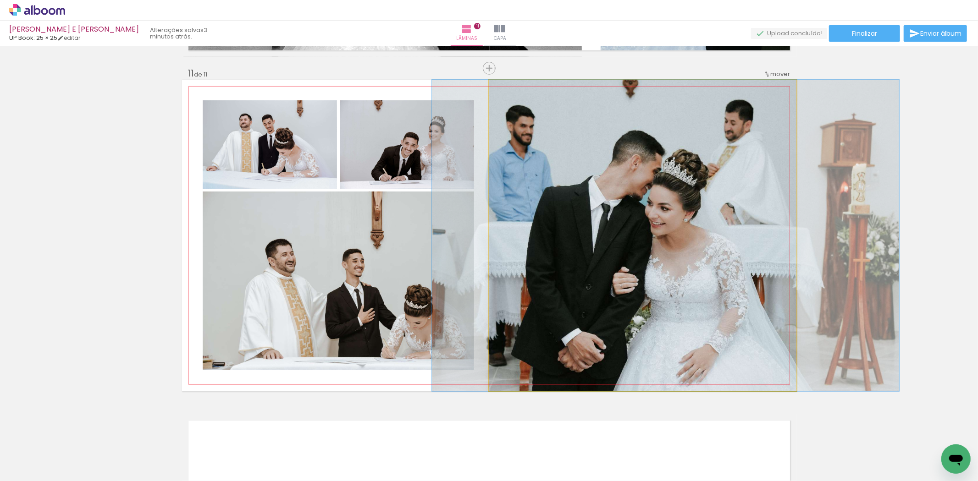
drag, startPoint x: 678, startPoint y: 301, endPoint x: 700, endPoint y: 299, distance: 23.0
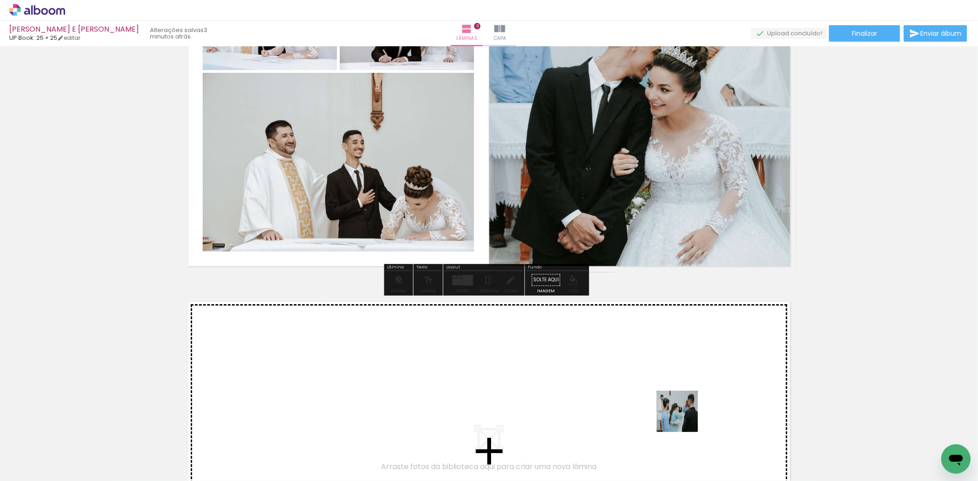
drag, startPoint x: 699, startPoint y: 451, endPoint x: 746, endPoint y: 450, distance: 47.2
click at [666, 387] on quentale-workspace at bounding box center [489, 240] width 978 height 481
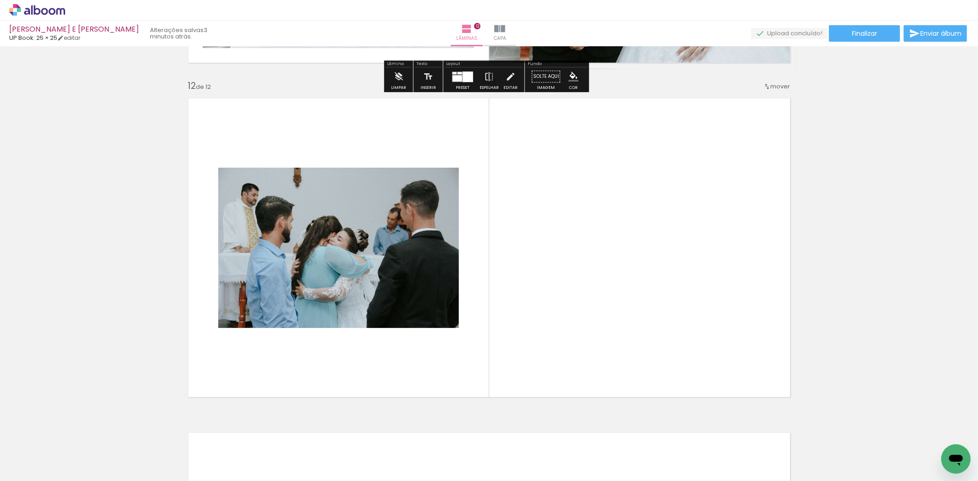
scroll to position [3674, 0]
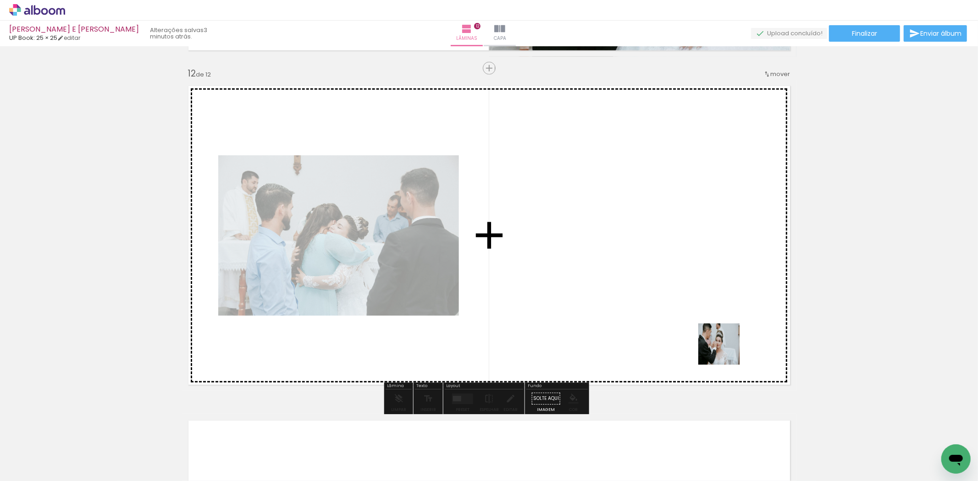
drag, startPoint x: 748, startPoint y: 431, endPoint x: 800, endPoint y: 414, distance: 54.5
click at [717, 318] on quentale-workspace at bounding box center [489, 240] width 978 height 481
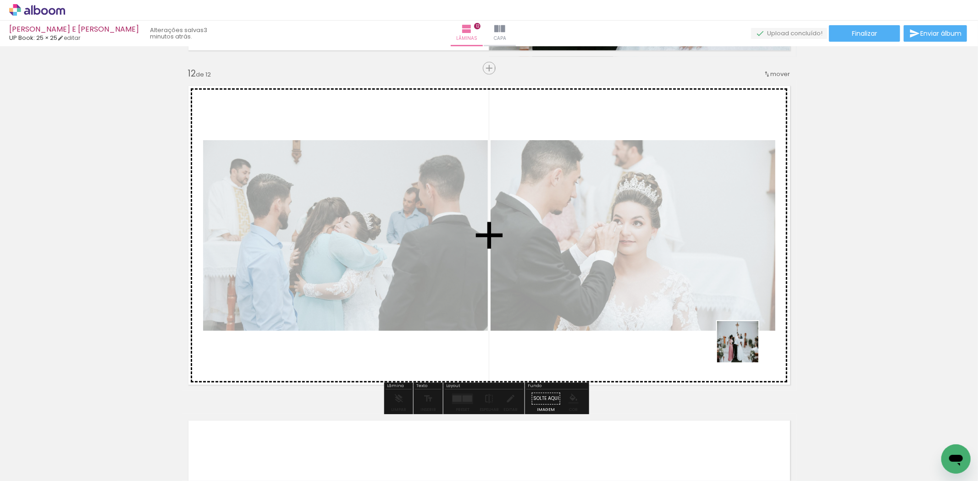
drag, startPoint x: 801, startPoint y: 456, endPoint x: 824, endPoint y: 421, distance: 42.0
click at [732, 335] on quentale-workspace at bounding box center [489, 240] width 978 height 481
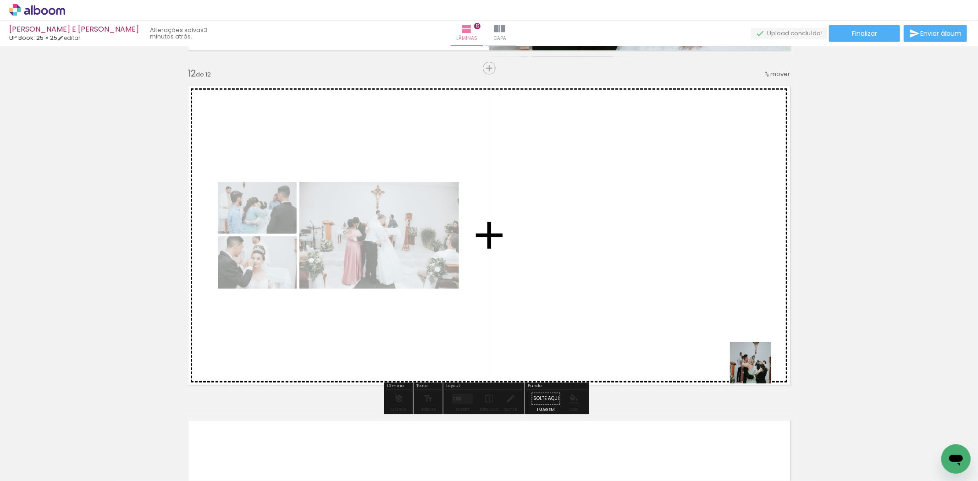
drag, startPoint x: 801, startPoint y: 396, endPoint x: 877, endPoint y: 429, distance: 81.9
click at [685, 299] on quentale-workspace at bounding box center [489, 240] width 978 height 481
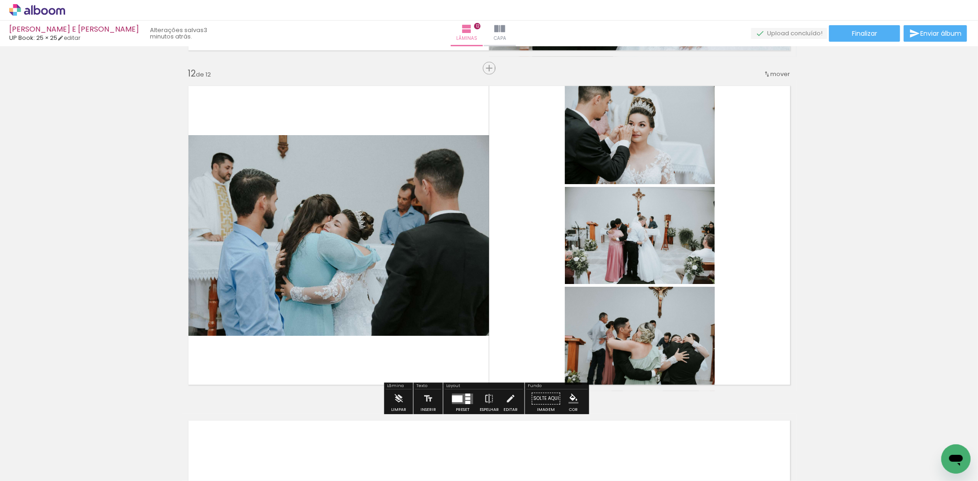
drag, startPoint x: 908, startPoint y: 456, endPoint x: 790, endPoint y: 461, distance: 117.5
click at [731, 322] on quentale-workspace at bounding box center [489, 240] width 978 height 481
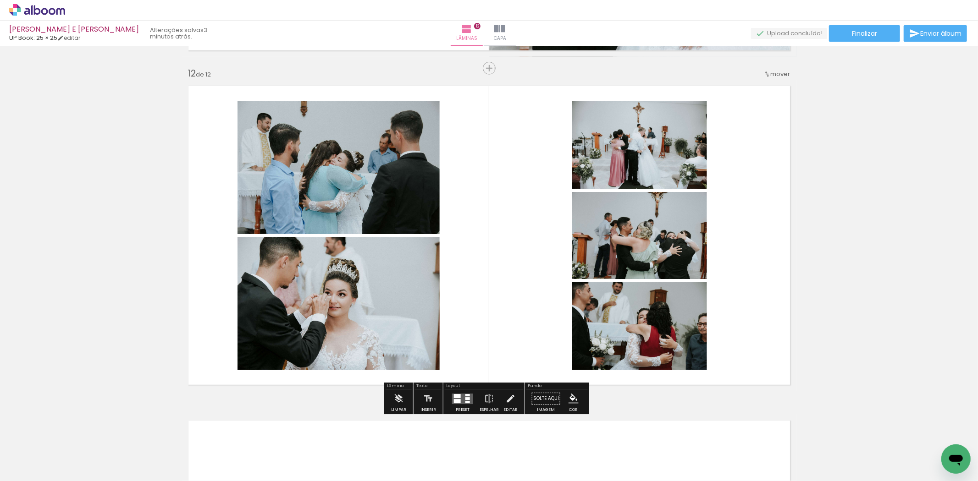
scroll to position [0, 3458]
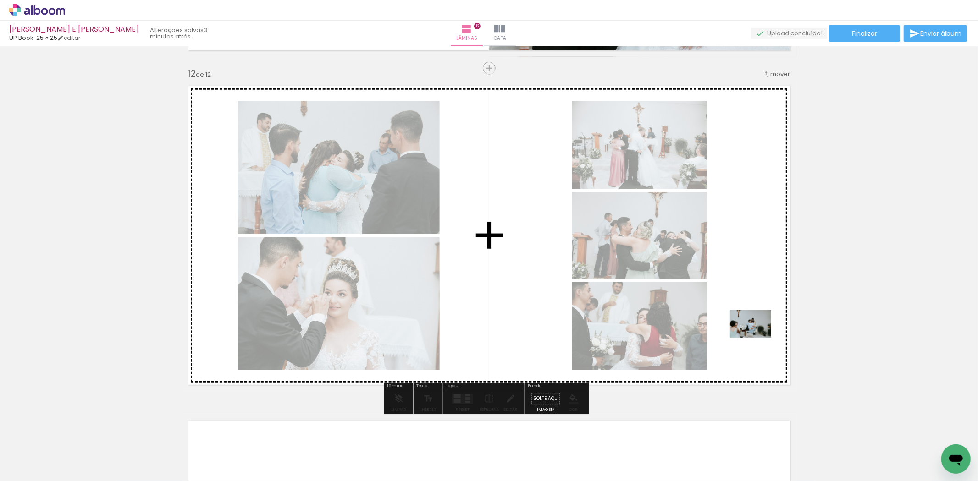
drag, startPoint x: 792, startPoint y: 452, endPoint x: 682, endPoint y: 237, distance: 241.9
click at [757, 336] on quentale-workspace at bounding box center [489, 240] width 978 height 481
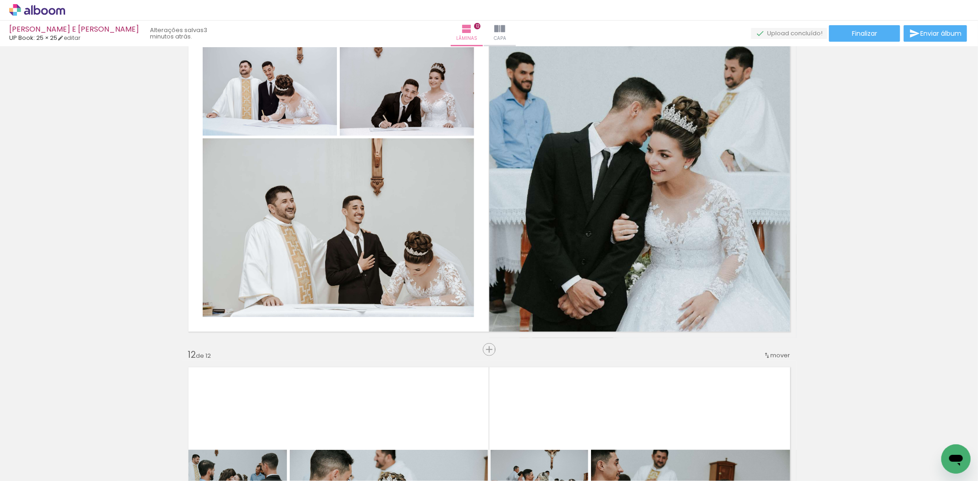
scroll to position [3369, 0]
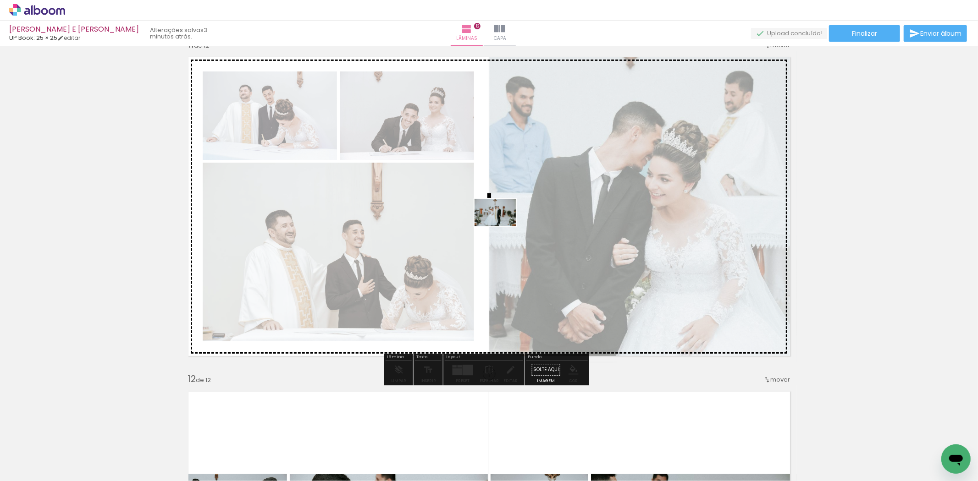
drag, startPoint x: 732, startPoint y: 448, endPoint x: 502, endPoint y: 226, distance: 320.0
click at [502, 226] on quentale-workspace at bounding box center [489, 240] width 978 height 481
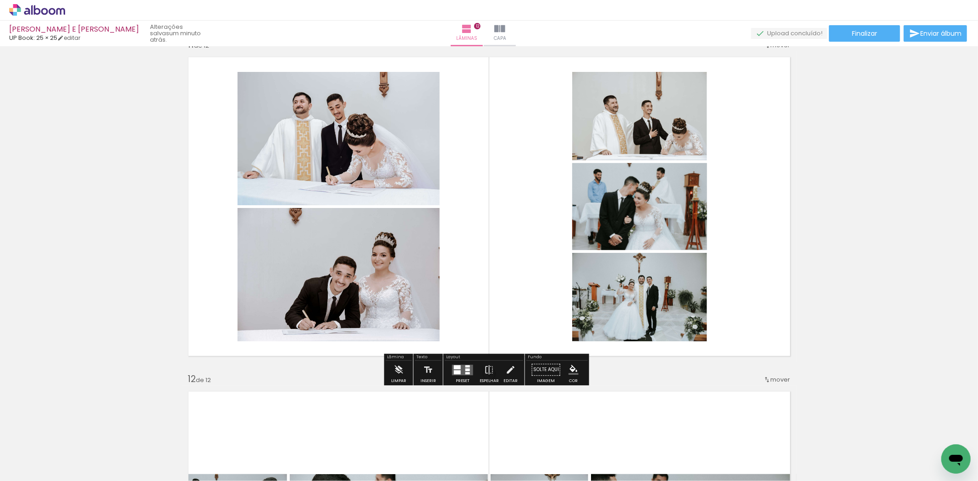
click at [458, 373] on div at bounding box center [457, 372] width 7 height 4
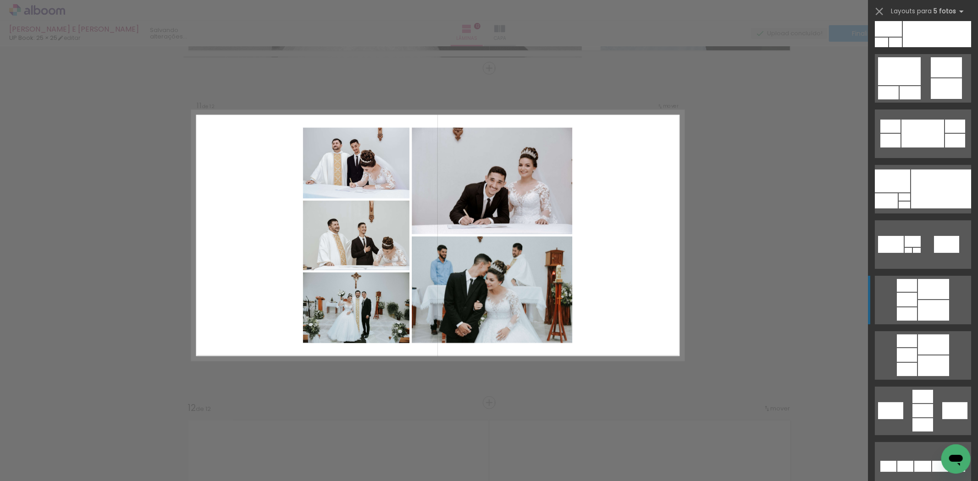
scroll to position [101, 0]
